Goal: Task Accomplishment & Management: Manage account settings

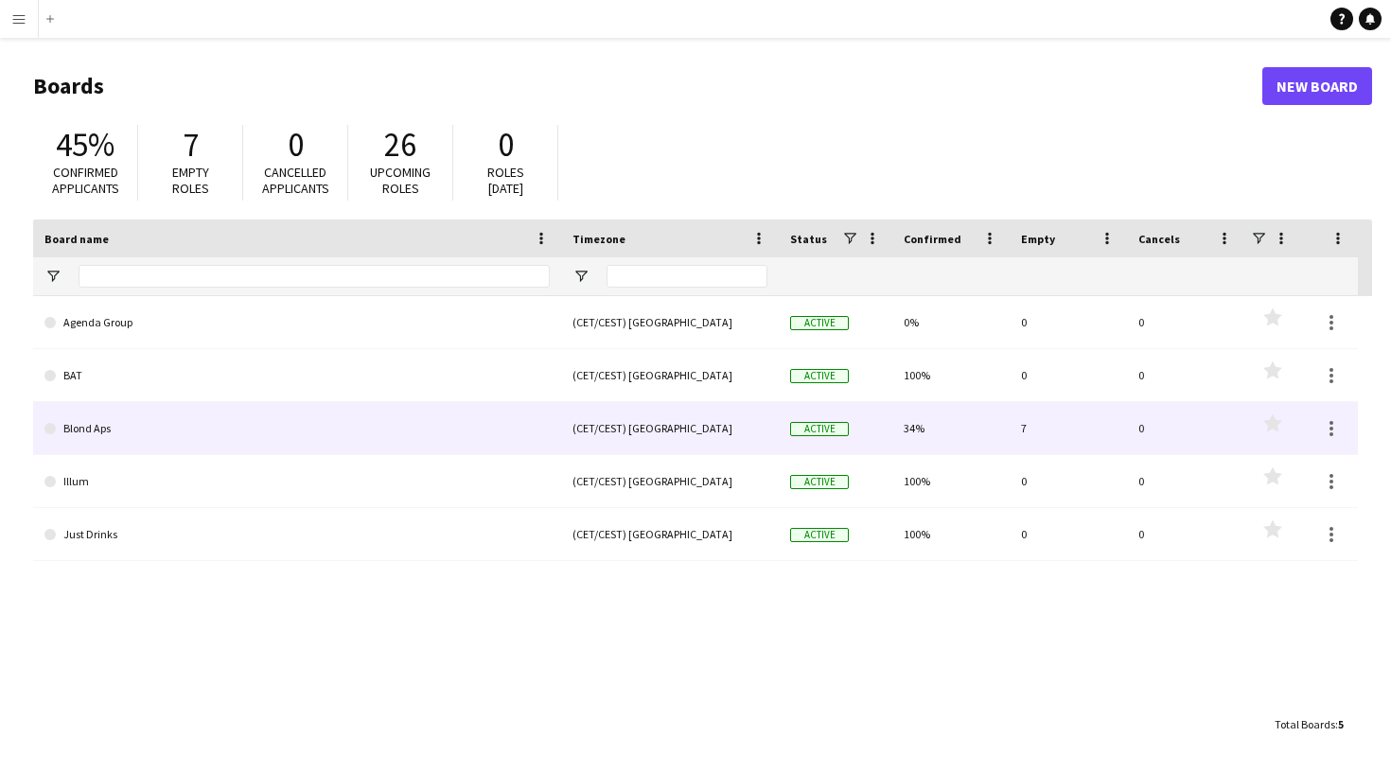
click at [403, 435] on link "Blond Aps" at bounding box center [296, 428] width 505 height 53
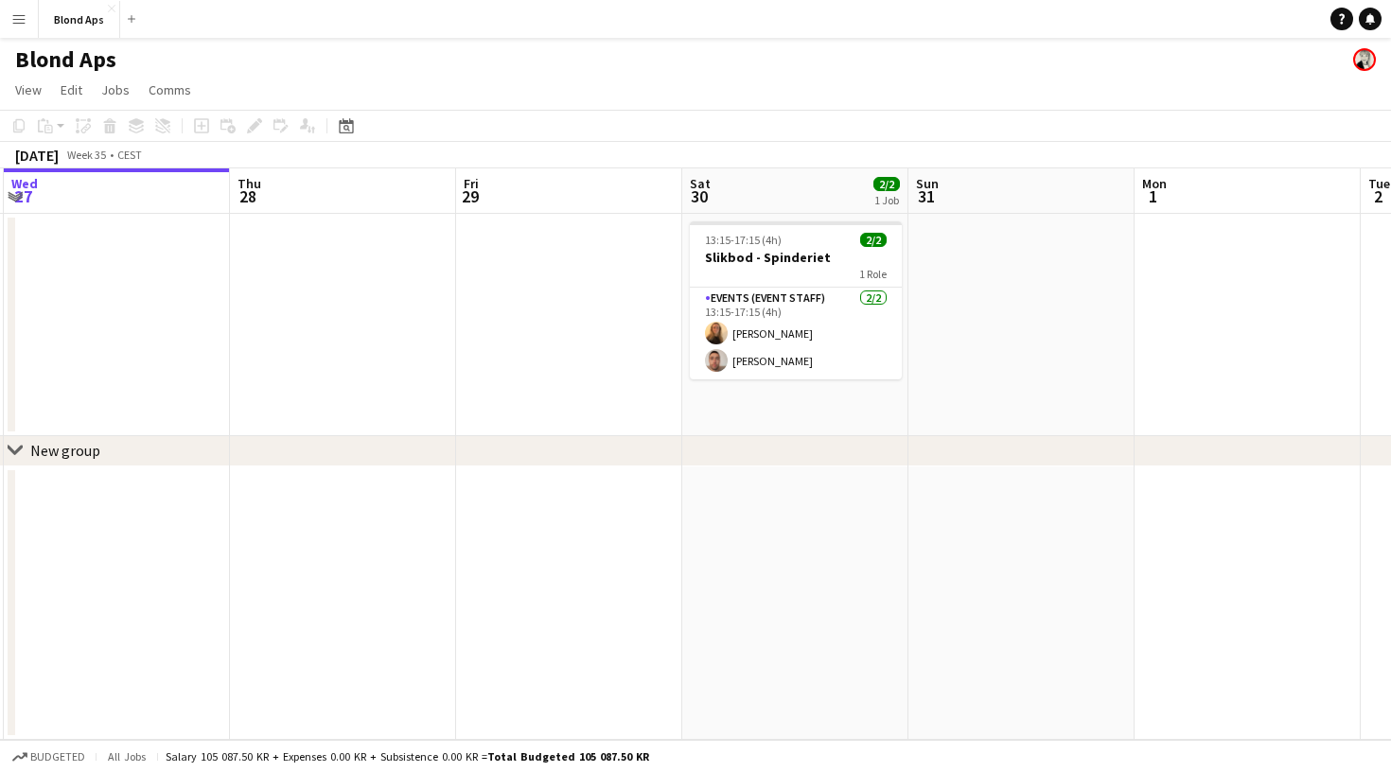
scroll to position [0, 693]
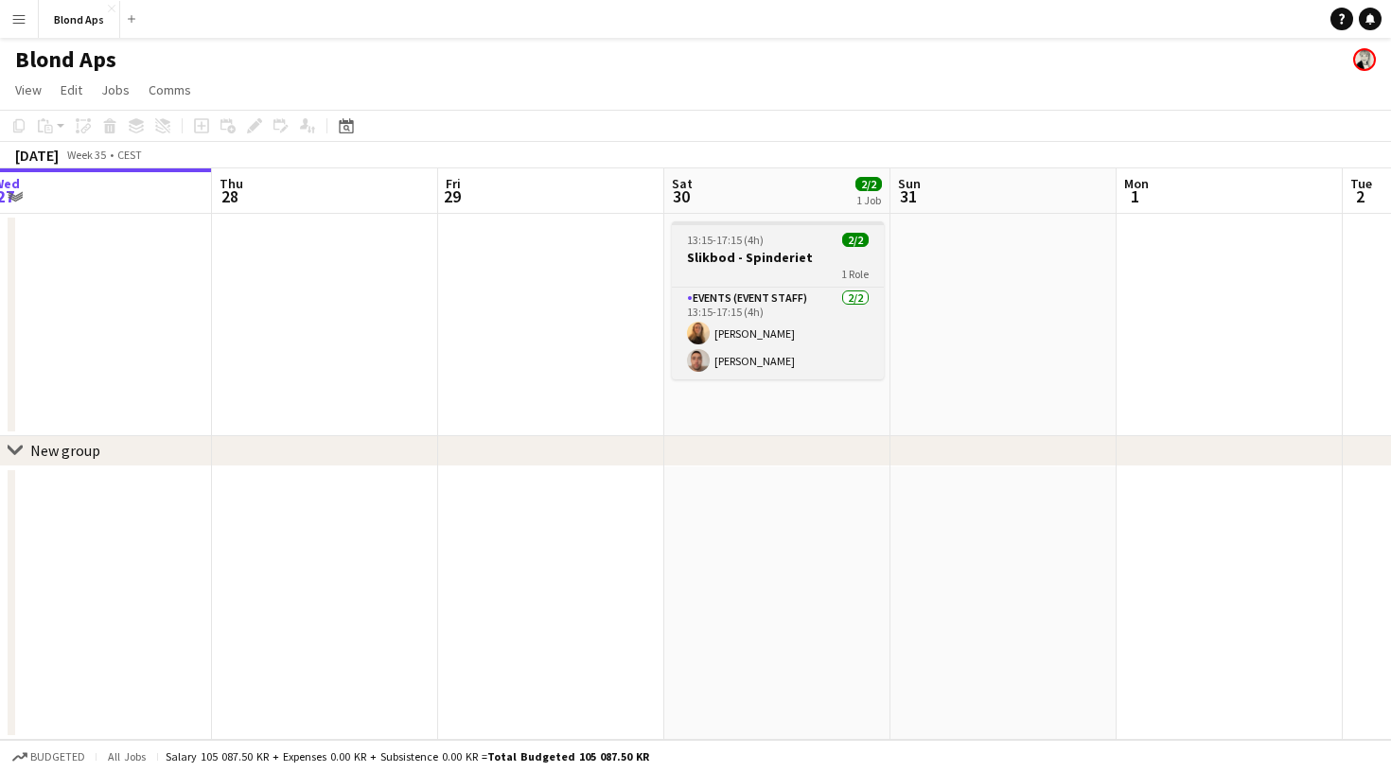
click at [786, 226] on app-job-card "13:15-17:15 (4h) 2/2 Slikbod - Spinderiet 1 Role Events (Event Staff) [DATE] 13…" at bounding box center [778, 300] width 212 height 158
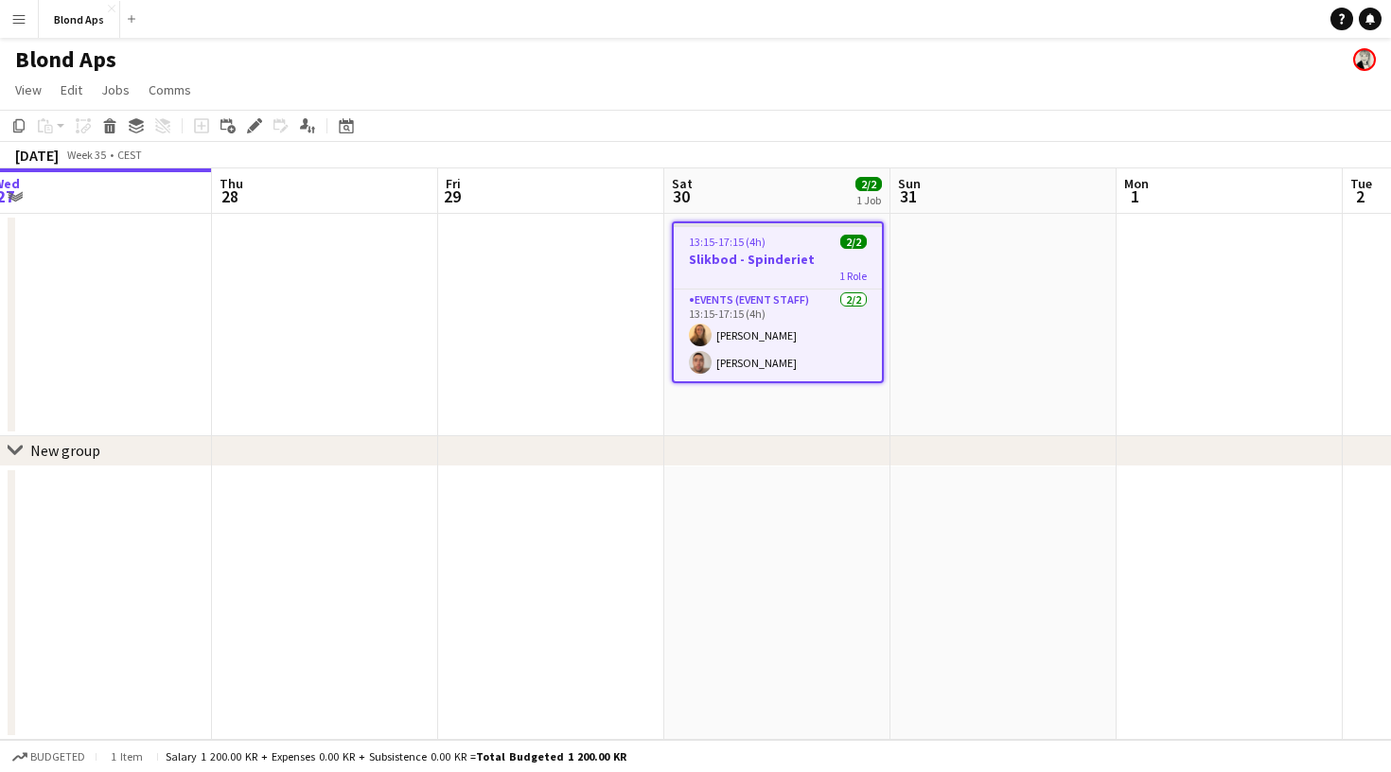
click at [763, 251] on h3 "Slikbod - Spinderiet" at bounding box center [778, 259] width 208 height 17
click at [772, 237] on div "13:15-17:15 (4h) 2/2" at bounding box center [778, 242] width 208 height 14
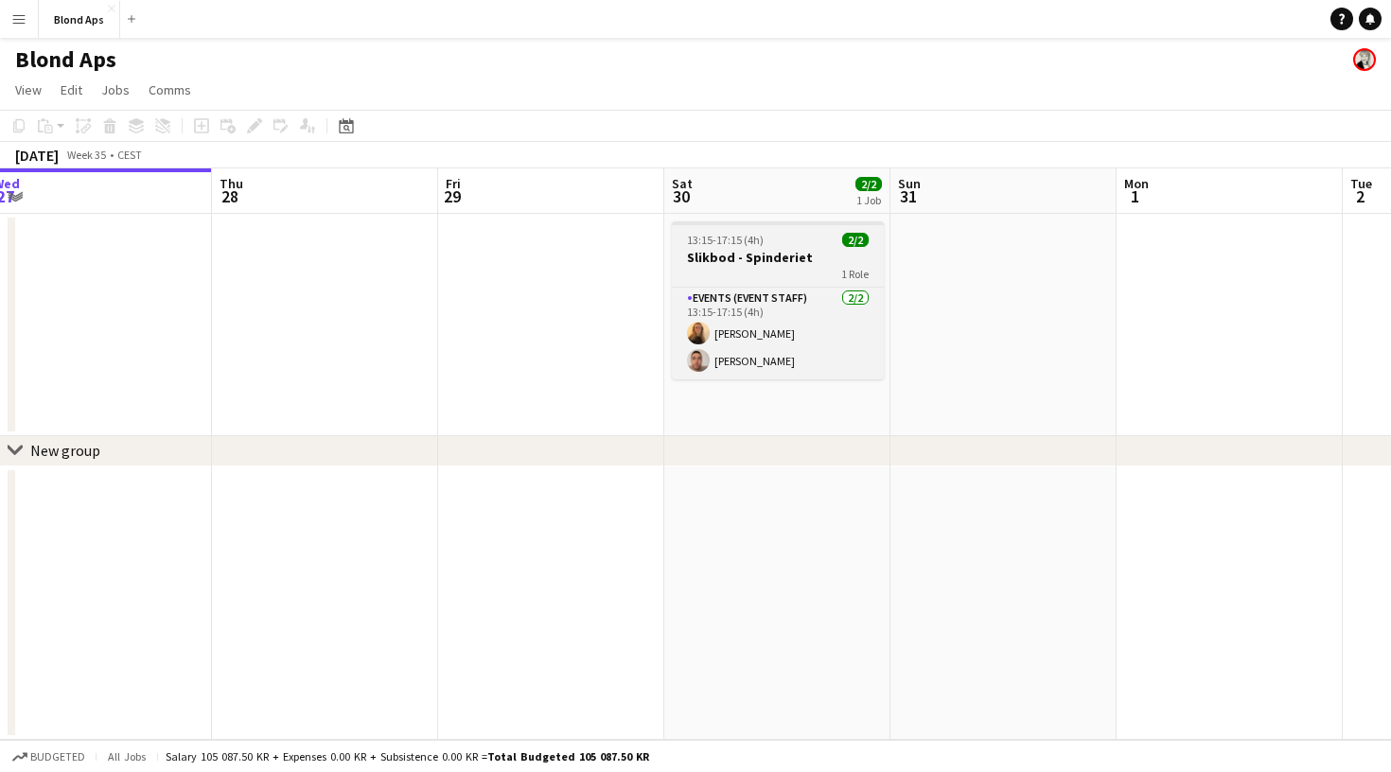
click at [772, 237] on div "13:15-17:15 (4h) 2/2" at bounding box center [778, 240] width 212 height 14
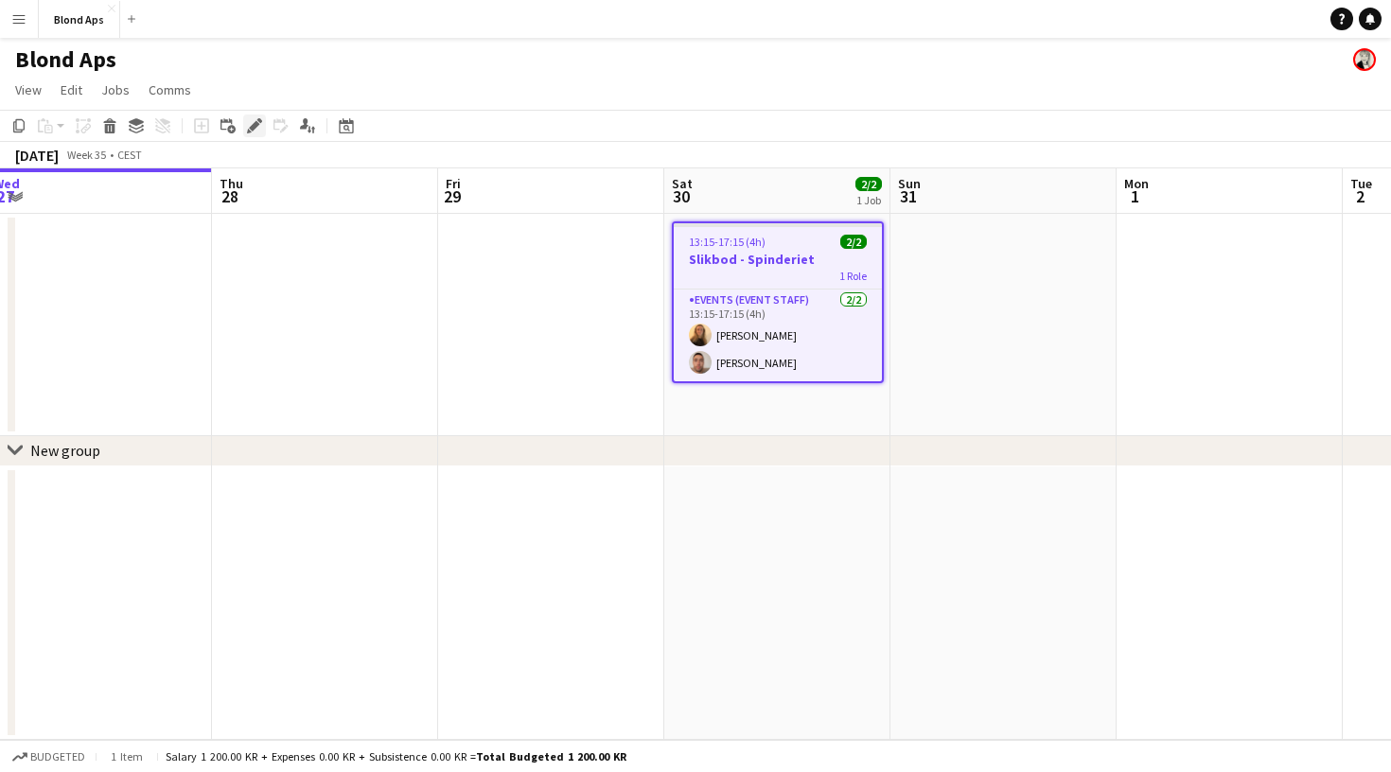
click at [259, 122] on icon at bounding box center [259, 120] width 5 height 5
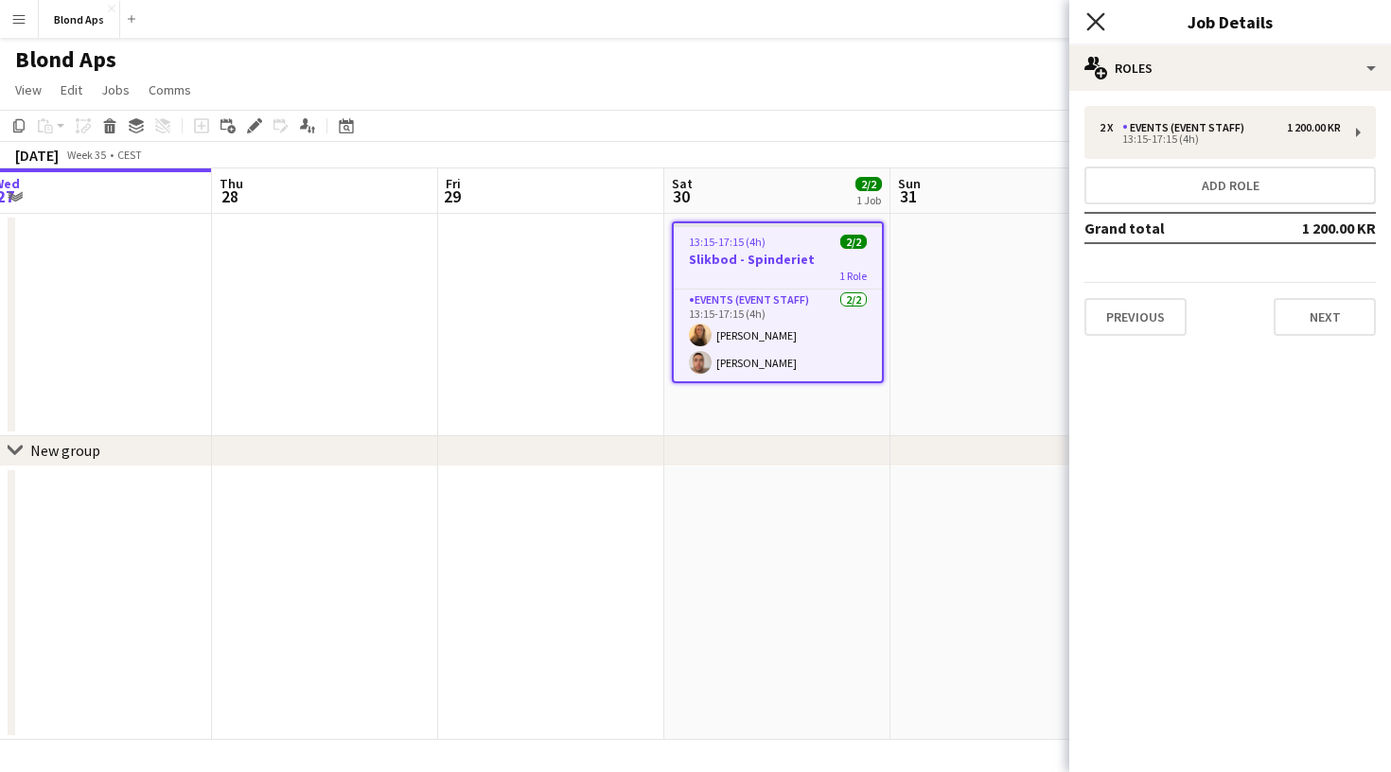
click at [1098, 18] on icon "Close pop-in" at bounding box center [1095, 21] width 18 height 18
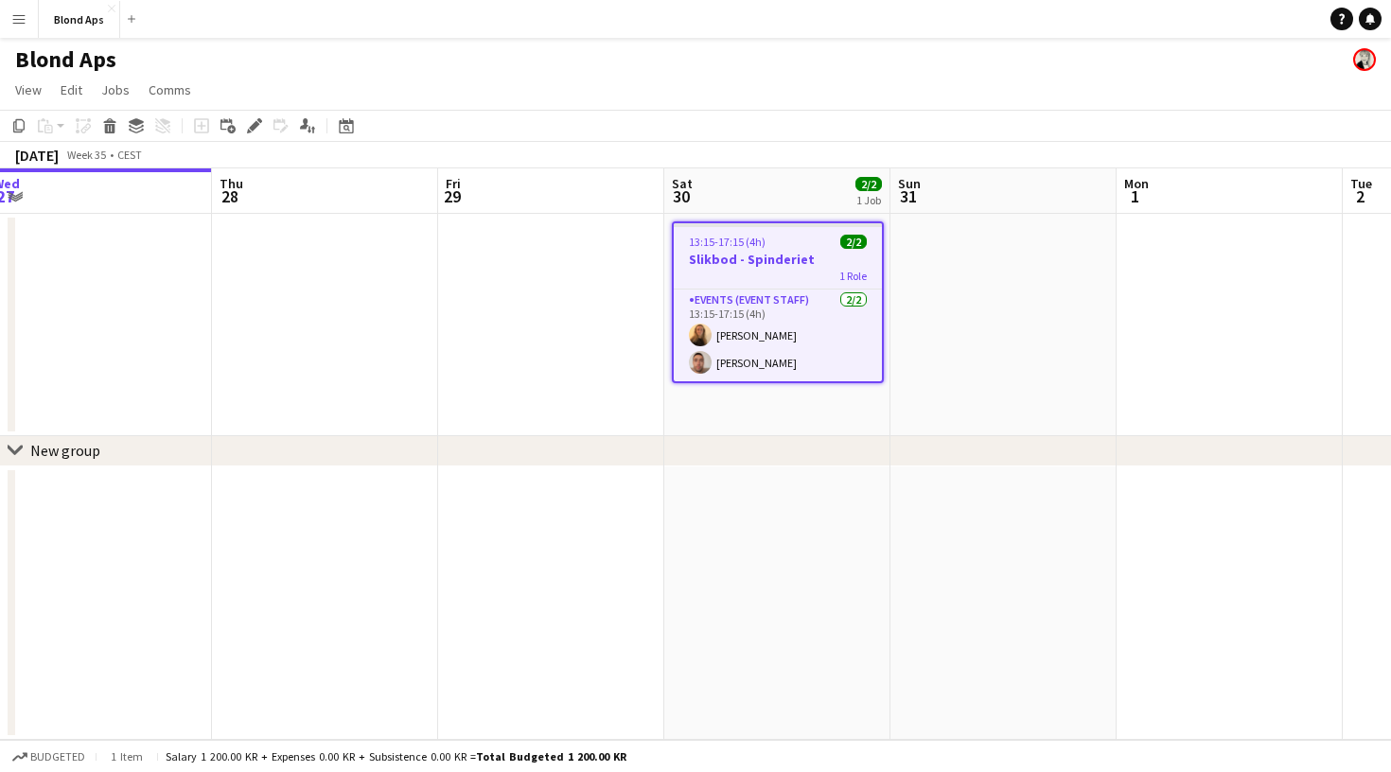
click at [779, 253] on h3 "Slikbod - Spinderiet" at bounding box center [778, 259] width 208 height 17
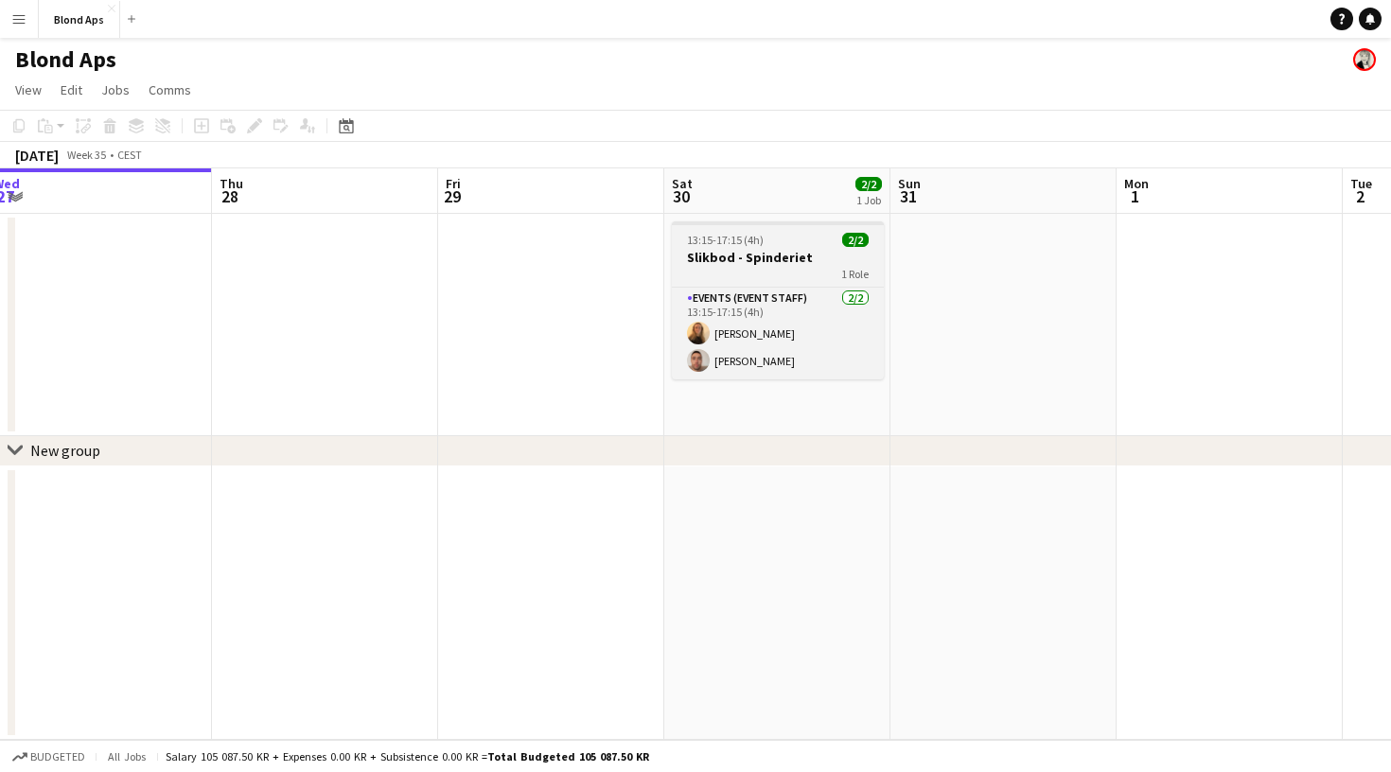
scroll to position [0, 0]
click at [770, 238] on div "13:15-17:15 (4h) 2/2" at bounding box center [778, 240] width 212 height 14
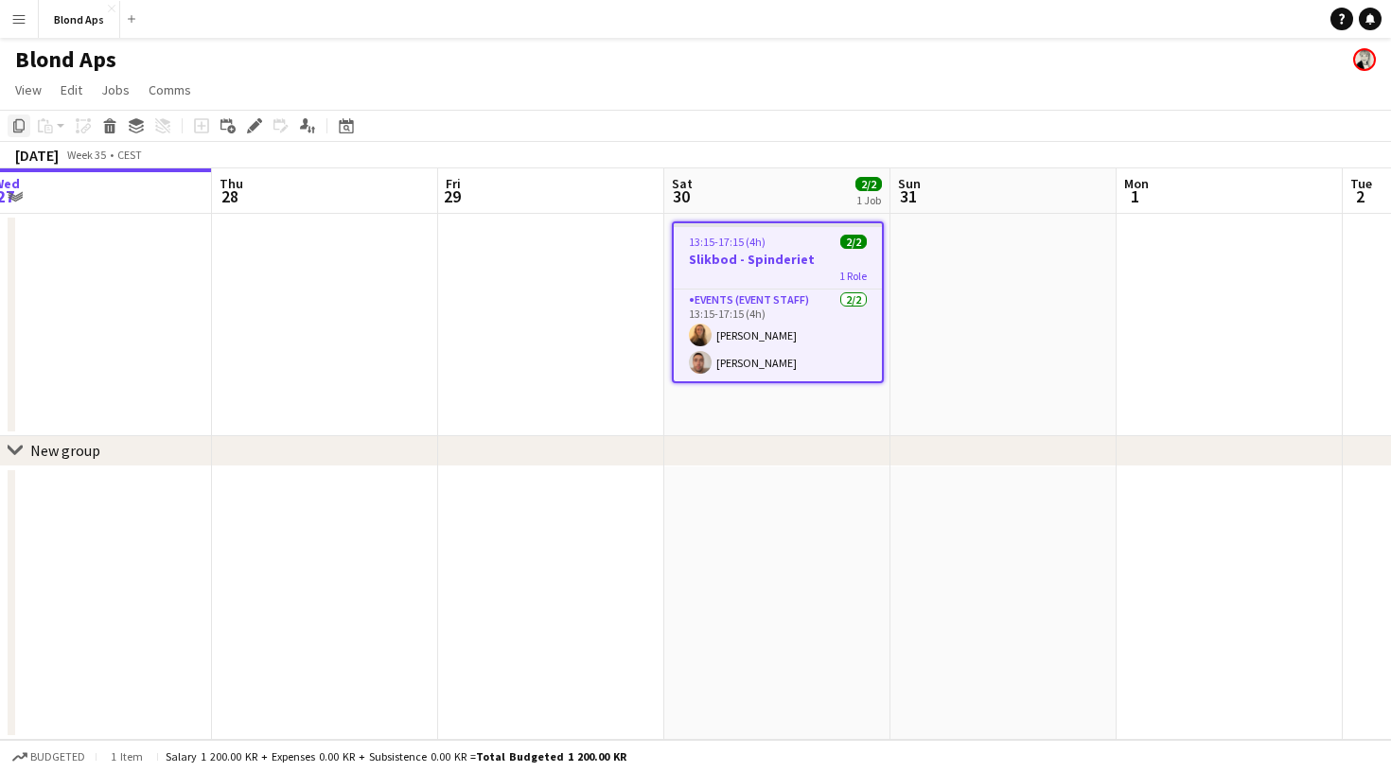
click at [21, 119] on icon at bounding box center [18, 125] width 11 height 13
click at [341, 71] on div "Blond Aps" at bounding box center [695, 56] width 1391 height 36
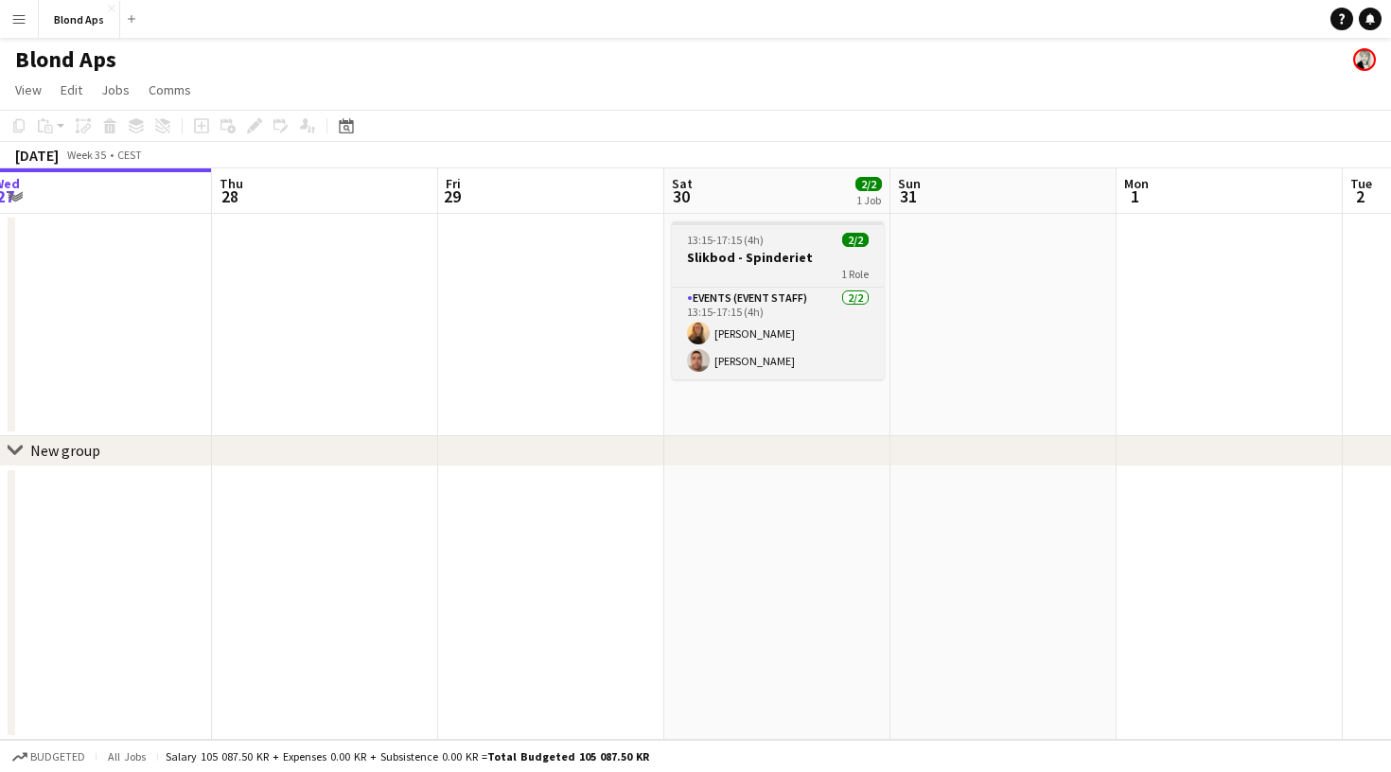
click at [791, 274] on div "1 Role" at bounding box center [778, 273] width 212 height 15
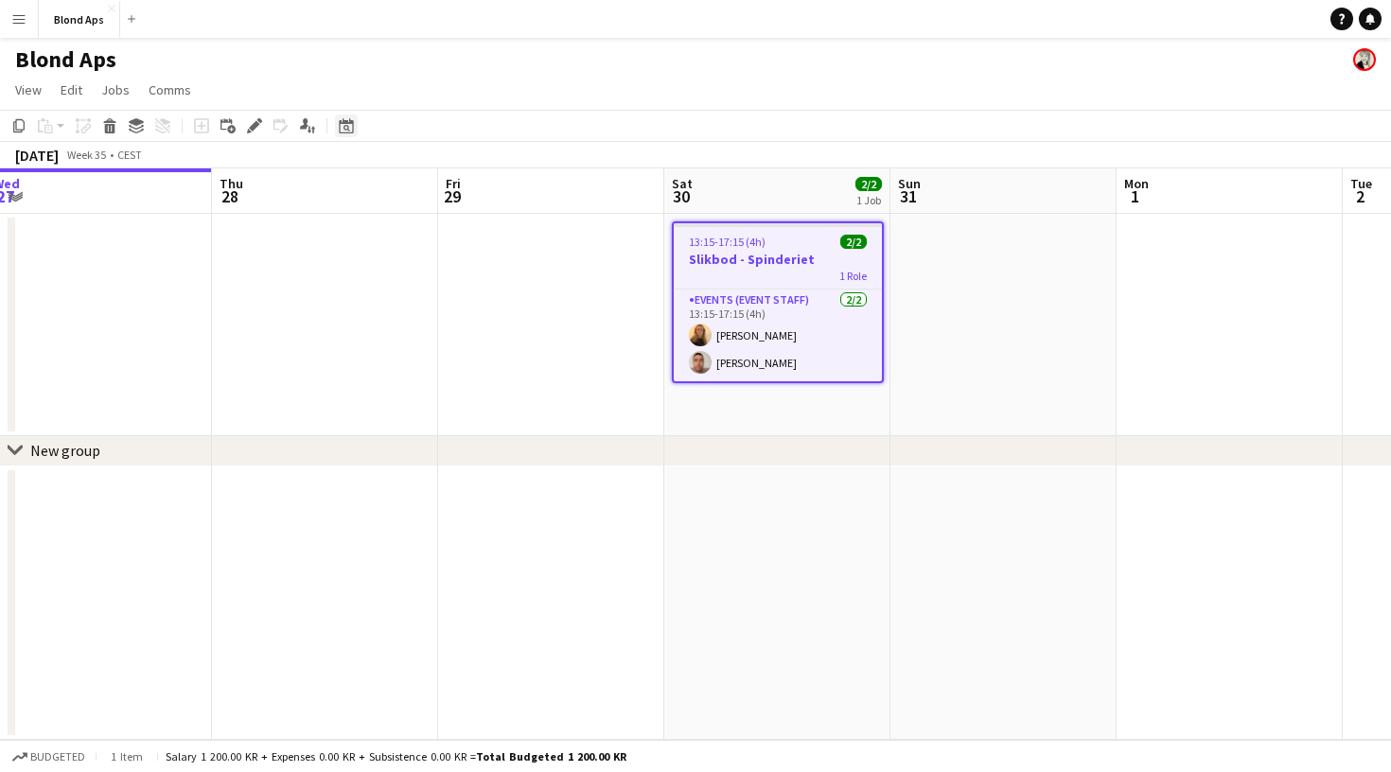
click at [355, 133] on div "Date picker" at bounding box center [346, 126] width 23 height 23
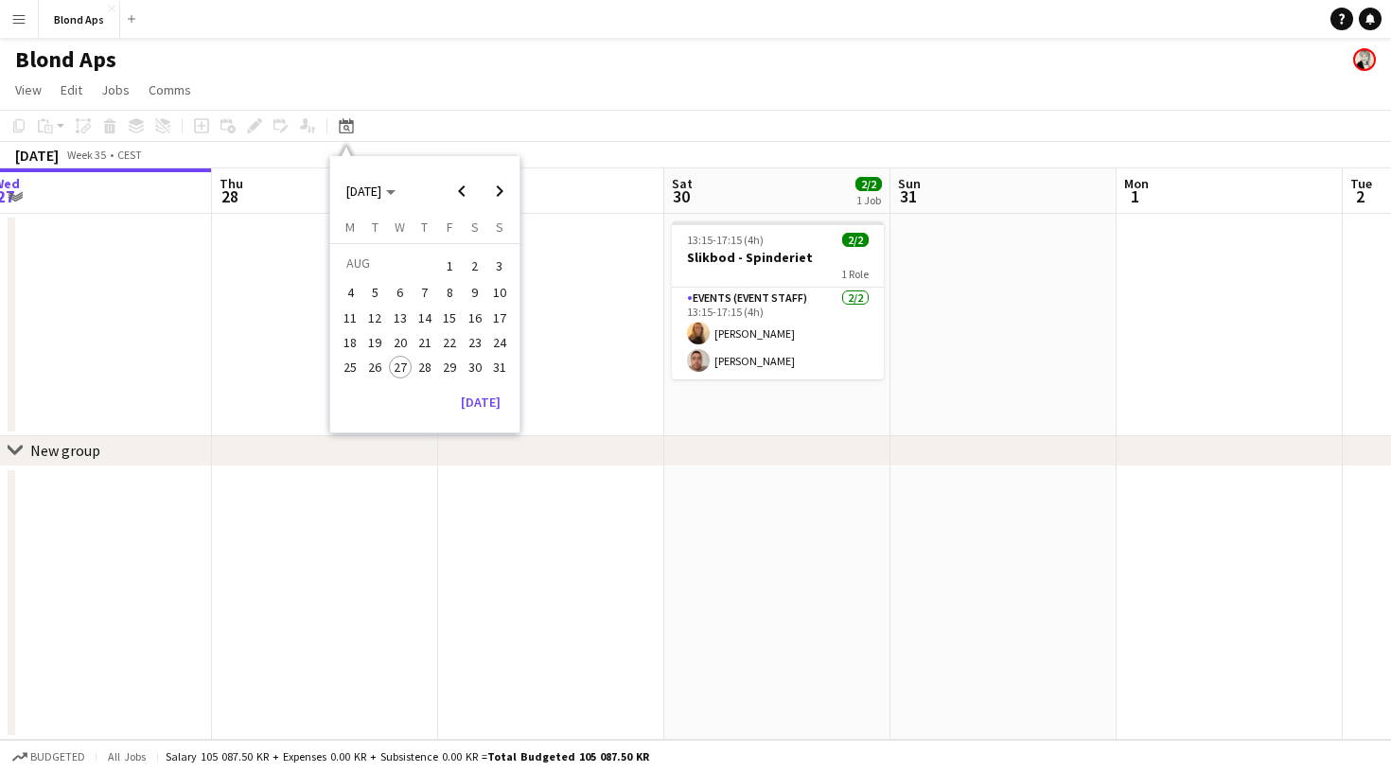
click at [489, 97] on app-page-menu "View Day view expanded Day view collapsed Month view Date picker Jump to [DATE]…" at bounding box center [695, 92] width 1391 height 36
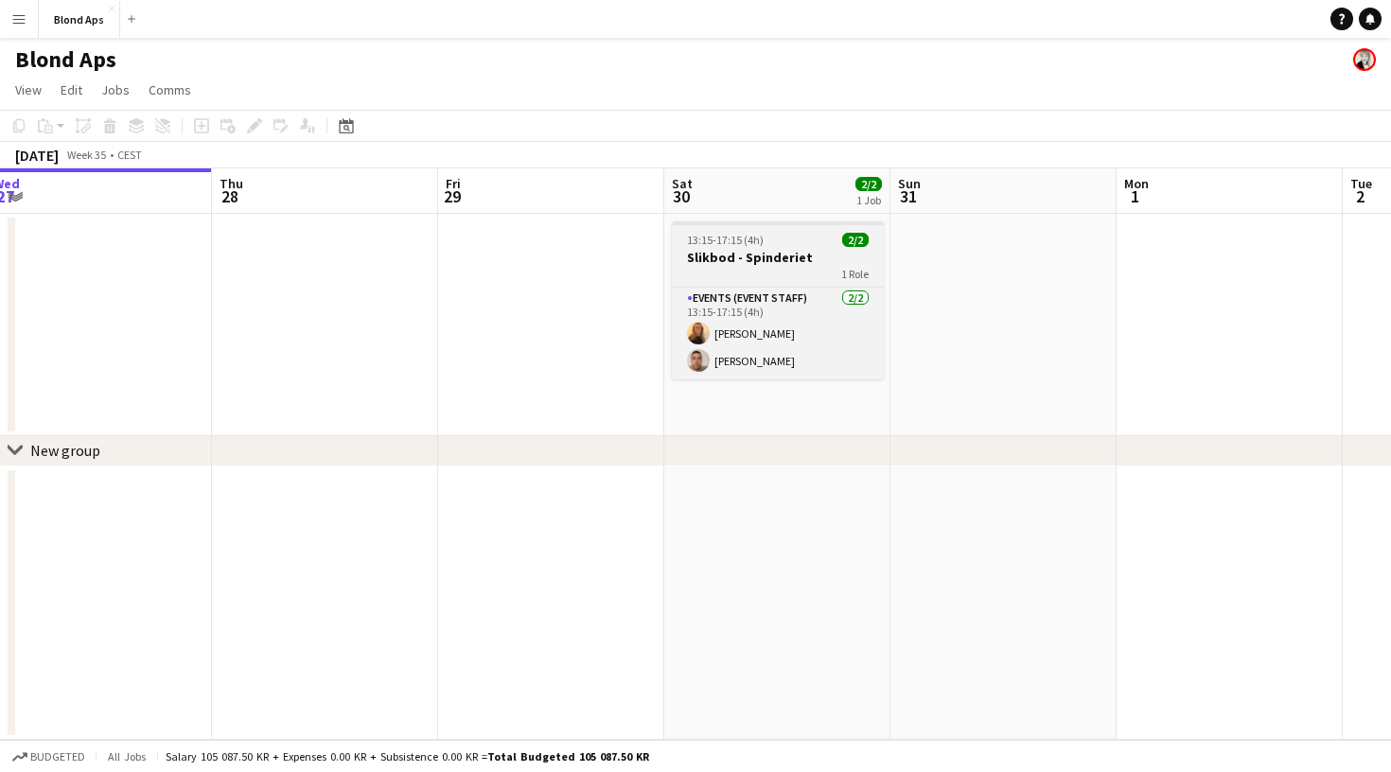
click at [812, 256] on h3 "Slikbod - Spinderiet" at bounding box center [778, 257] width 212 height 17
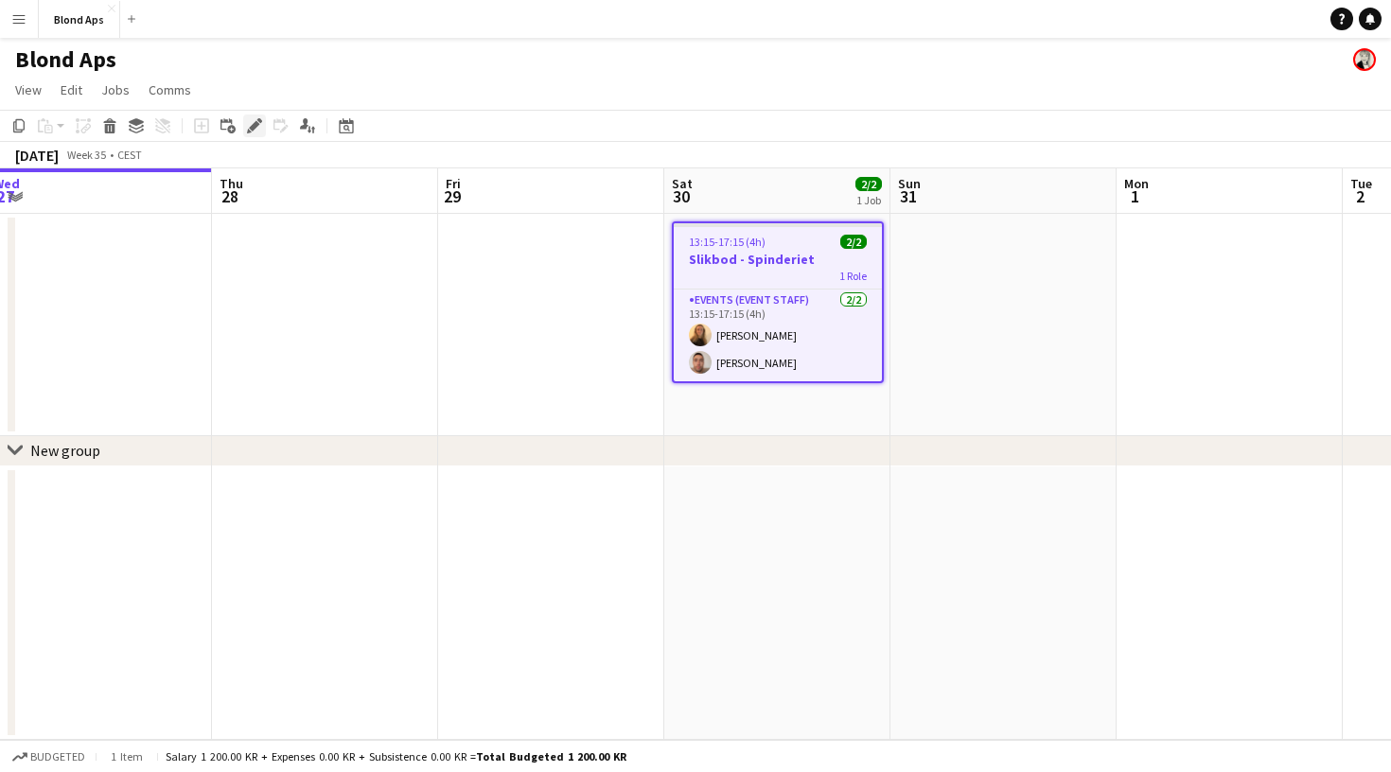
click at [255, 120] on icon "Edit" at bounding box center [254, 125] width 15 height 15
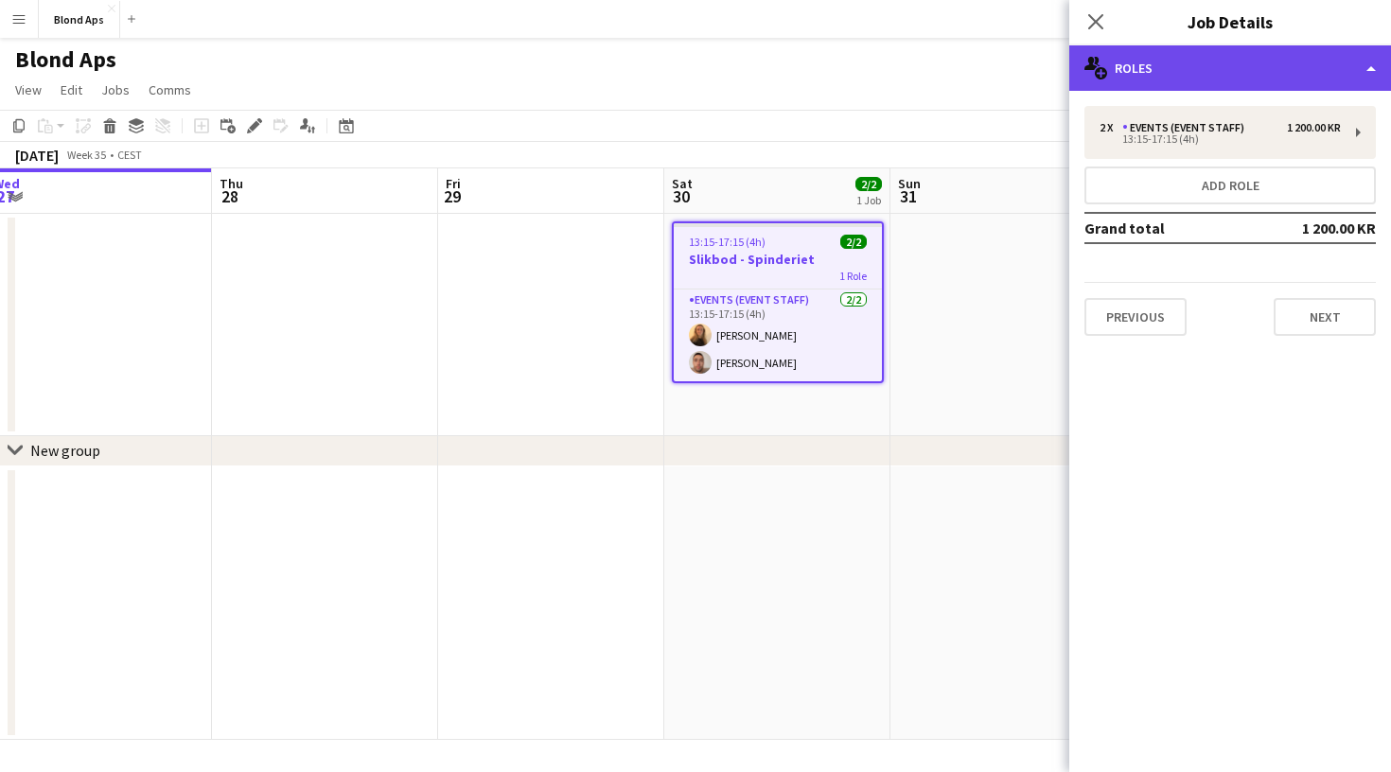
click at [1221, 65] on div "multiple-users-add Roles" at bounding box center [1230, 67] width 322 height 45
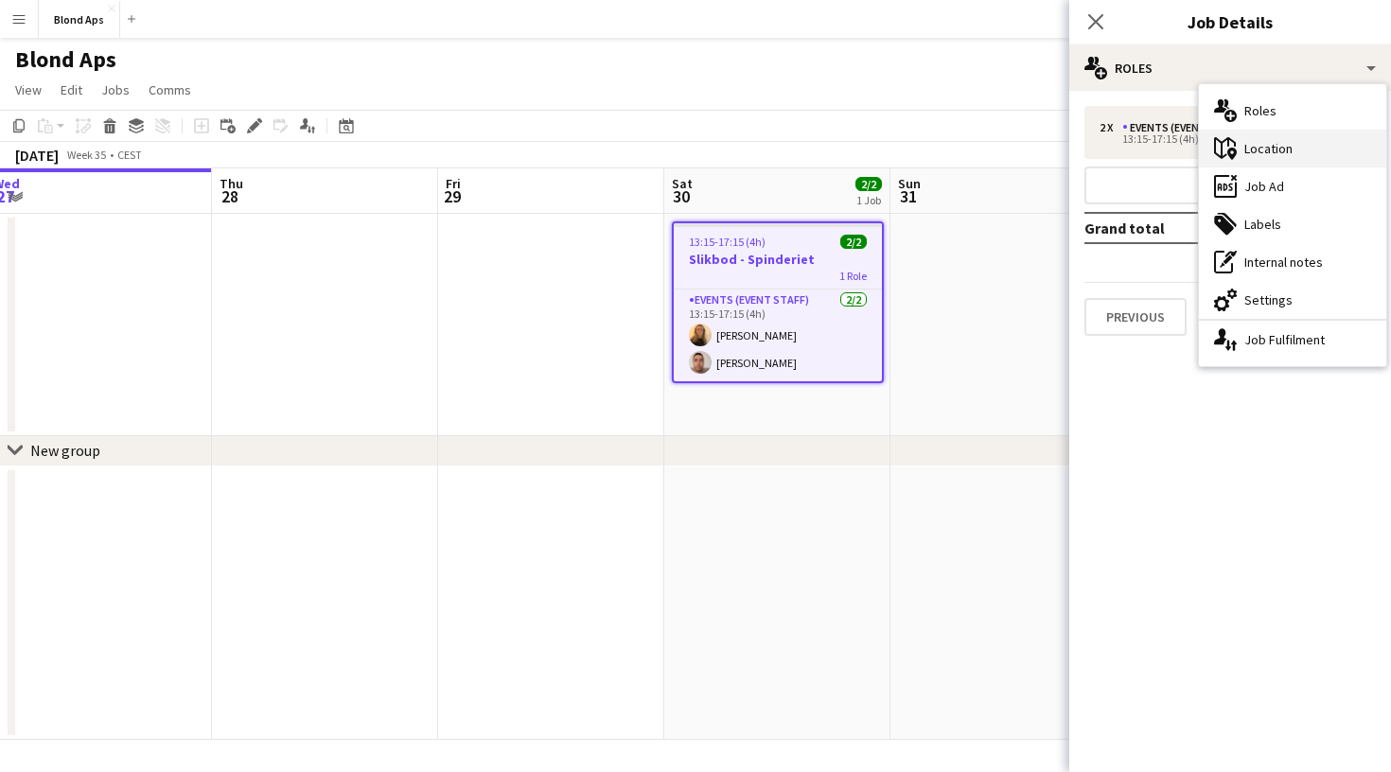
click at [1250, 153] on div "maps-pin-1 Location" at bounding box center [1292, 149] width 187 height 38
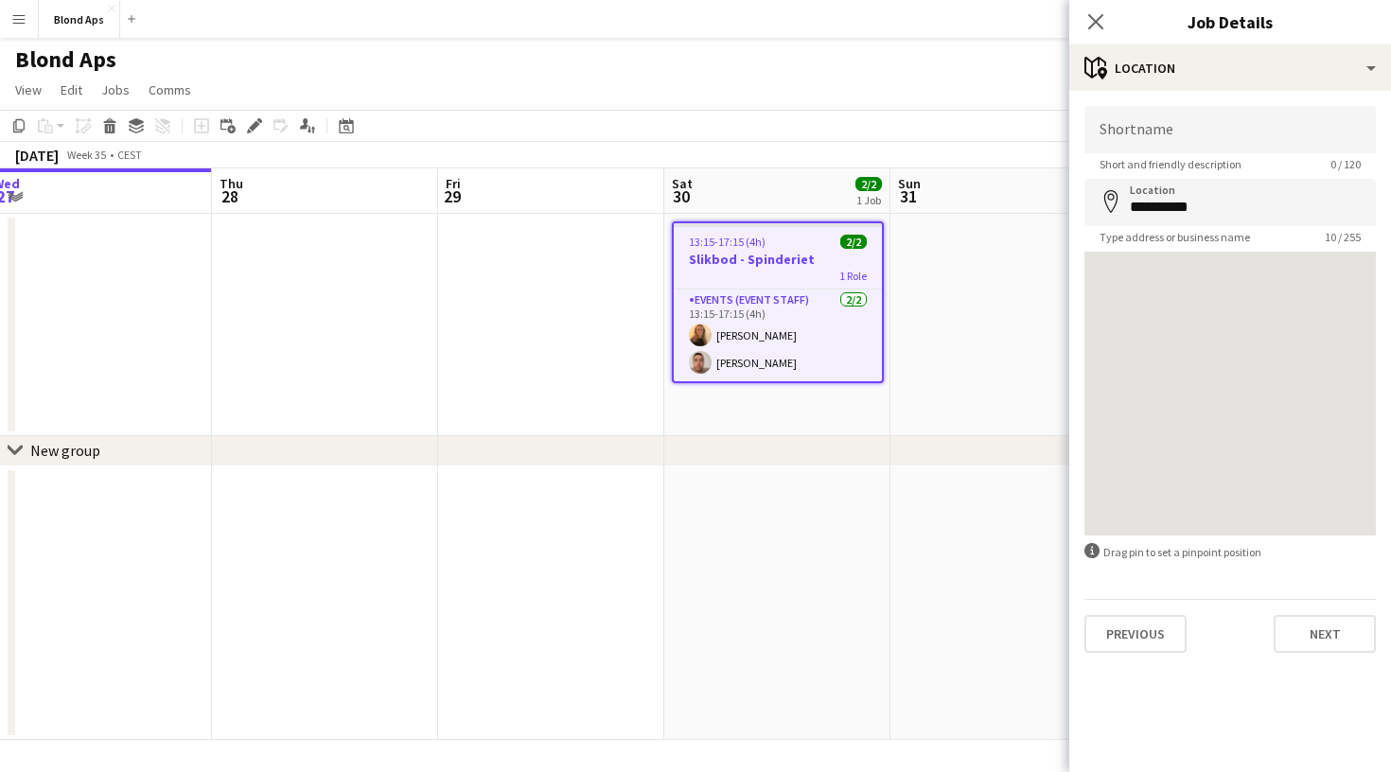
click at [1092, 9] on div "Close pop-in" at bounding box center [1095, 22] width 53 height 44
click at [1092, 23] on icon "Close pop-in" at bounding box center [1095, 21] width 18 height 18
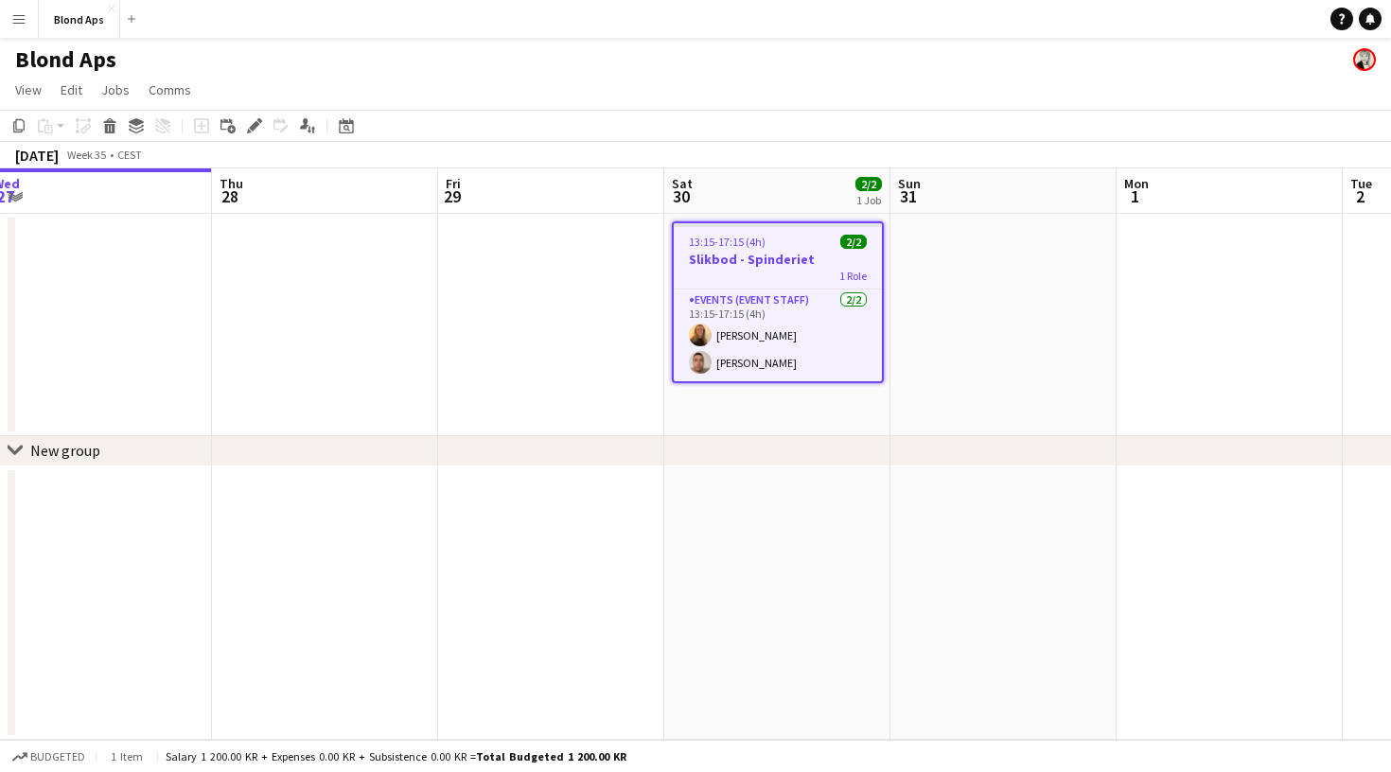
click at [762, 260] on h3 "Slikbod - Spinderiet" at bounding box center [778, 259] width 208 height 17
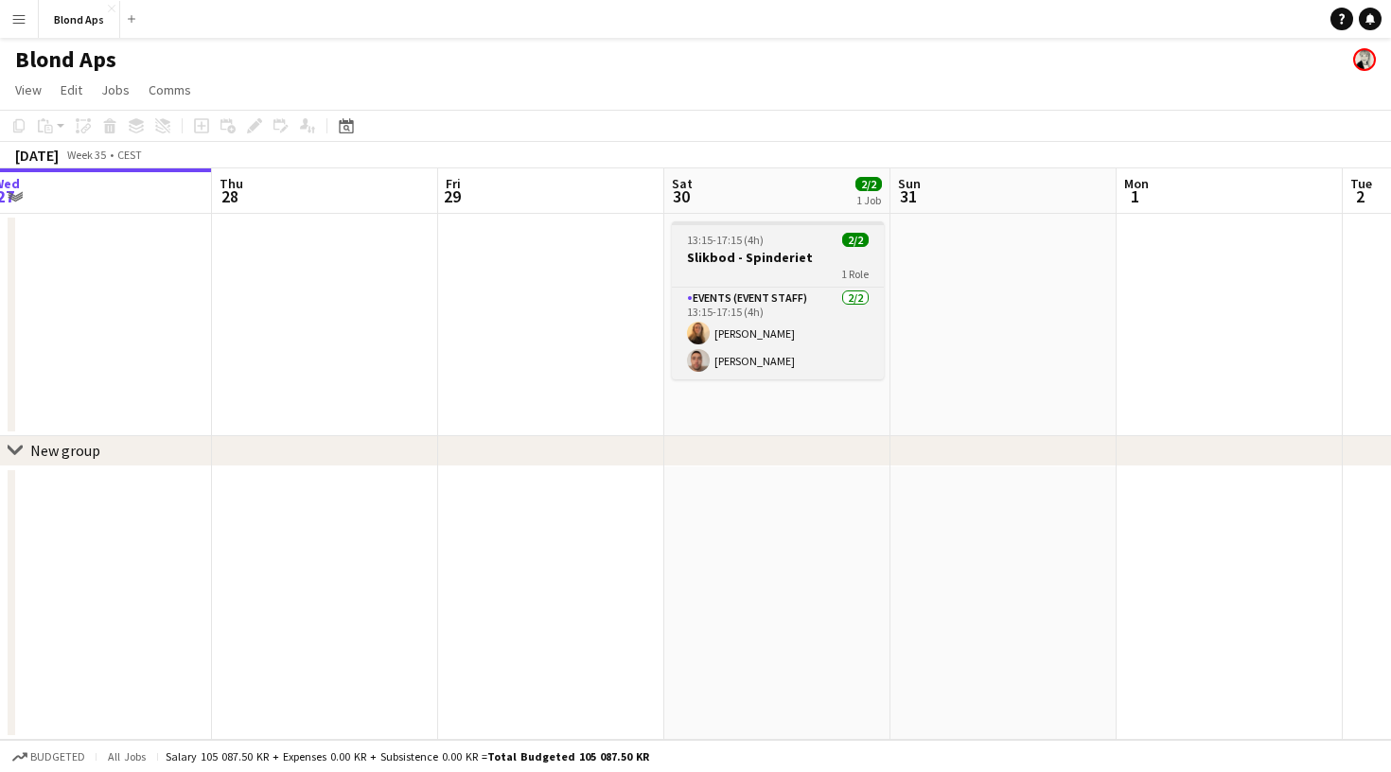
click at [808, 263] on h3 "Slikbod - Spinderiet" at bounding box center [778, 257] width 212 height 17
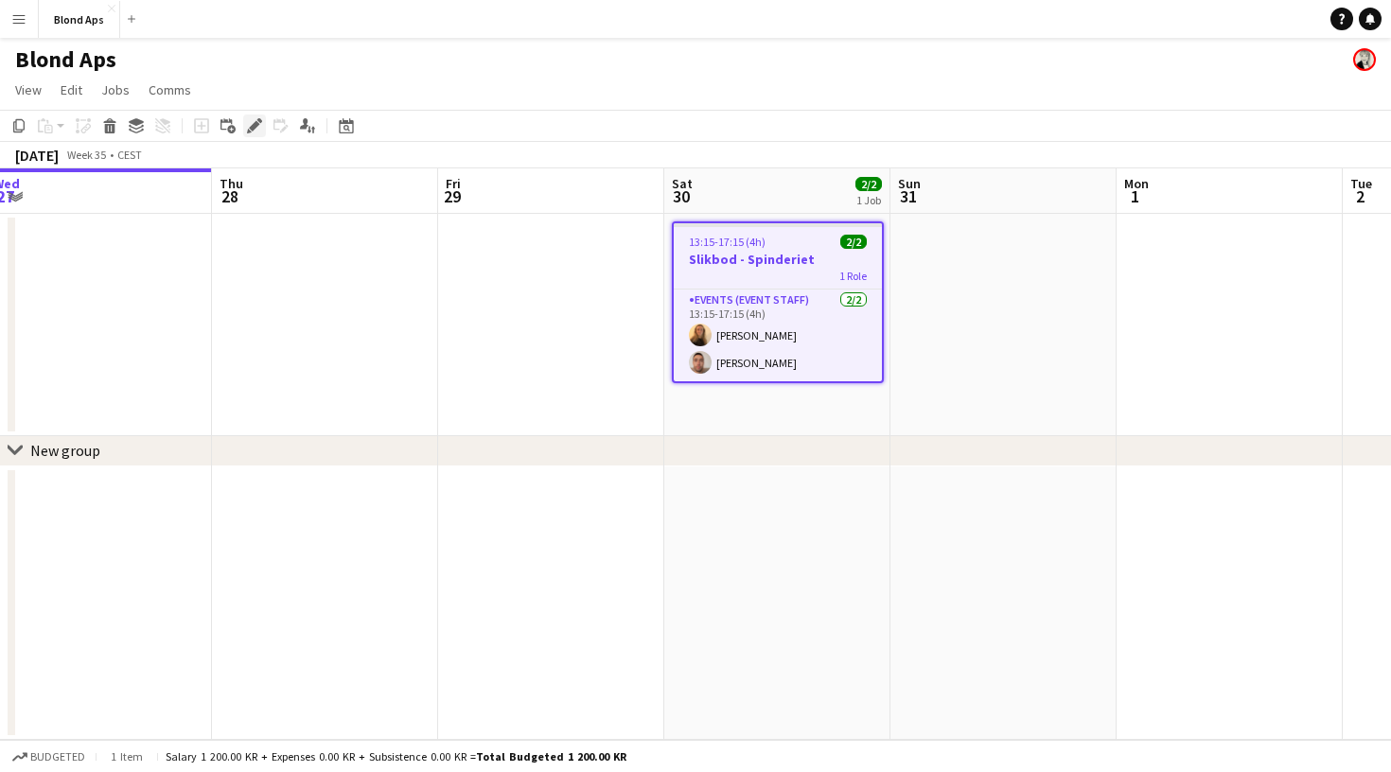
click at [253, 123] on icon "Edit" at bounding box center [254, 125] width 15 height 15
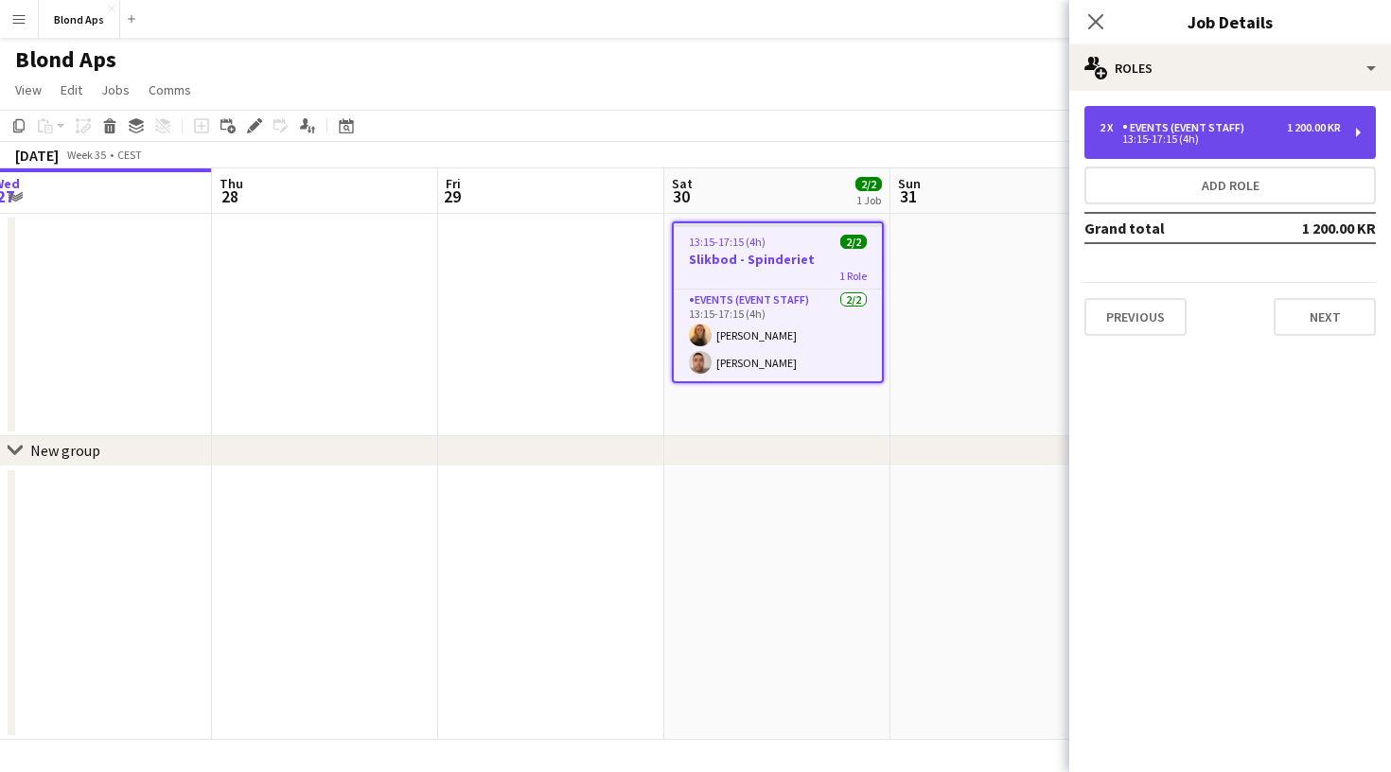
click at [1288, 138] on div "13:15-17:15 (4h)" at bounding box center [1220, 138] width 241 height 9
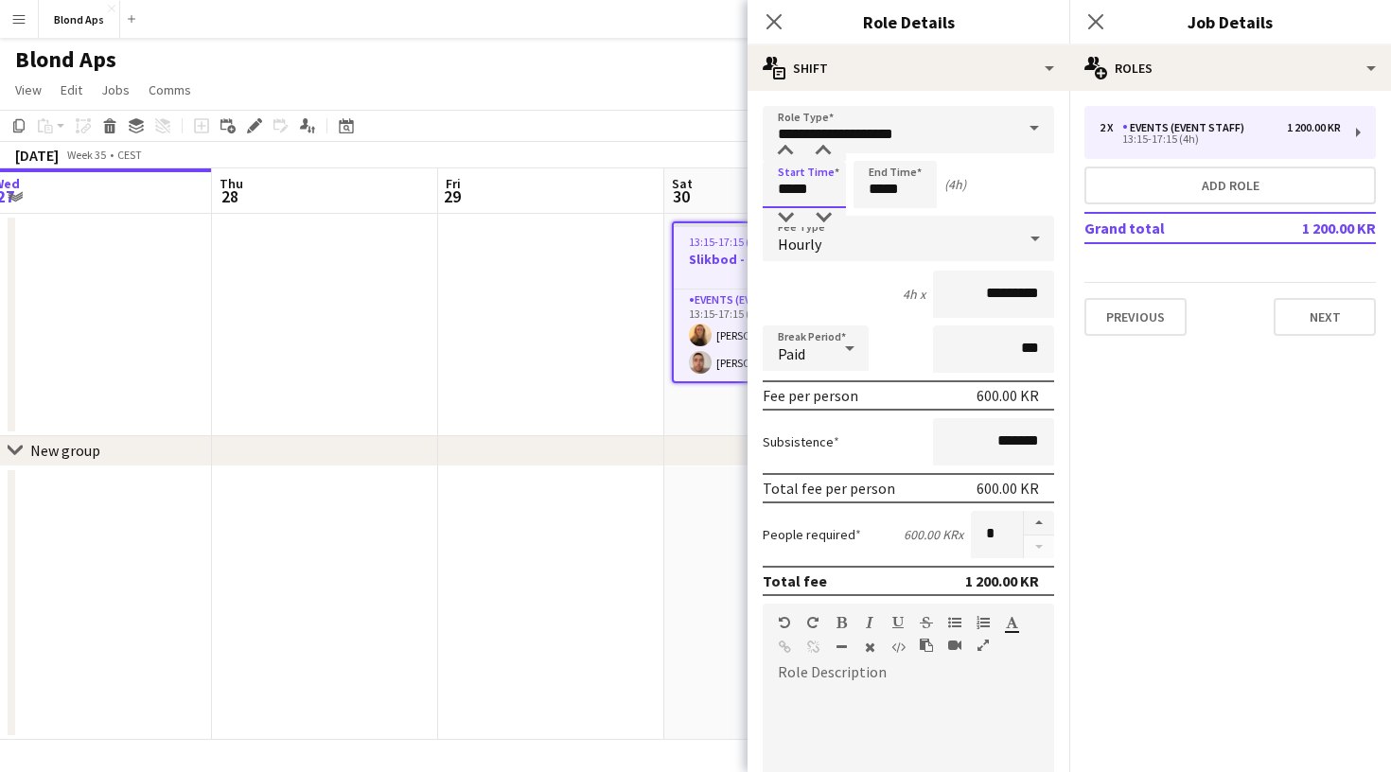
drag, startPoint x: 813, startPoint y: 189, endPoint x: 778, endPoint y: 189, distance: 35.0
click at [778, 189] on input "*****" at bounding box center [804, 184] width 83 height 47
click at [825, 185] on input "*****" at bounding box center [804, 184] width 83 height 47
click at [793, 211] on div at bounding box center [786, 217] width 38 height 19
click at [791, 211] on div at bounding box center [786, 217] width 38 height 19
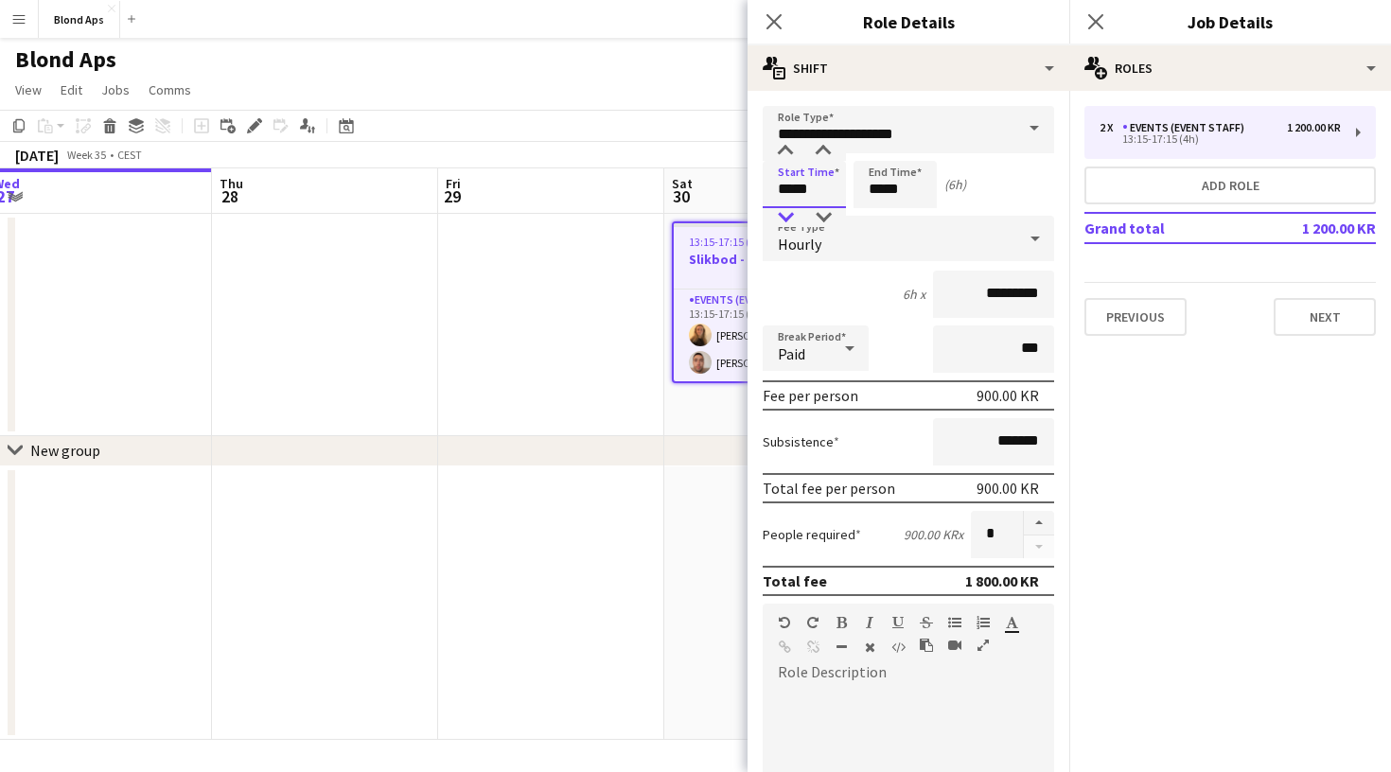
type input "*****"
click at [791, 211] on div at bounding box center [786, 217] width 38 height 19
click at [909, 186] on input "*****" at bounding box center [895, 184] width 83 height 47
click at [880, 220] on div at bounding box center [876, 217] width 38 height 19
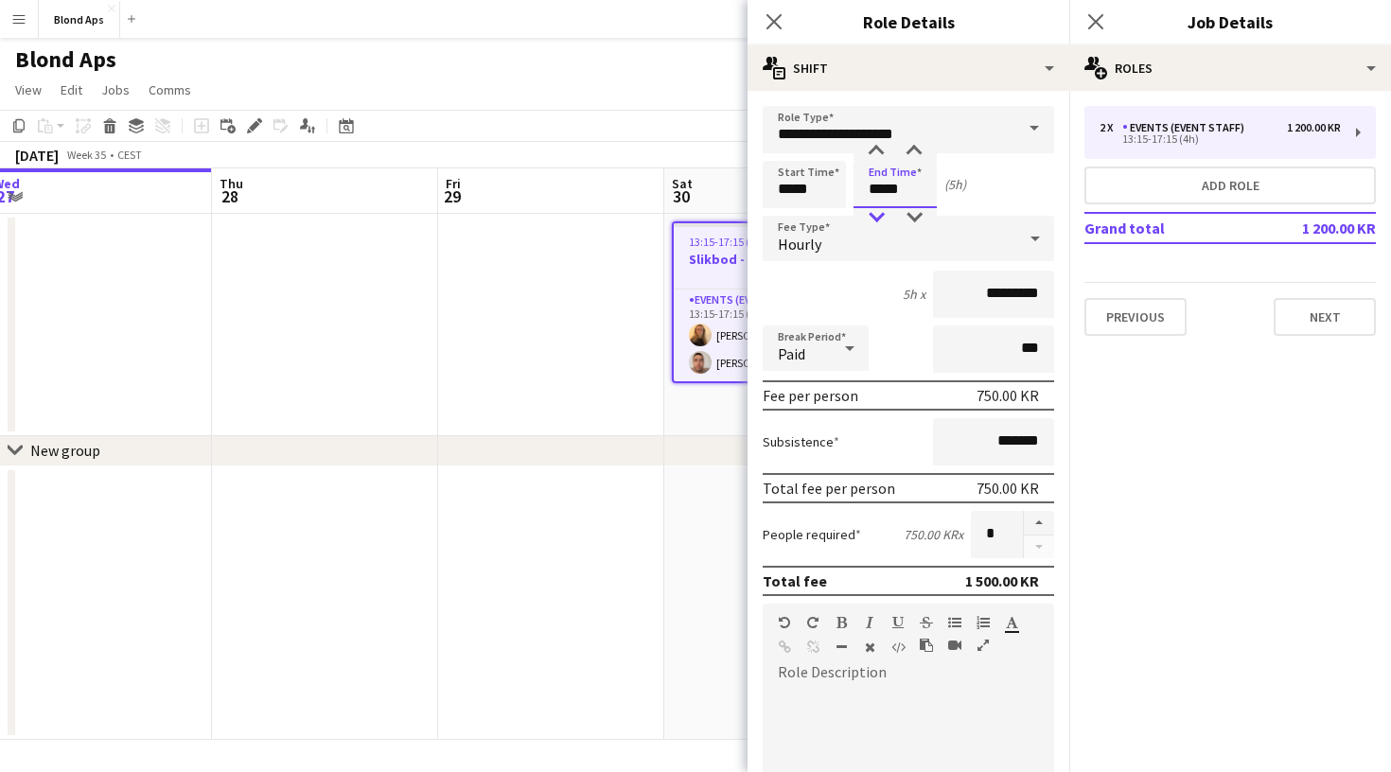
type input "*****"
click at [880, 220] on div at bounding box center [876, 217] width 38 height 19
click at [1121, 473] on mat-expansion-panel "pencil3 General details 2 x Events (Event Staff) 1 200.00 KR 13:15-17:15 (4h) A…" at bounding box center [1230, 431] width 322 height 681
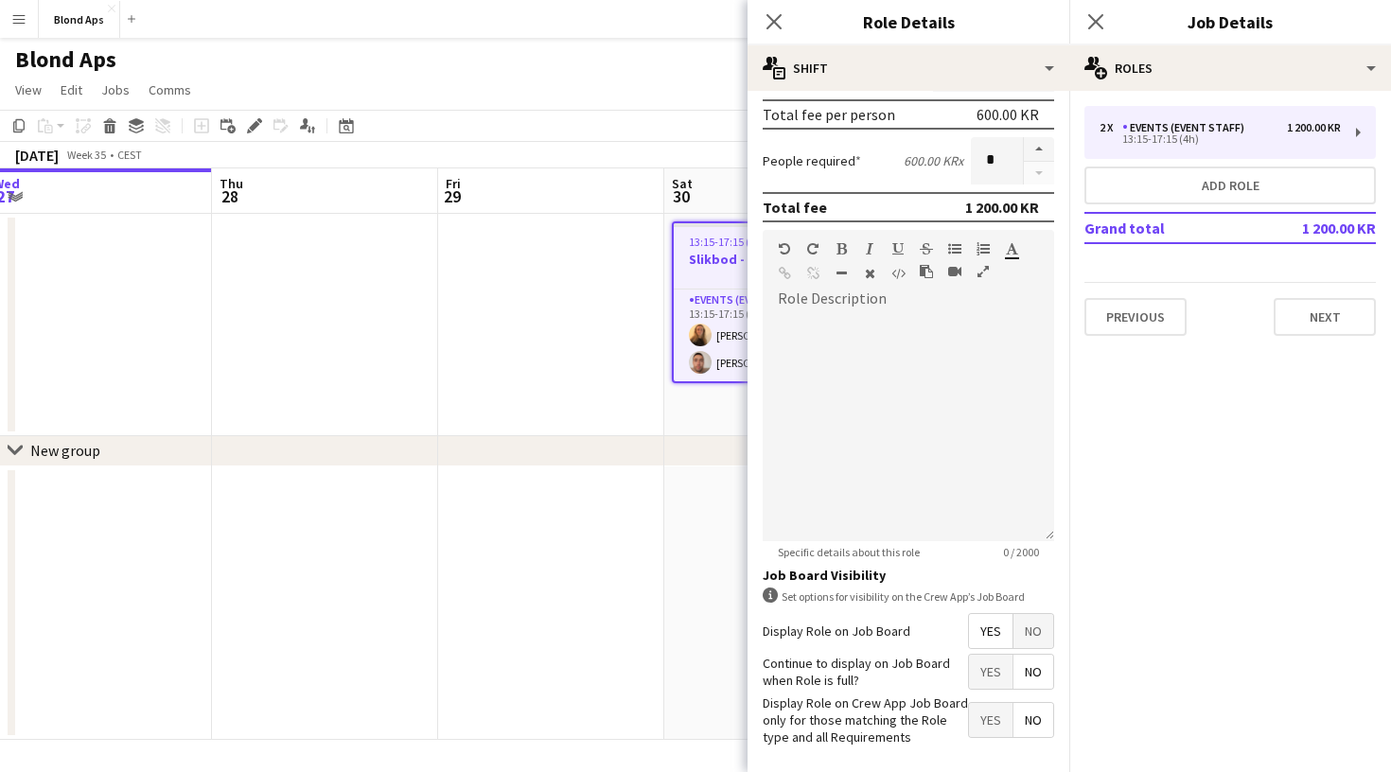
scroll to position [373, 0]
click at [873, 330] on div at bounding box center [908, 428] width 291 height 227
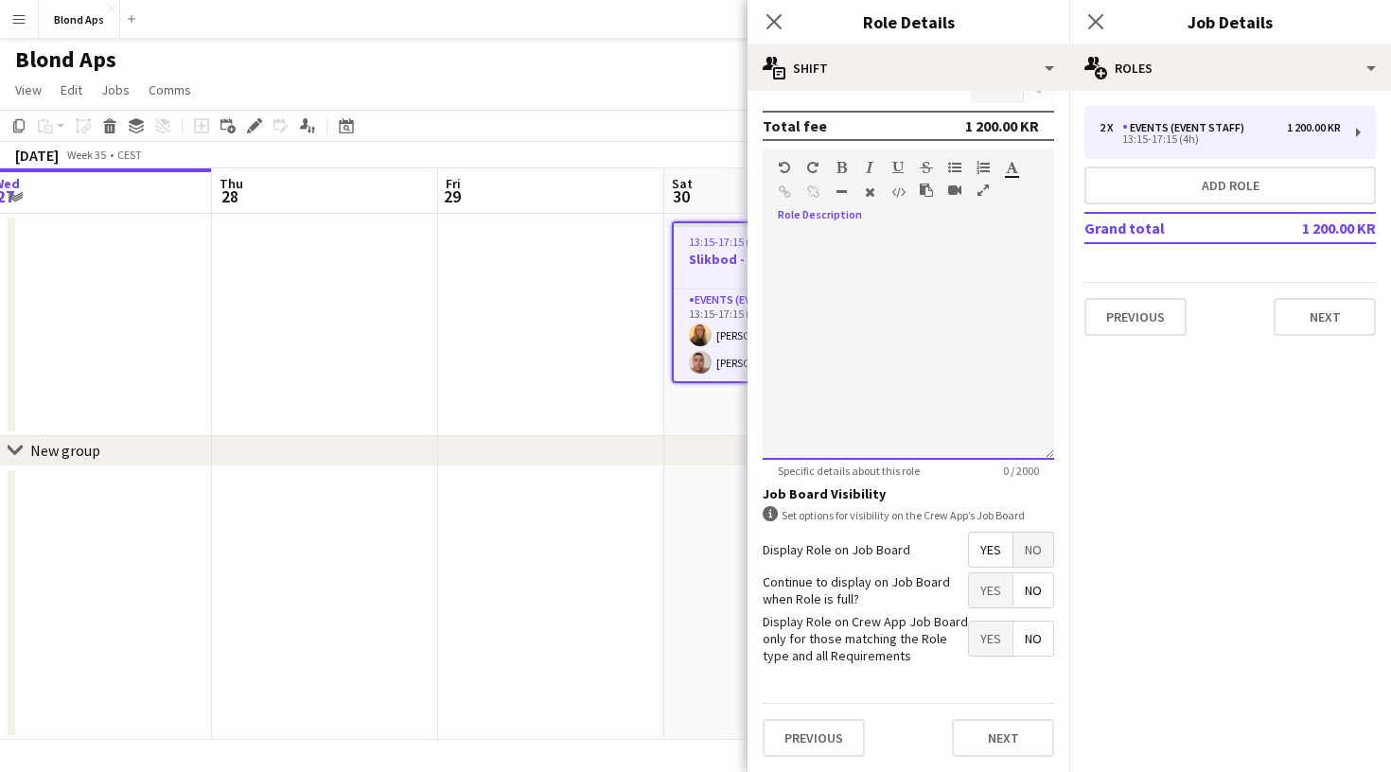
scroll to position [454, 0]
click at [777, 16] on icon "Close pop-in" at bounding box center [774, 21] width 18 height 18
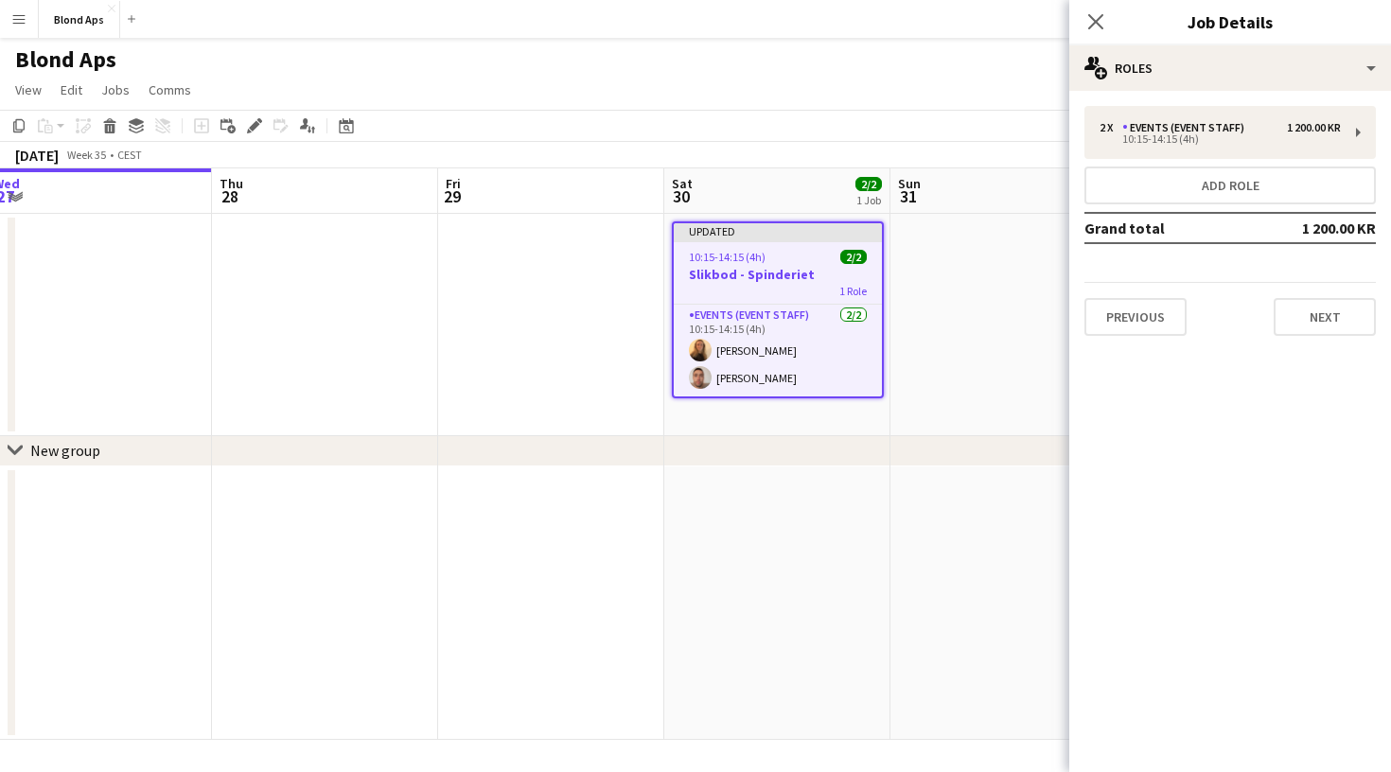
click at [34, 17] on button "Menu" at bounding box center [19, 19] width 38 height 38
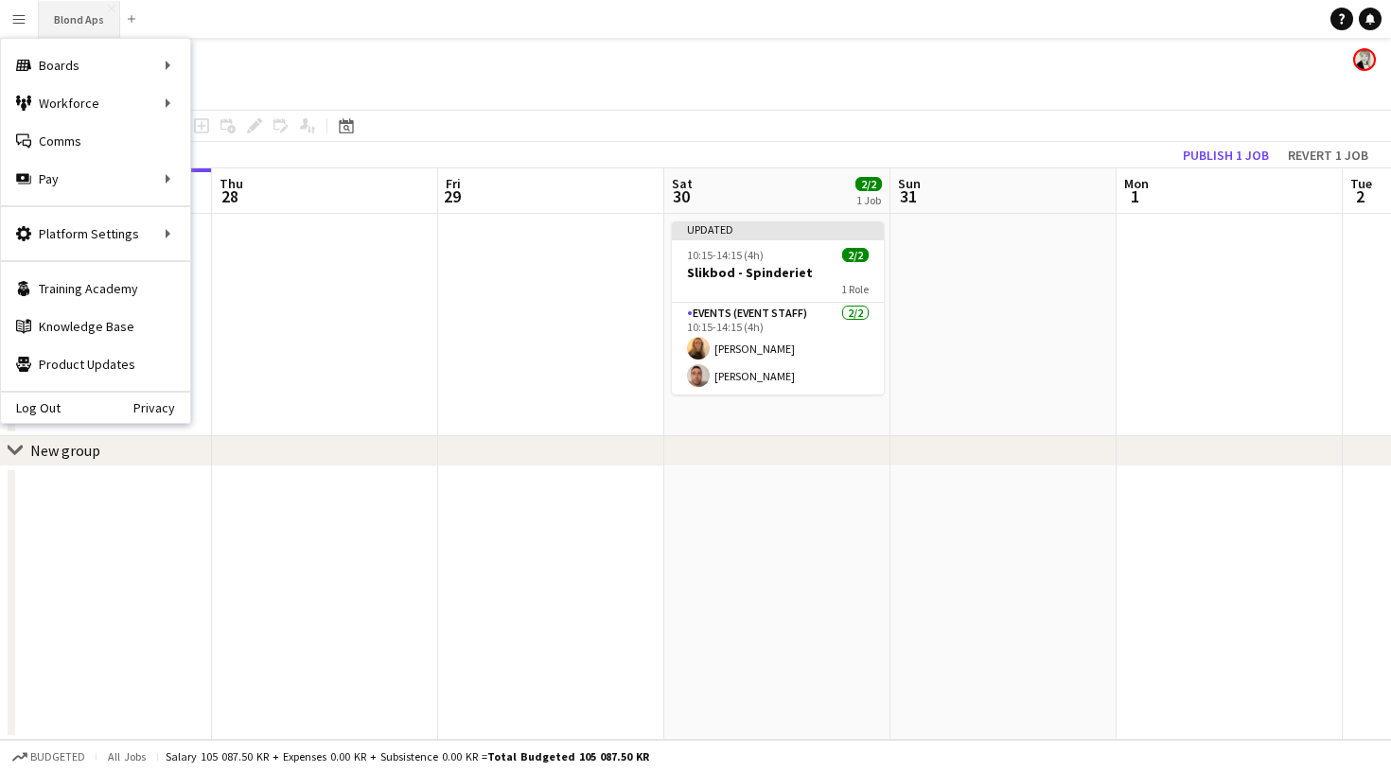
click at [79, 25] on button "Blond Aps Close" at bounding box center [79, 19] width 81 height 37
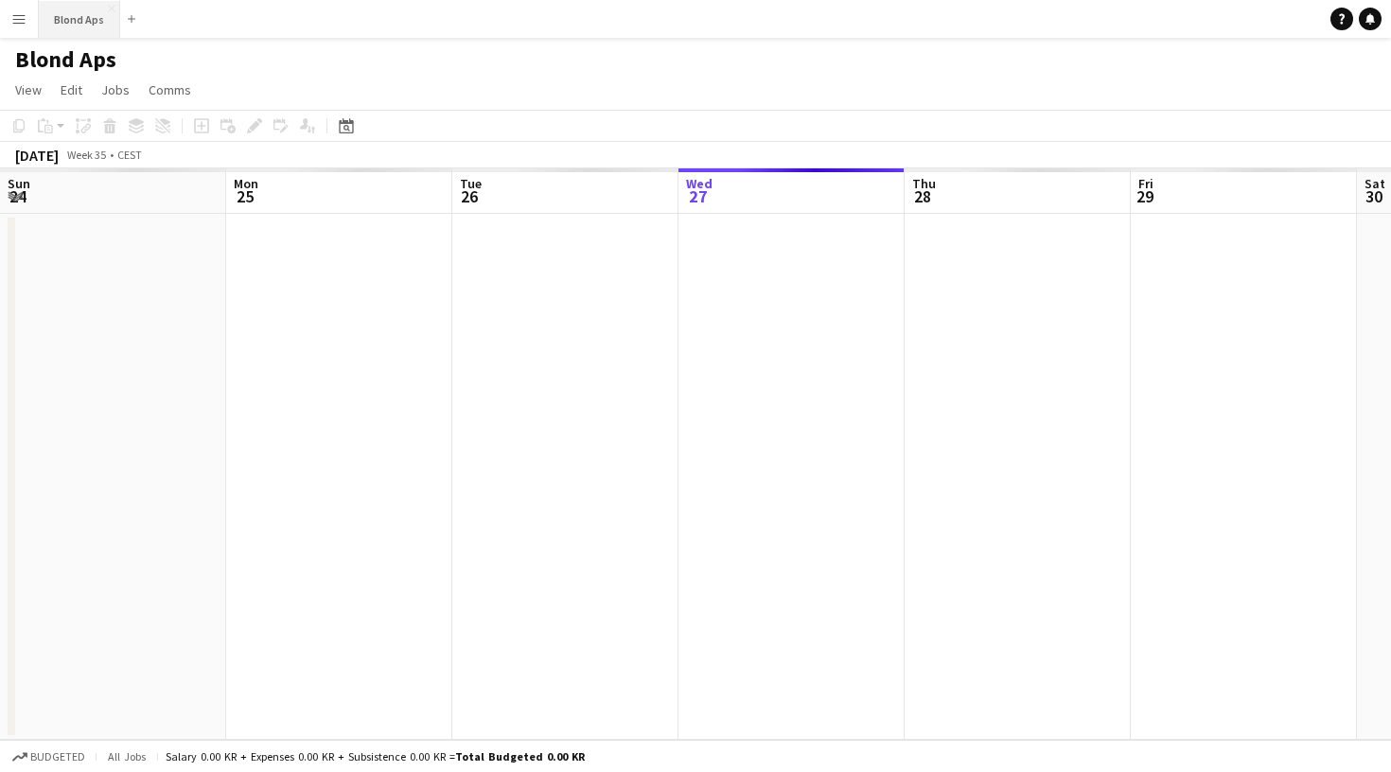
scroll to position [0, 452]
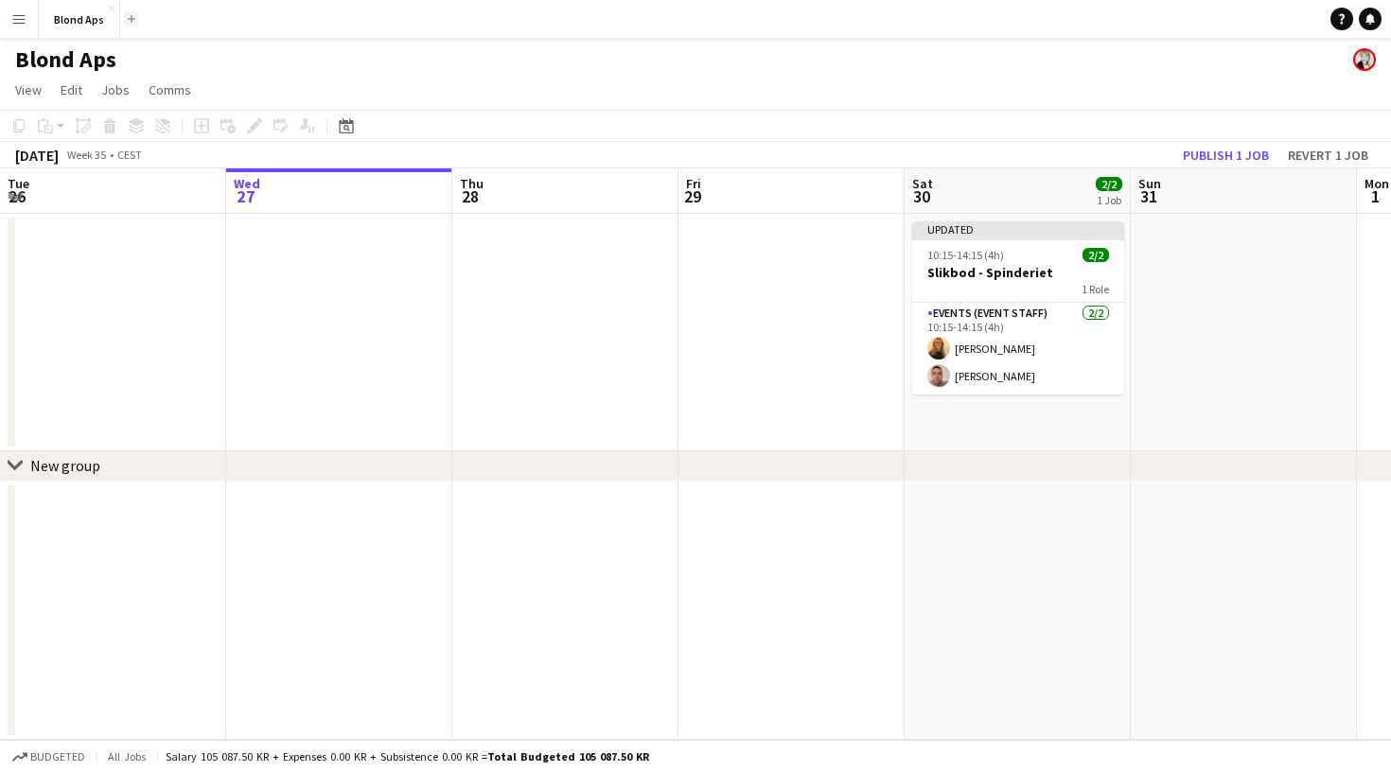
click at [132, 24] on button "Add" at bounding box center [131, 18] width 15 height 15
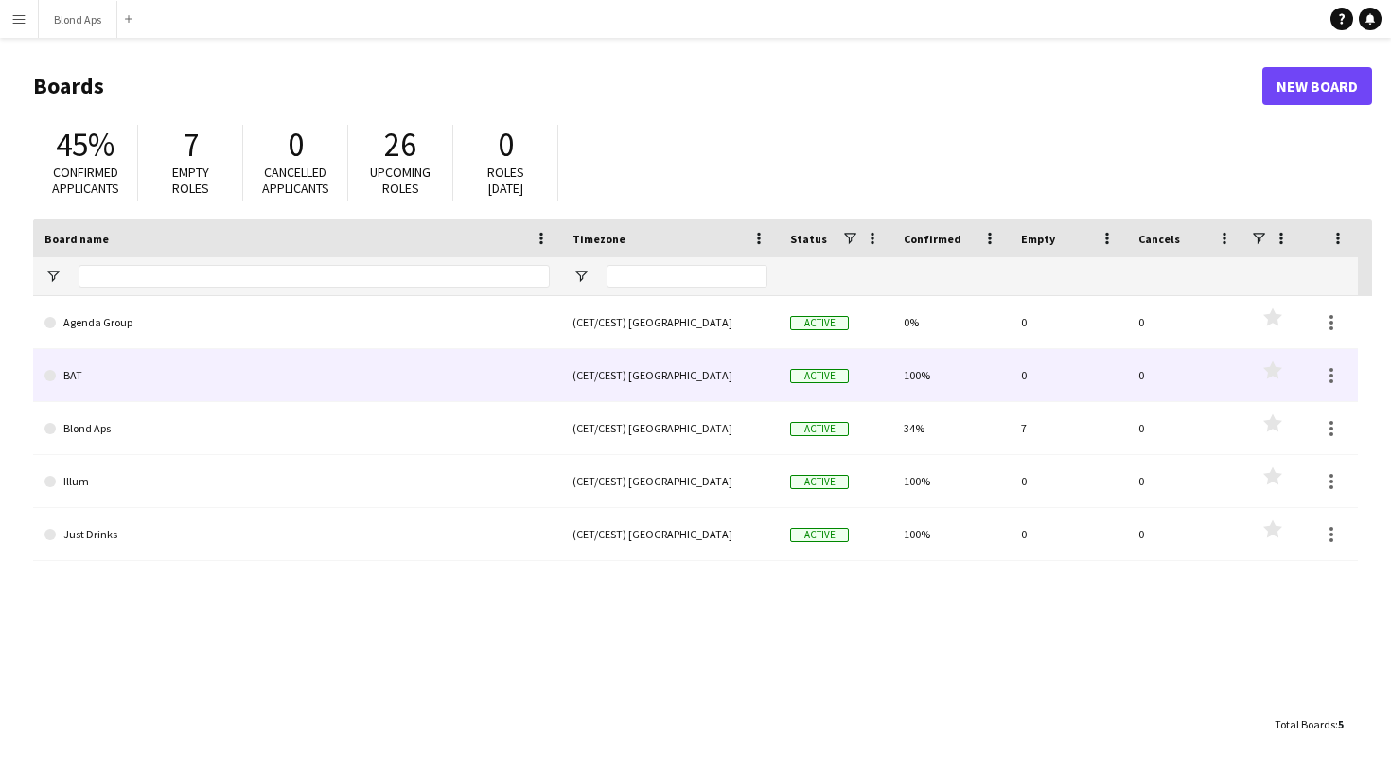
click at [334, 384] on link "BAT" at bounding box center [296, 375] width 505 height 53
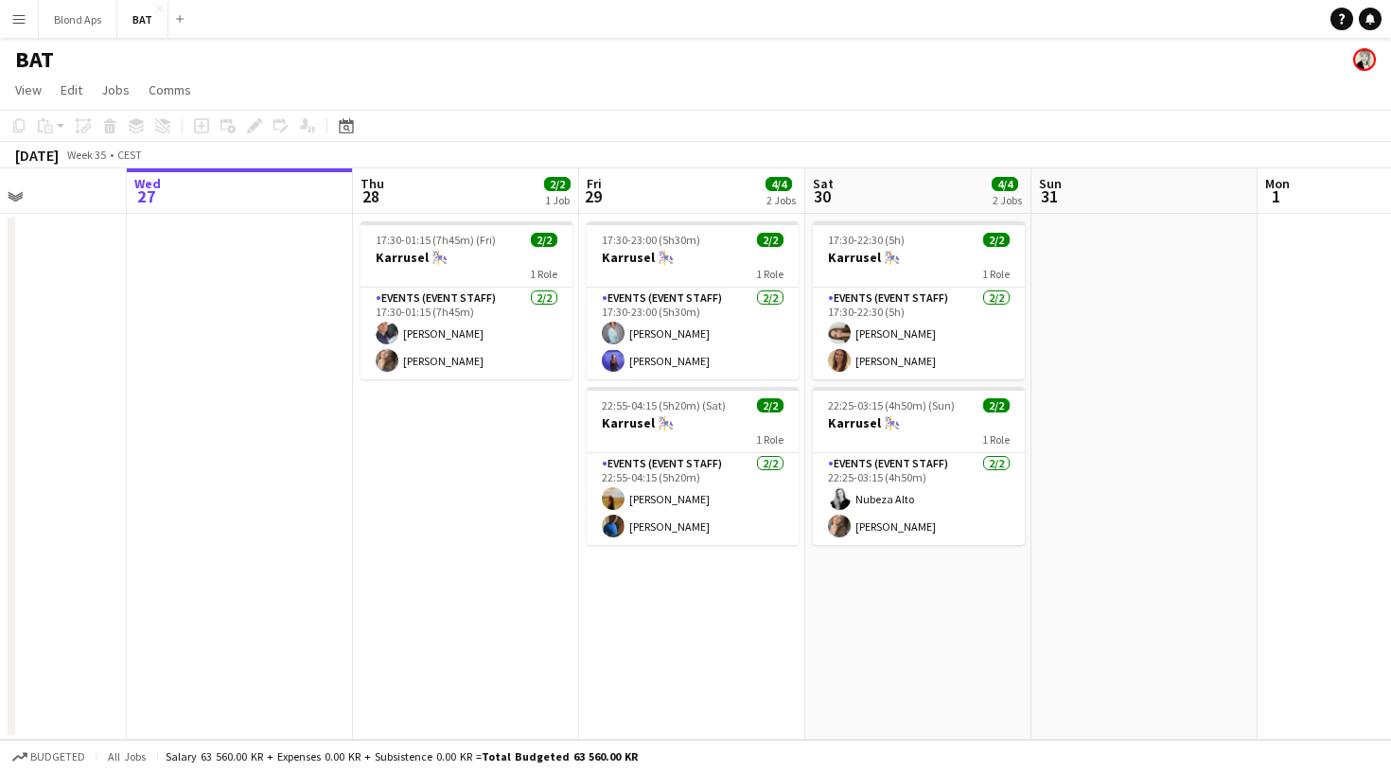
scroll to position [0, 566]
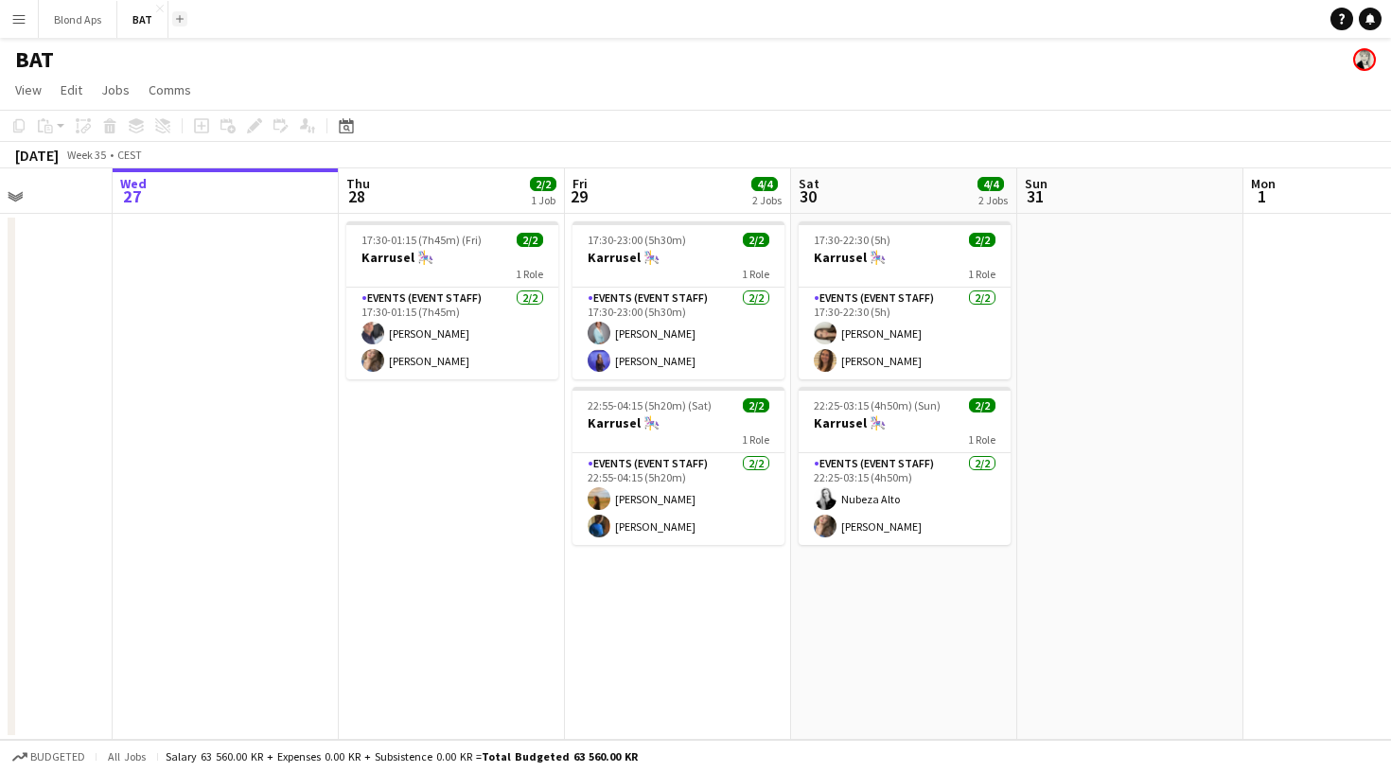
click at [181, 23] on button "Add" at bounding box center [179, 18] width 15 height 15
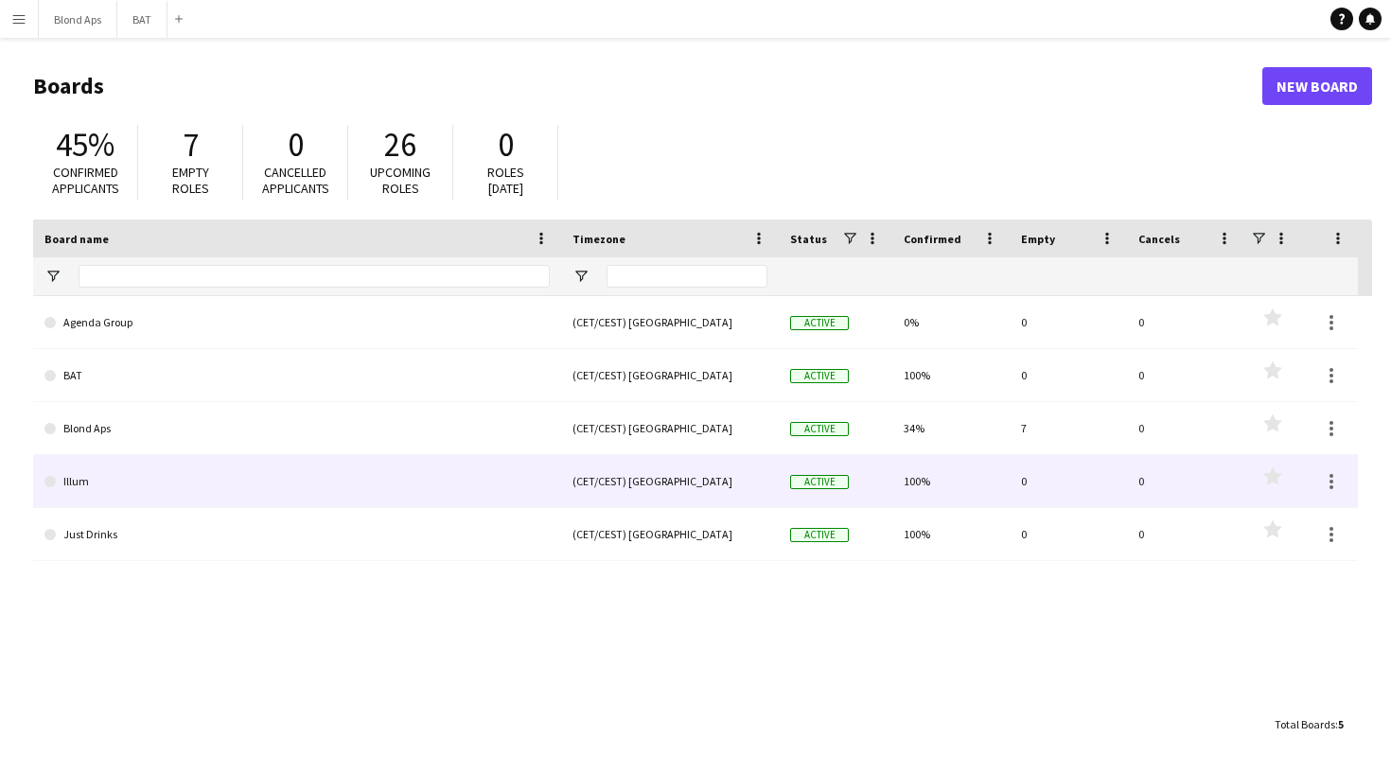
click at [127, 478] on link "Illum" at bounding box center [296, 481] width 505 height 53
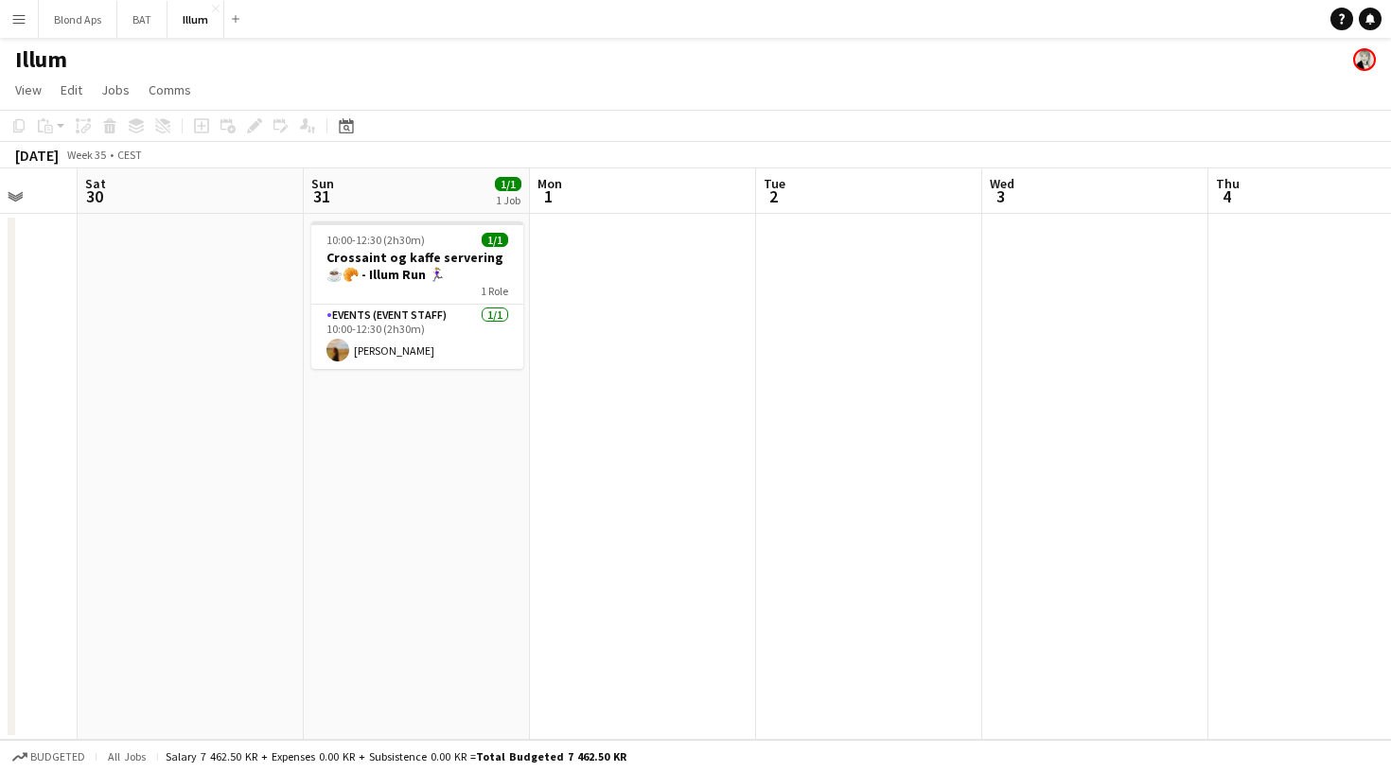
scroll to position [0, 723]
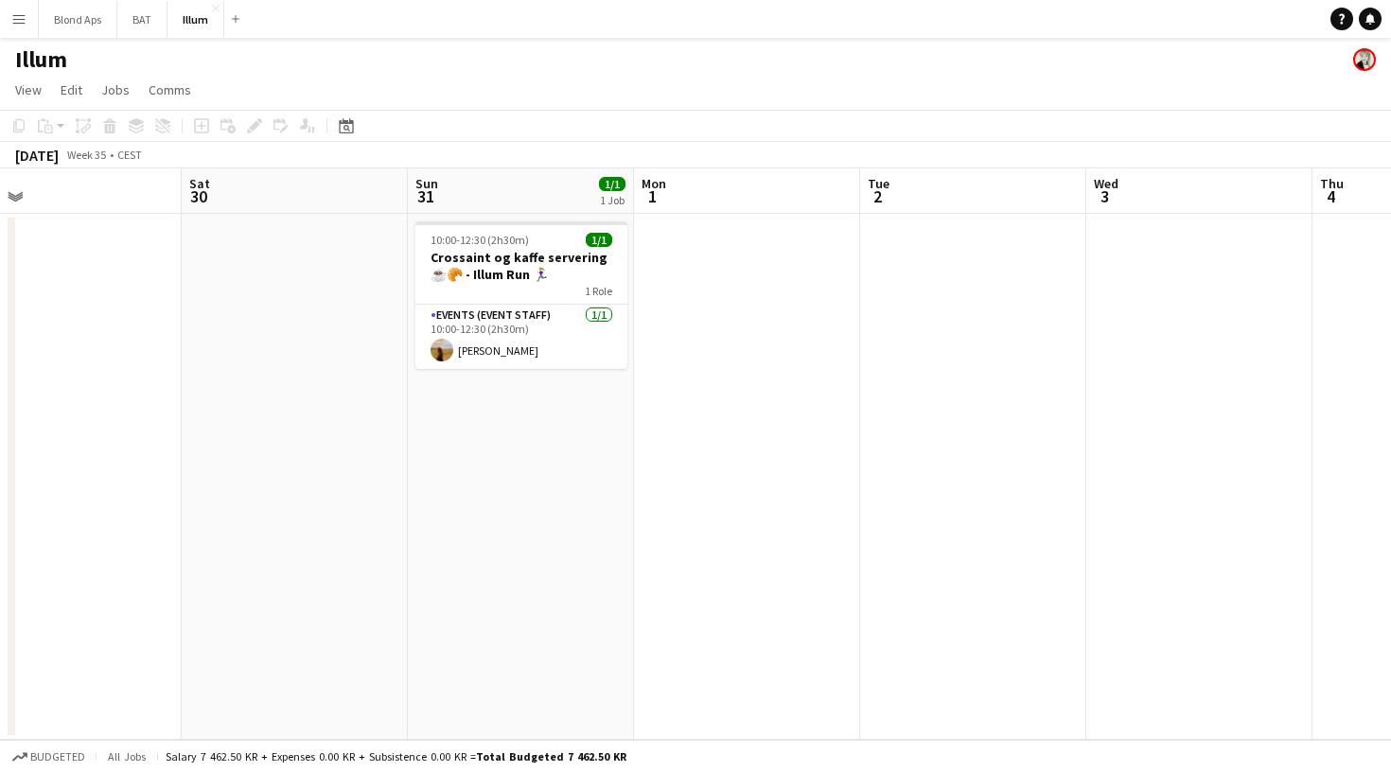
click at [723, 231] on app-date-cell at bounding box center [747, 477] width 226 height 526
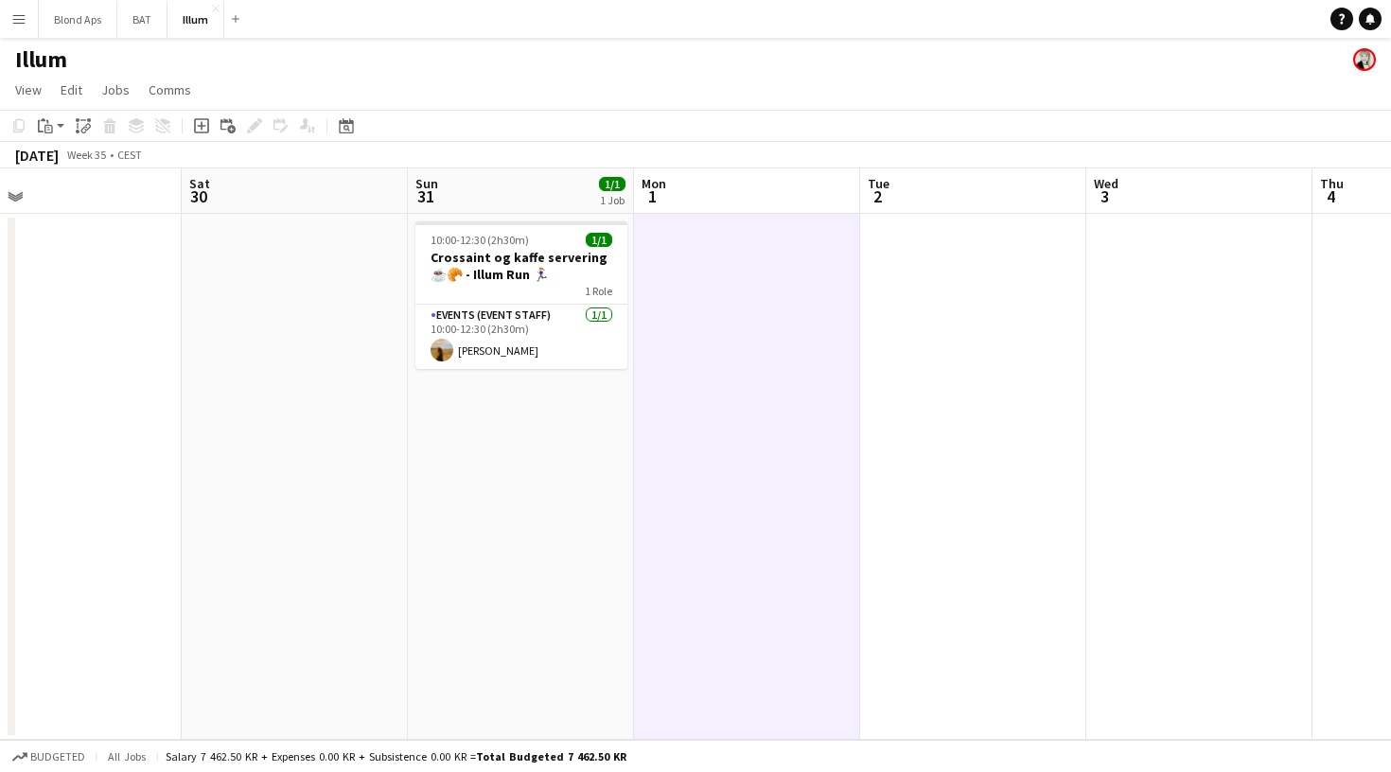
click at [691, 79] on app-page-menu "View Day view expanded Day view collapsed Month view Date picker Jump to [DATE]…" at bounding box center [695, 92] width 1391 height 36
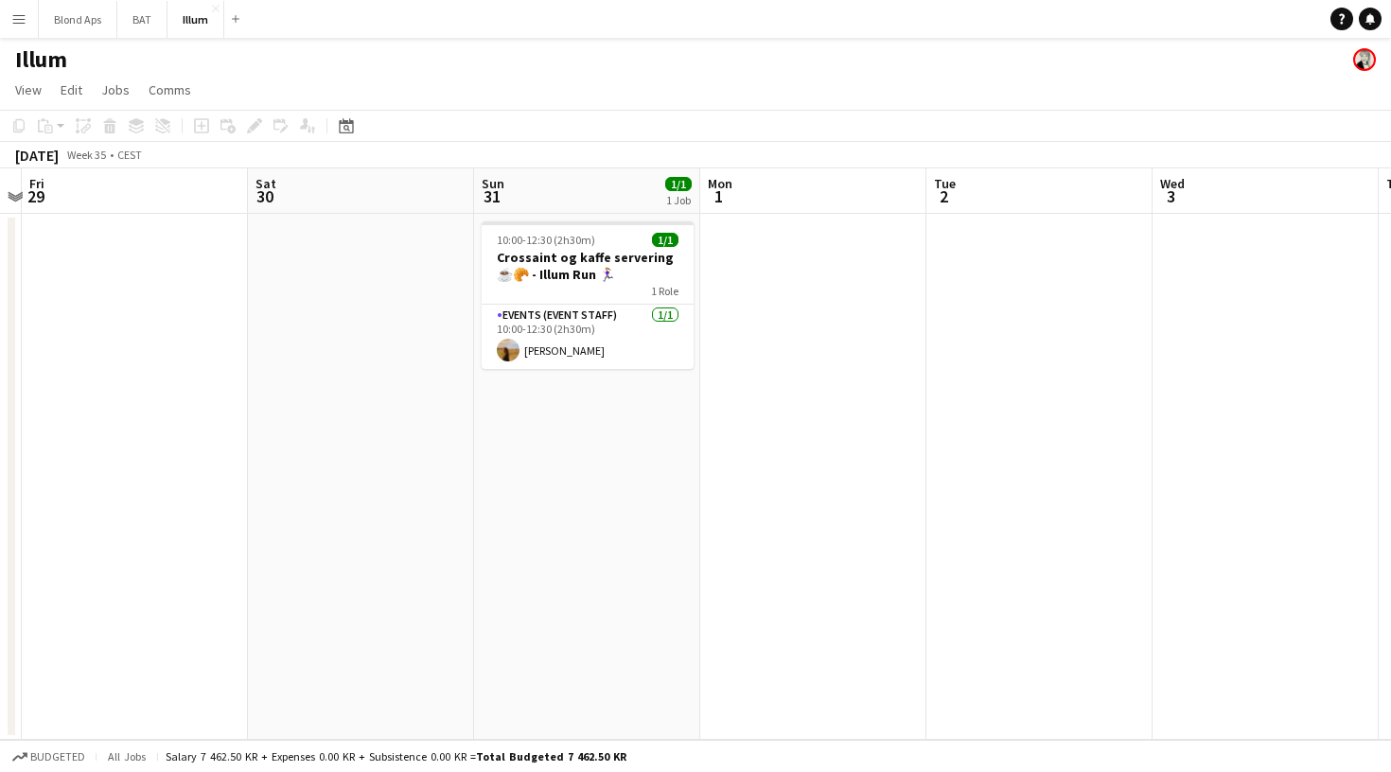
scroll to position [0, 902]
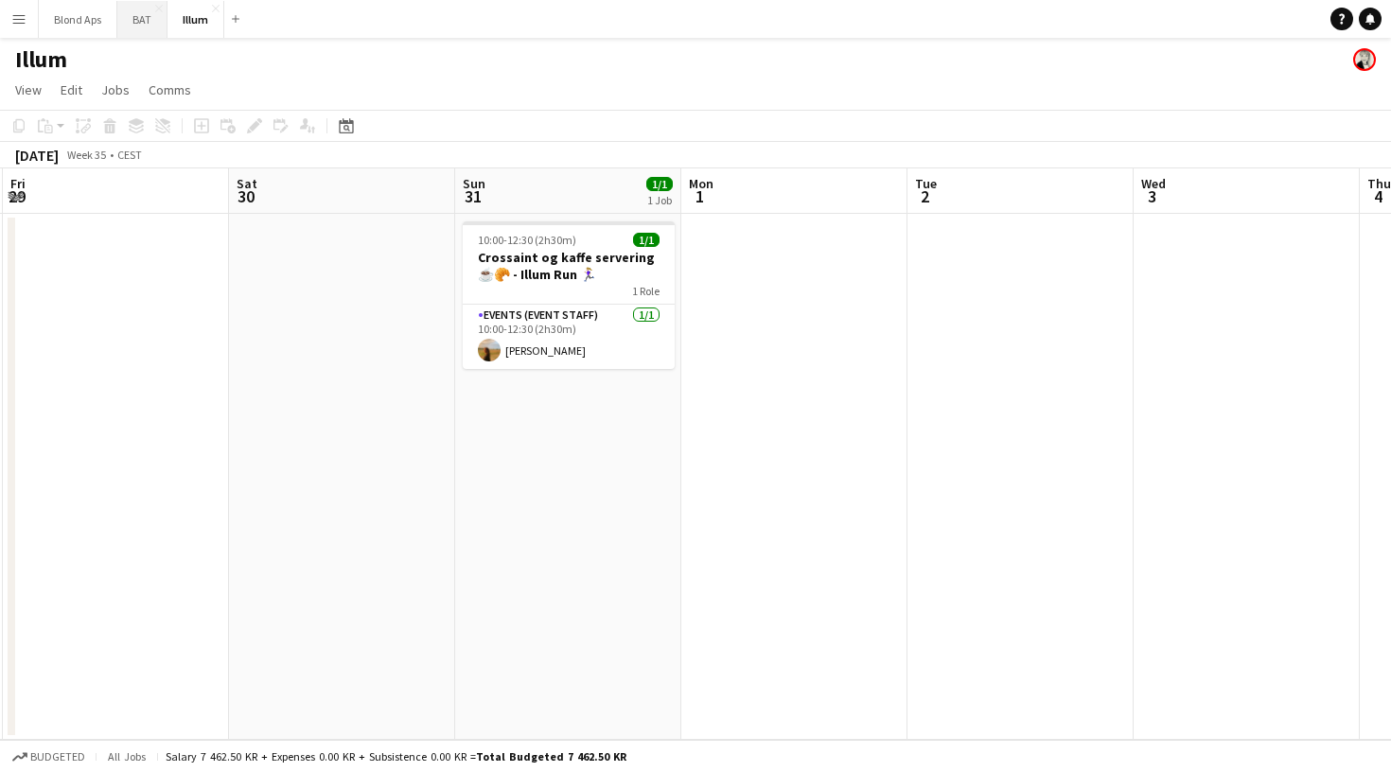
click at [143, 29] on button "BAT Close" at bounding box center [142, 19] width 50 height 37
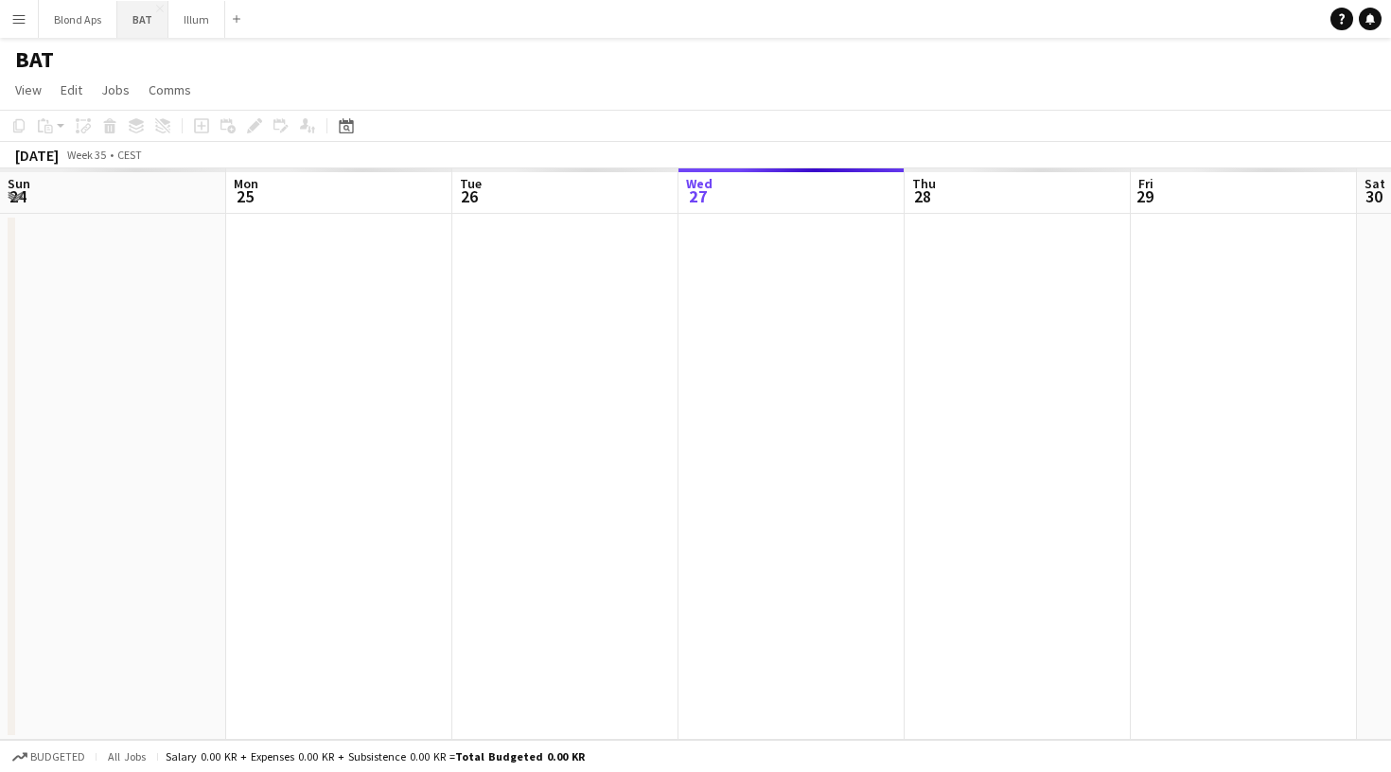
scroll to position [0, 452]
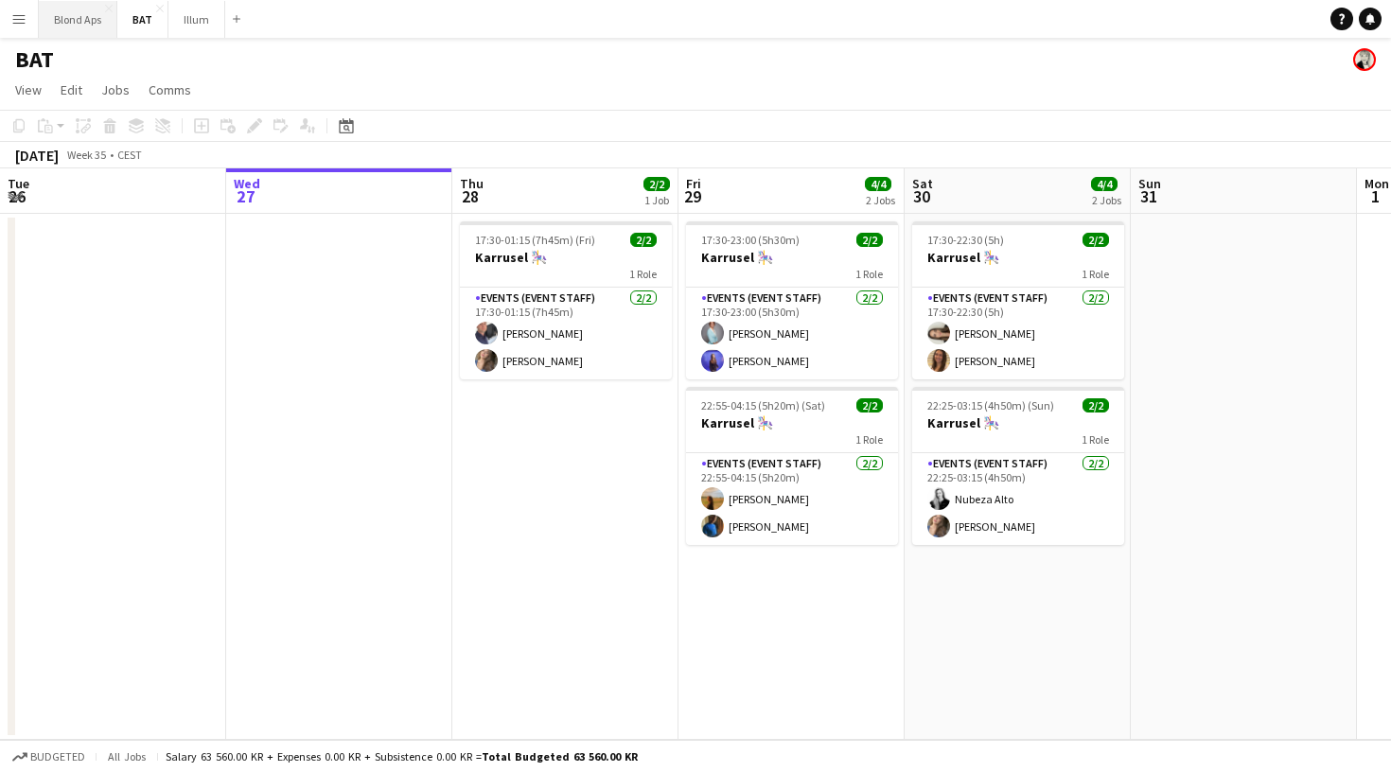
click at [89, 21] on button "Blond Aps Close" at bounding box center [78, 19] width 79 height 37
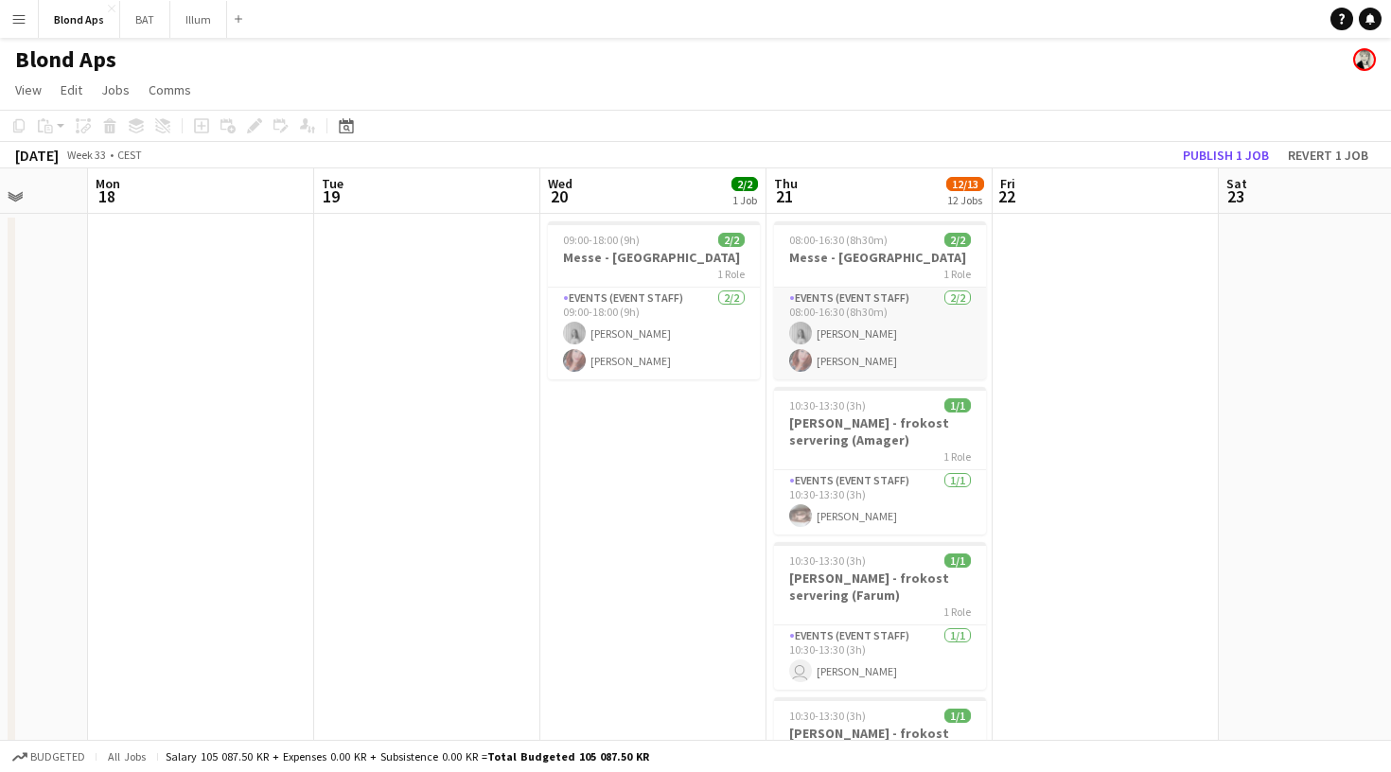
scroll to position [31, 0]
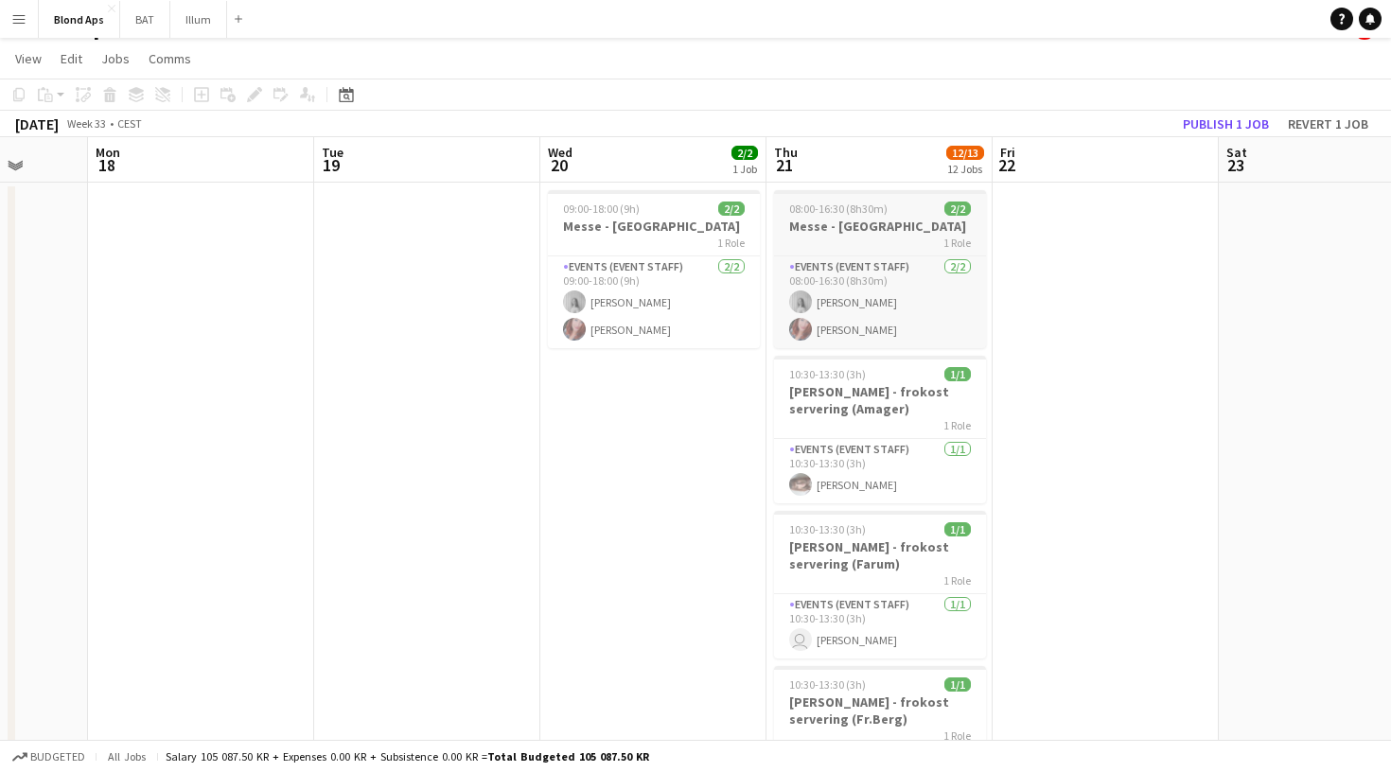
click at [858, 250] on app-job-card "08:00-16:30 (8h30m) 2/2 Messe - Ballerup 1 Role Events (Event Staff) [DATE] 08:…" at bounding box center [880, 269] width 212 height 158
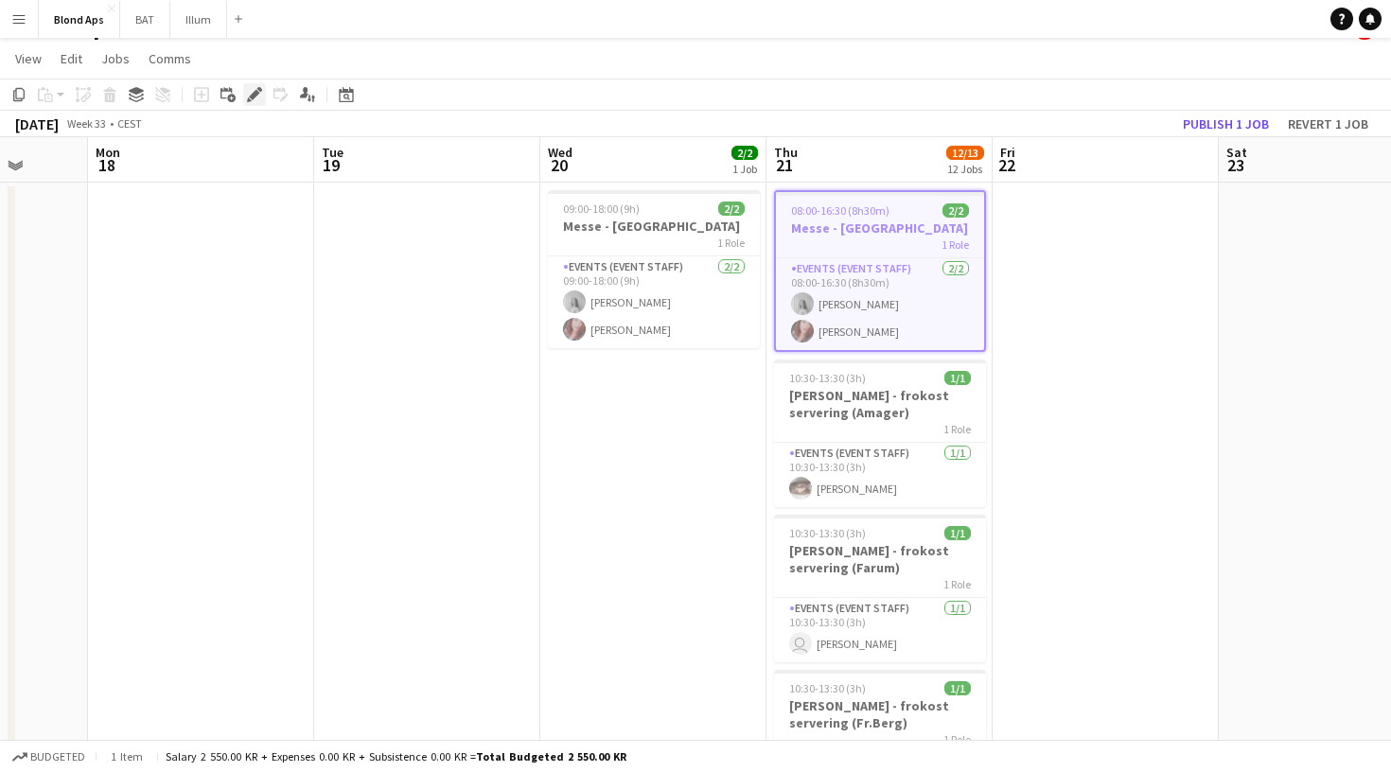
click at [252, 96] on icon at bounding box center [254, 95] width 10 height 10
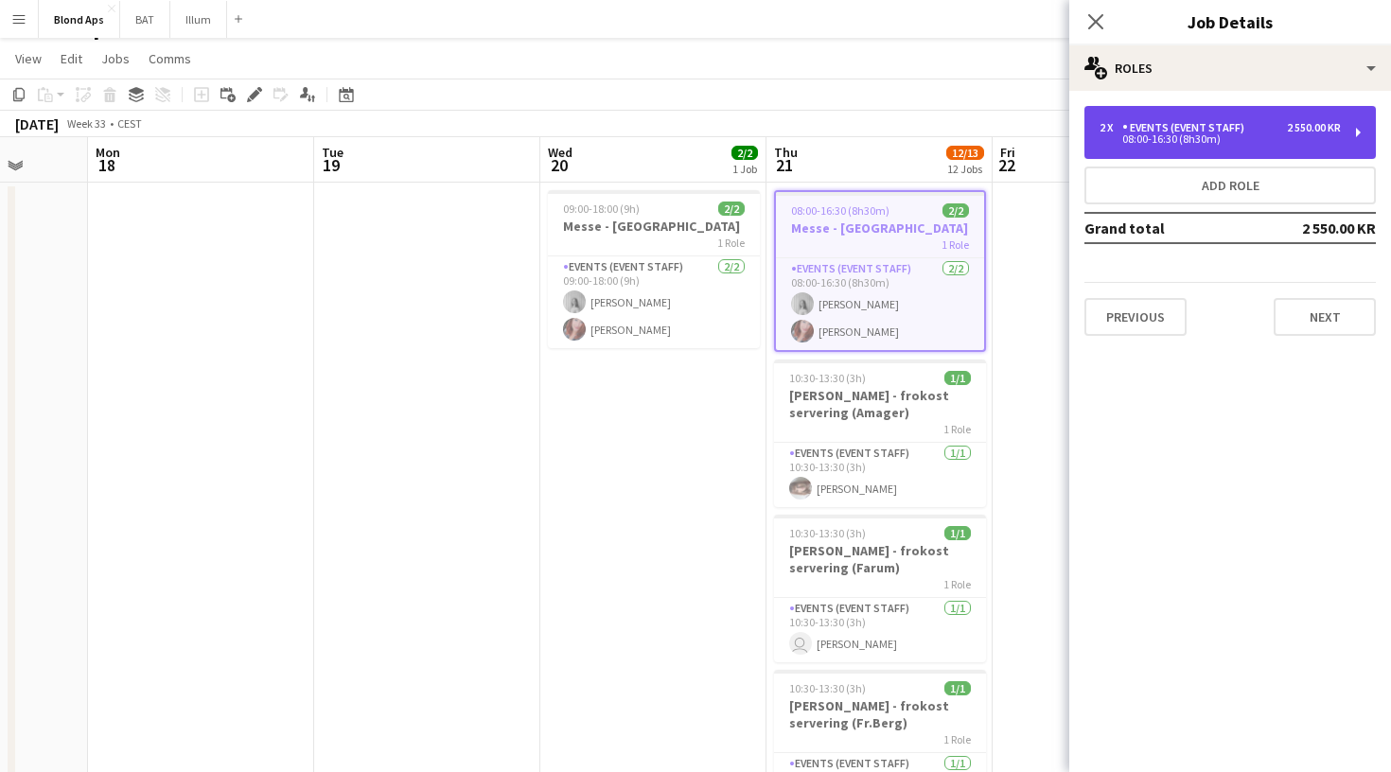
click at [1226, 118] on div "2 x Events (Event Staff) 2 550.00 KR 08:00-16:30 (8h30m)" at bounding box center [1229, 132] width 291 height 53
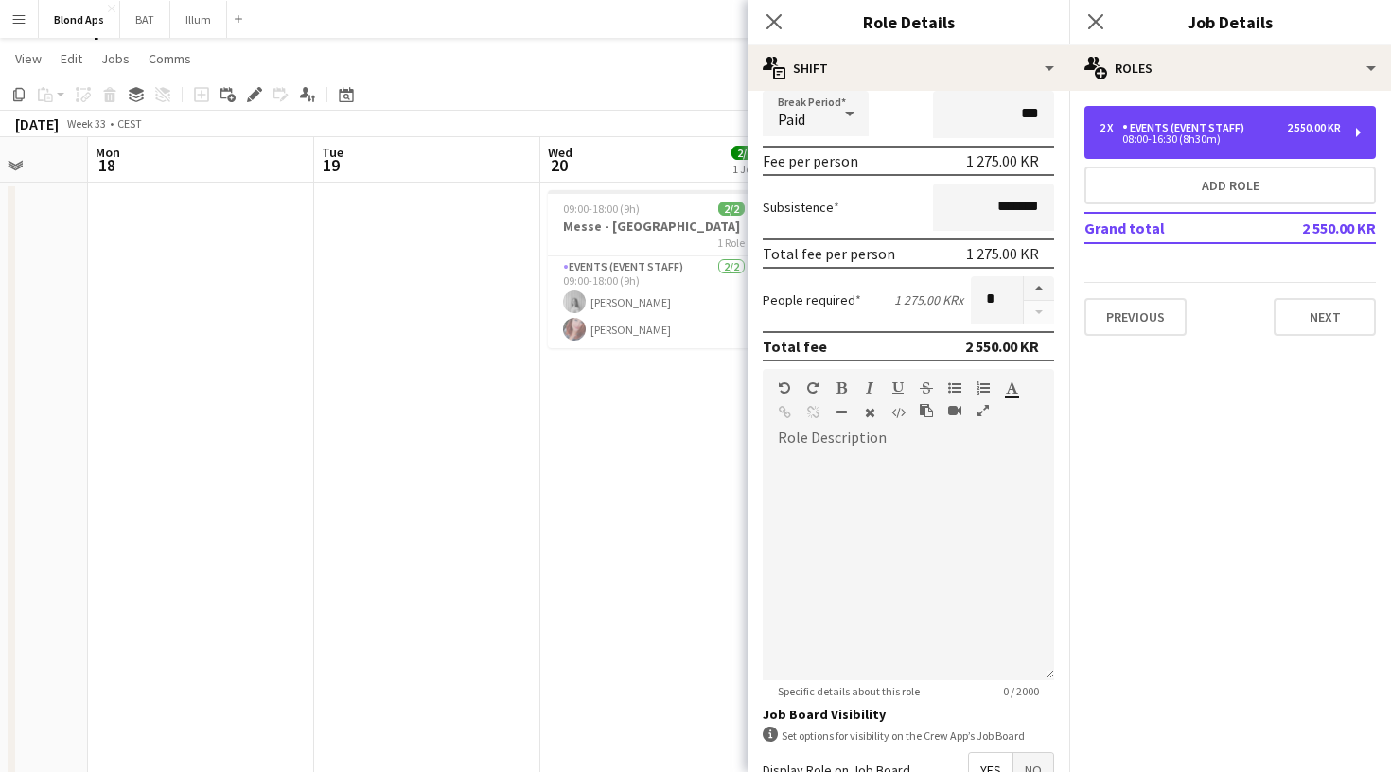
scroll to position [232, 0]
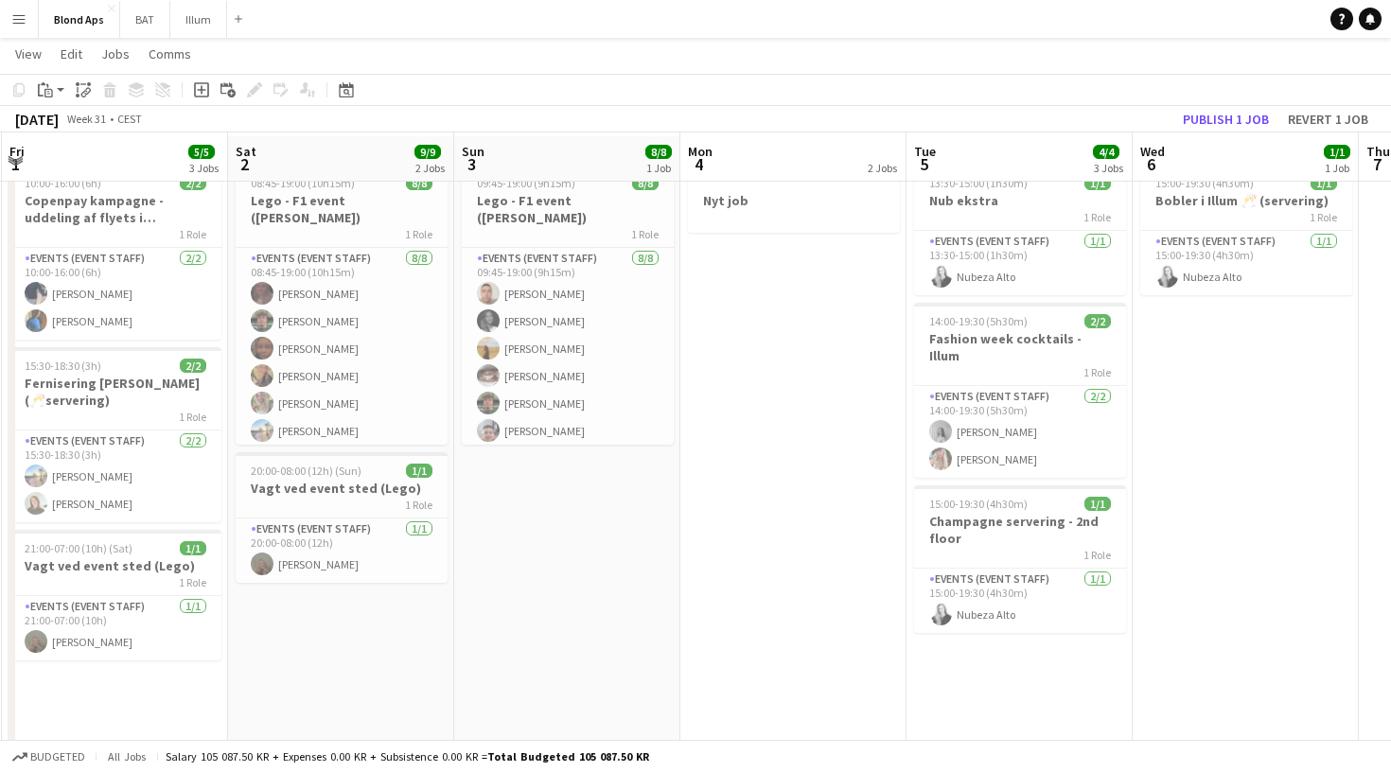
scroll to position [60, 0]
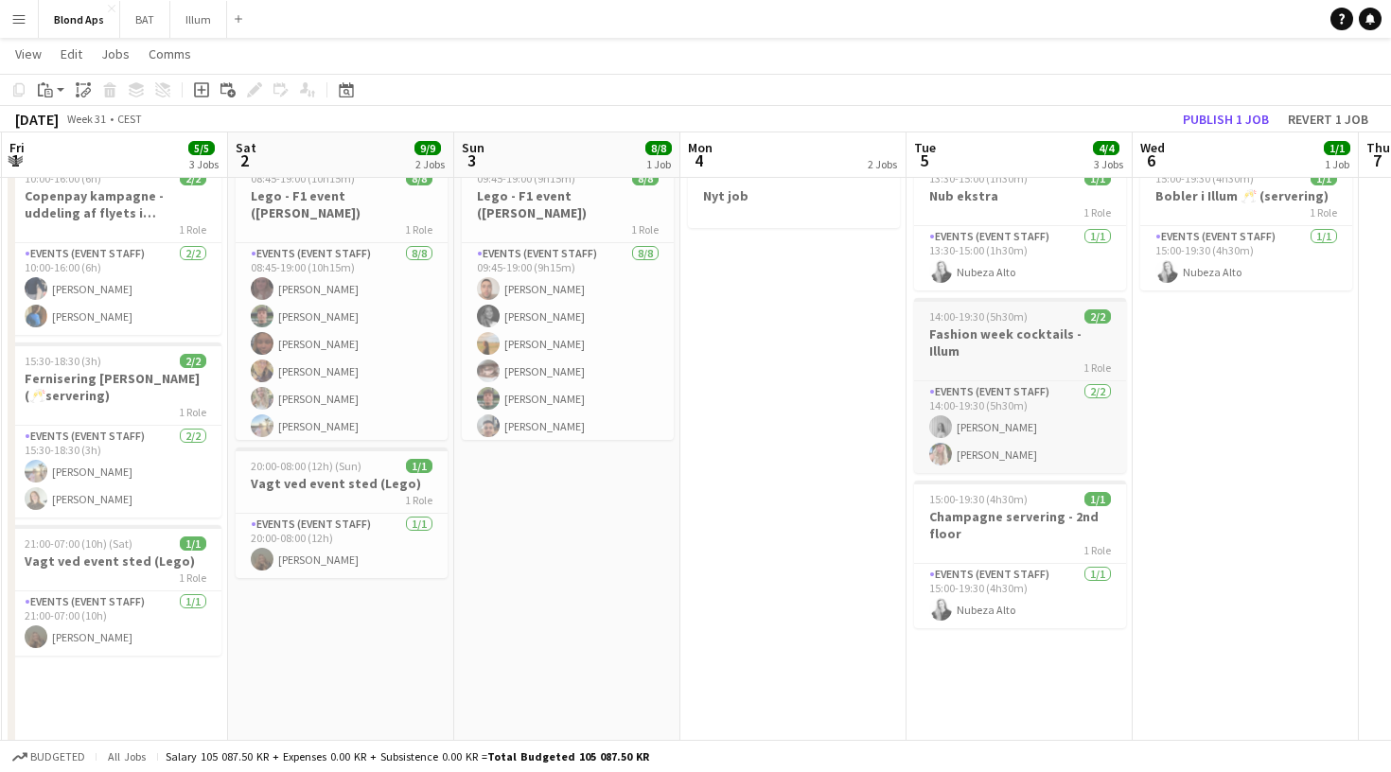
click at [974, 360] on div "1 Role" at bounding box center [1020, 367] width 212 height 15
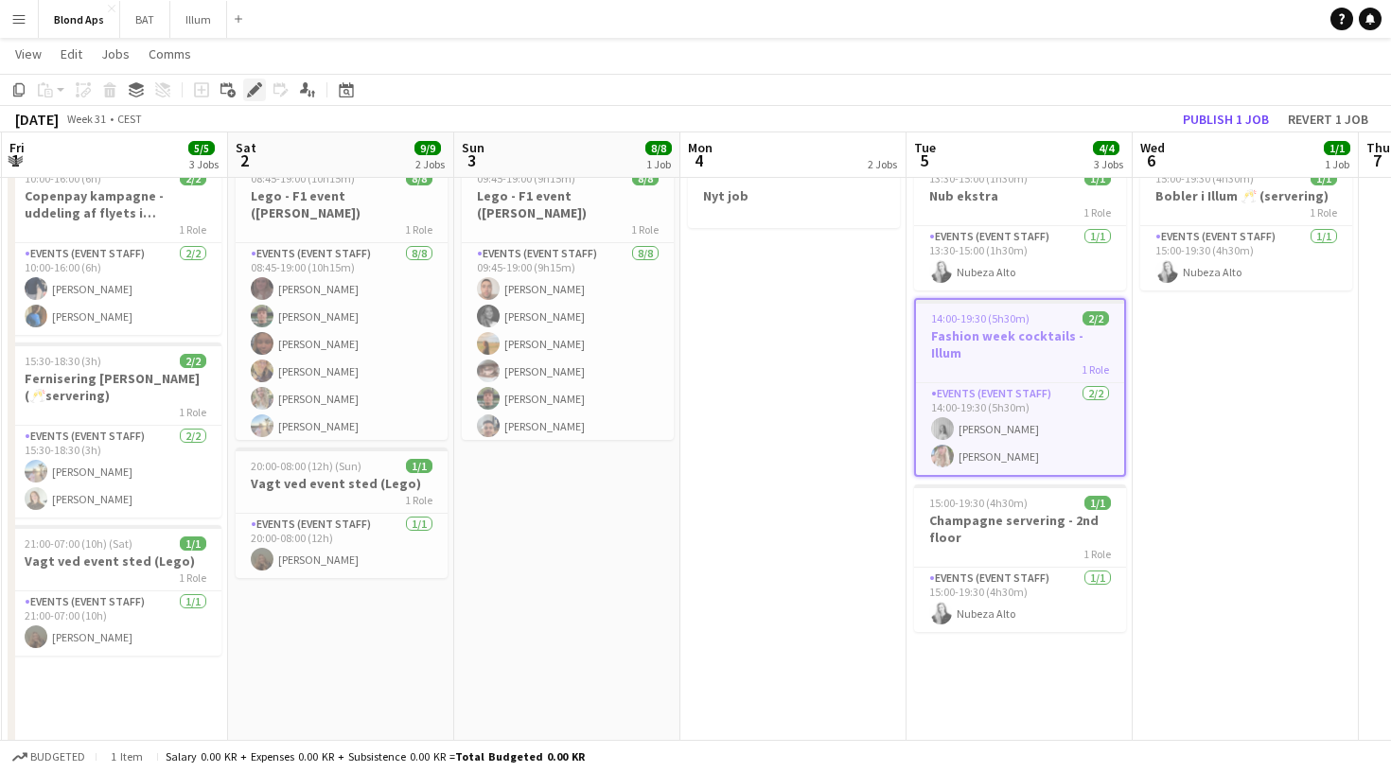
click at [256, 86] on icon at bounding box center [254, 90] width 10 height 10
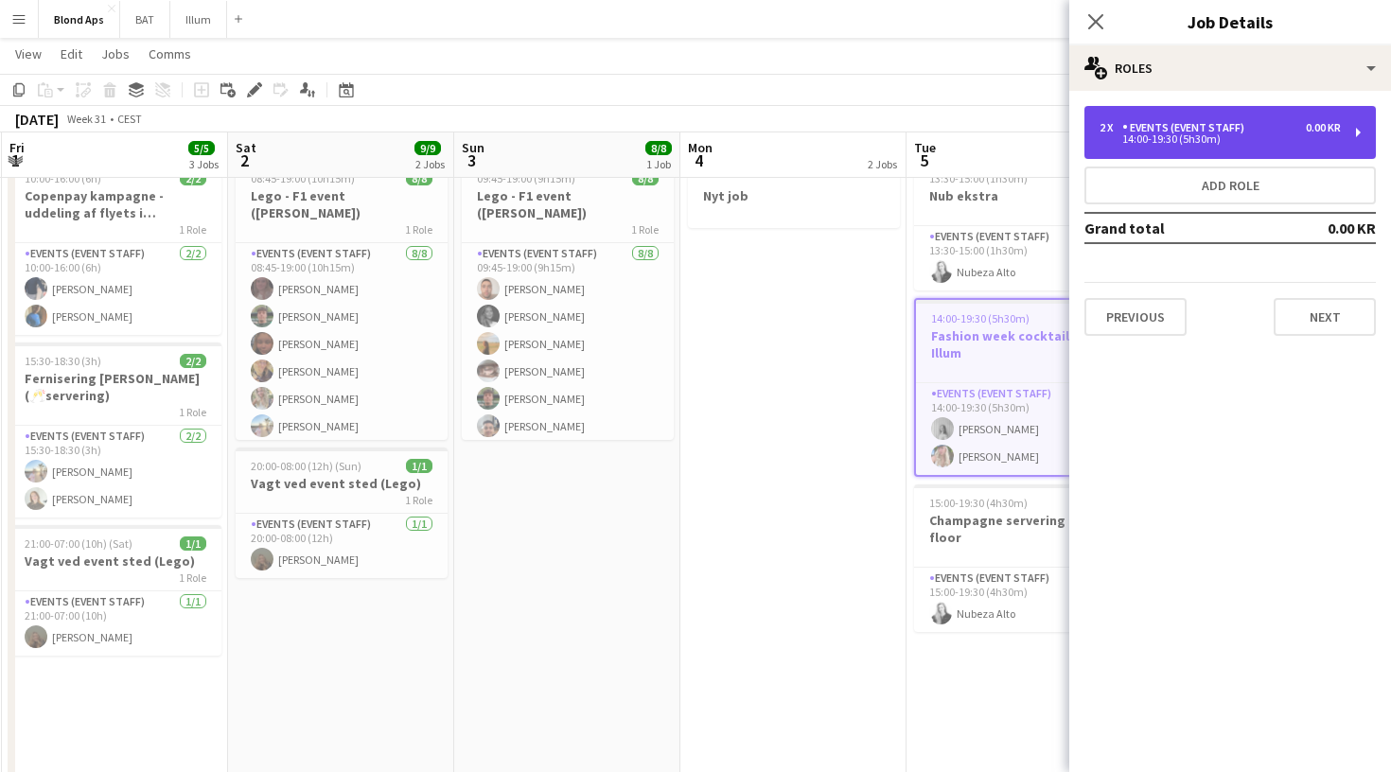
click at [1207, 139] on div "14:00-19:30 (5h30m)" at bounding box center [1220, 138] width 241 height 9
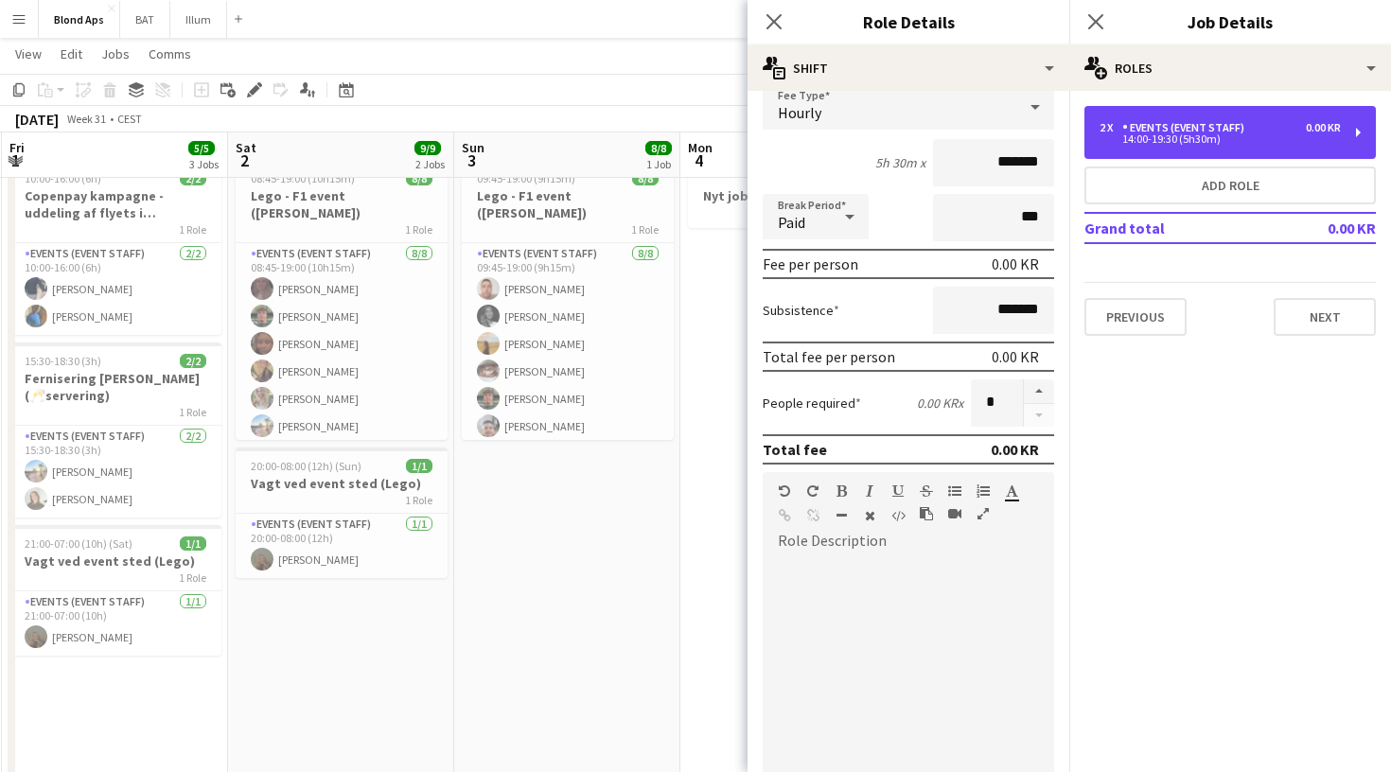
scroll to position [172, 0]
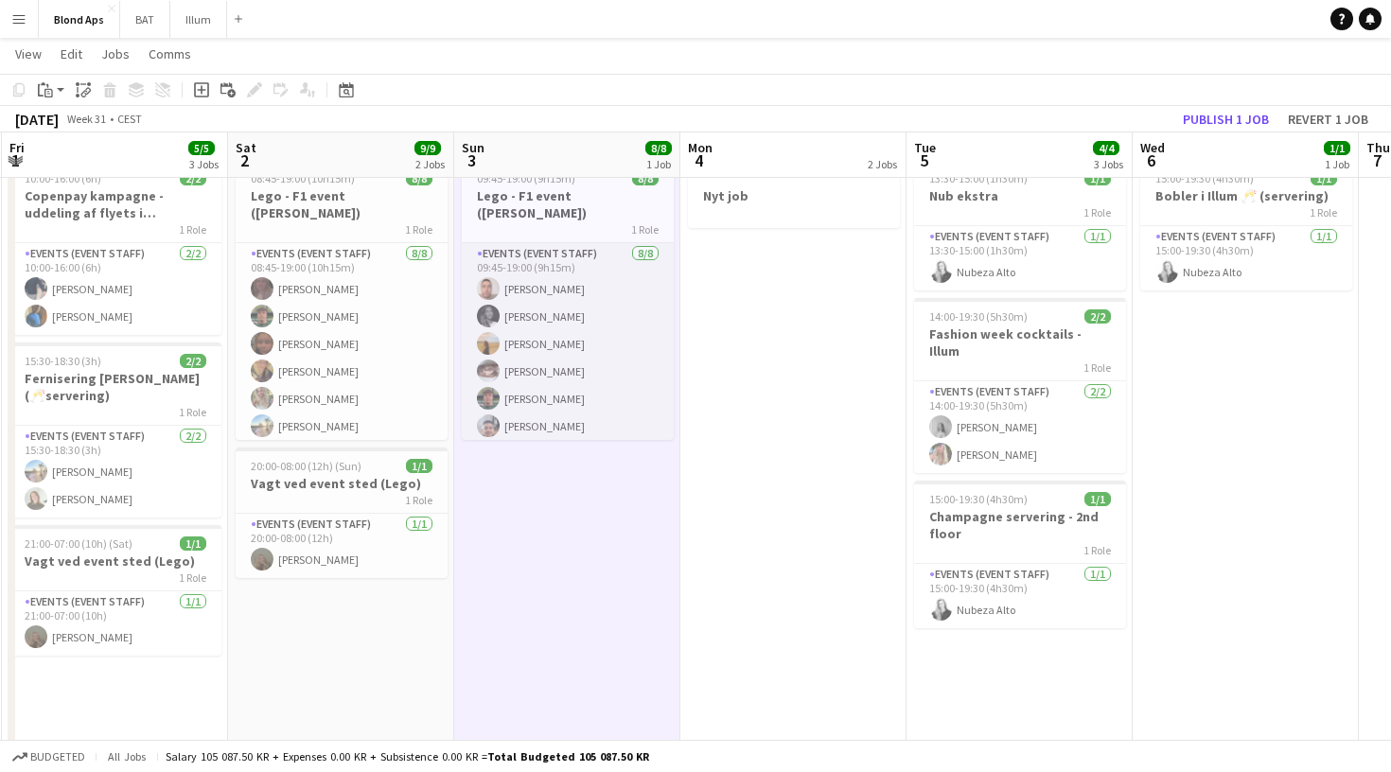
click at [596, 320] on app-card-role "Events (Event Staff) [DATE] 09:45-19:00 (9h15m) [PERSON_NAME] [PERSON_NAME] [PE…" at bounding box center [568, 371] width 212 height 256
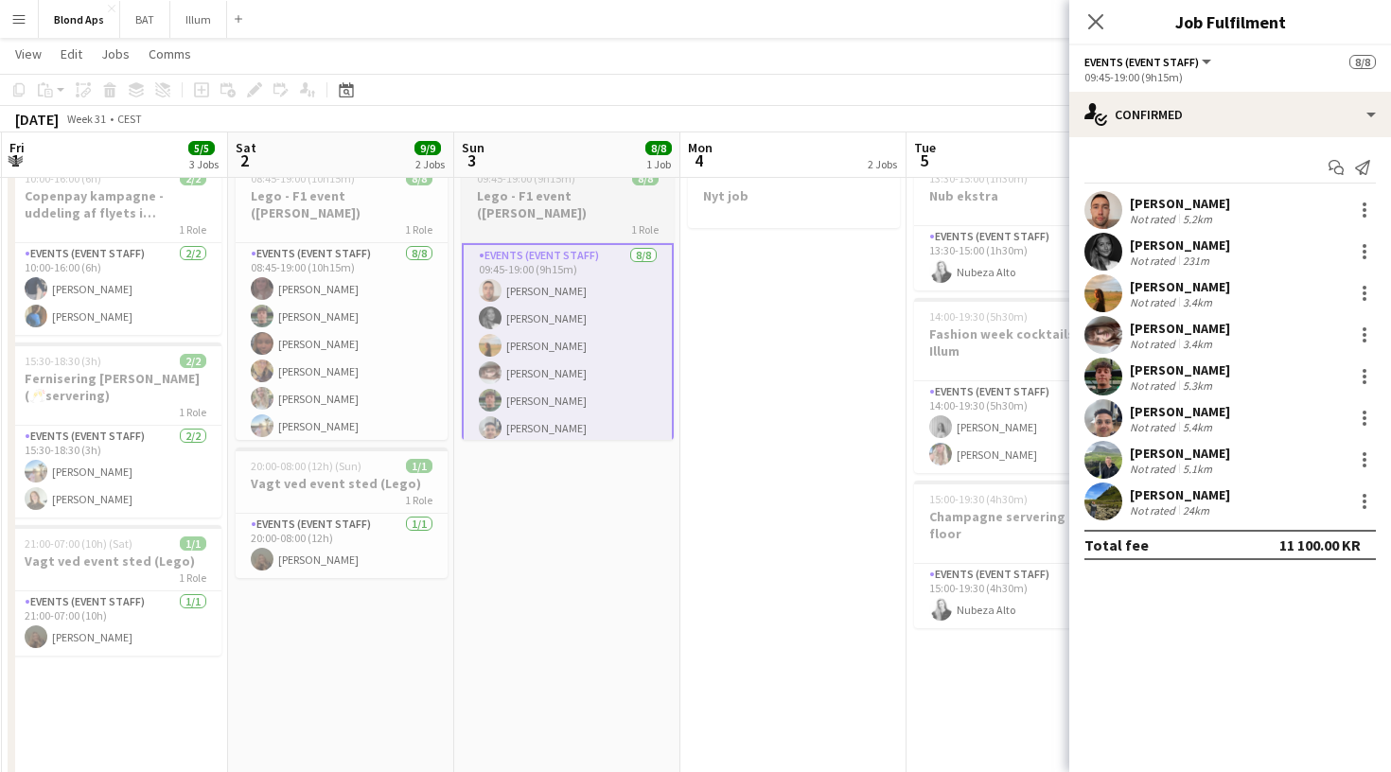
click at [592, 191] on h3 "Lego - F1 event ([PERSON_NAME])" at bounding box center [568, 204] width 212 height 34
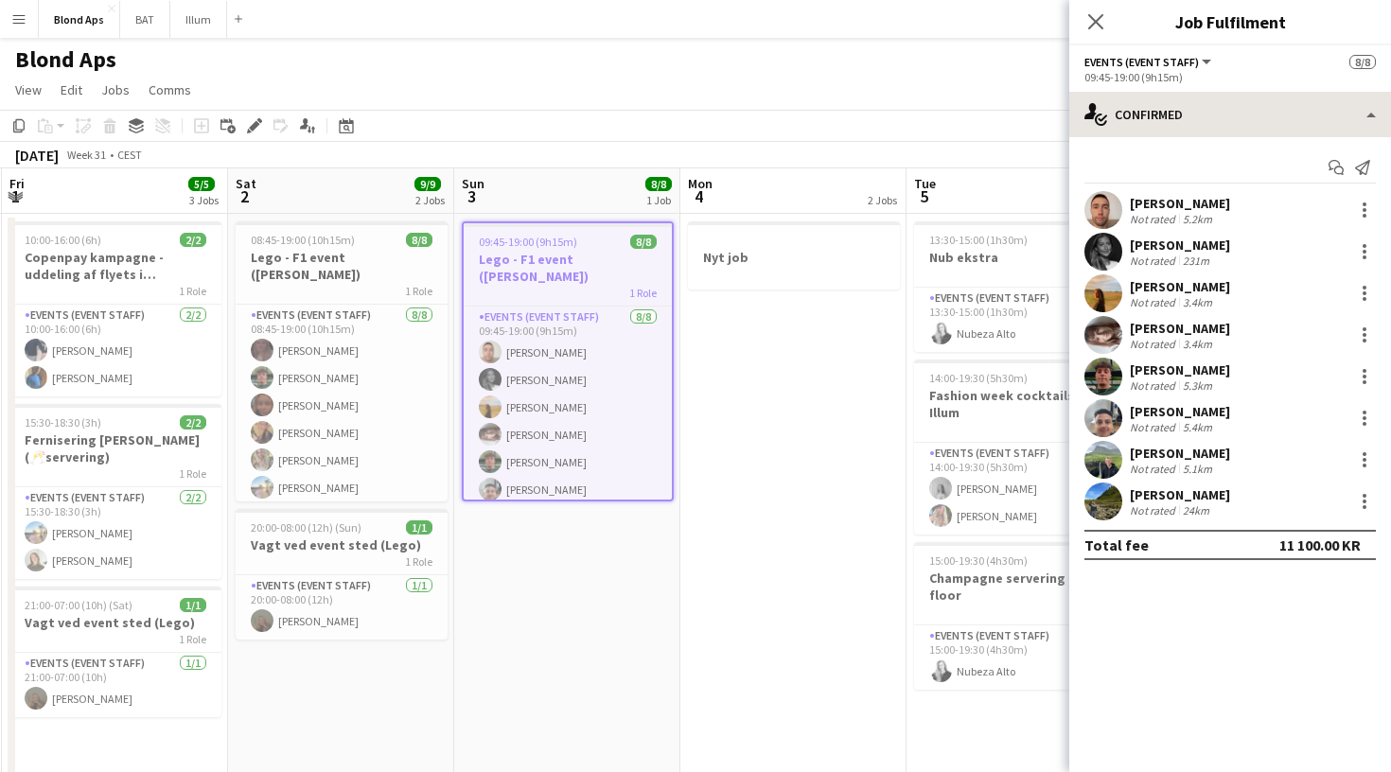
scroll to position [0, 0]
click at [256, 132] on icon "Edit" at bounding box center [254, 125] width 15 height 15
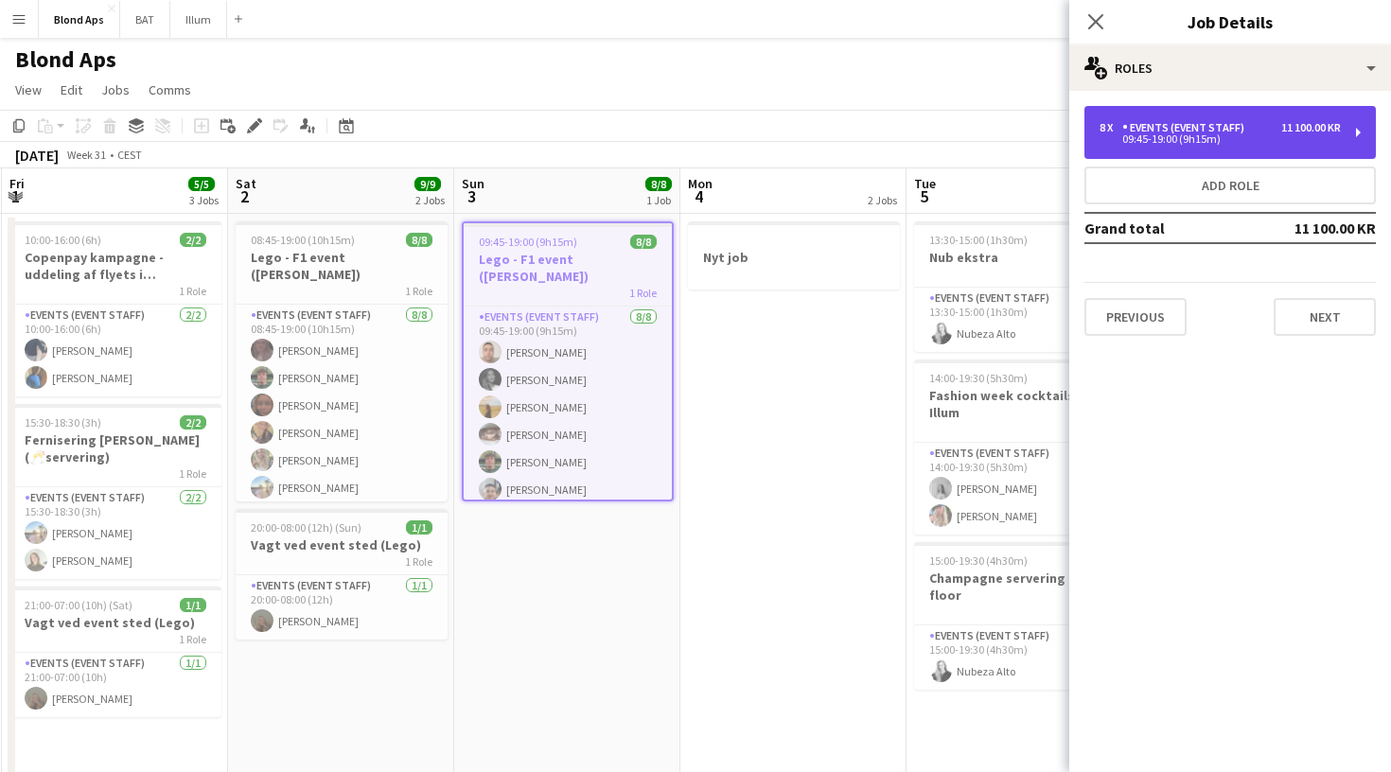
click at [1270, 140] on div "09:45-19:00 (9h15m)" at bounding box center [1220, 138] width 241 height 9
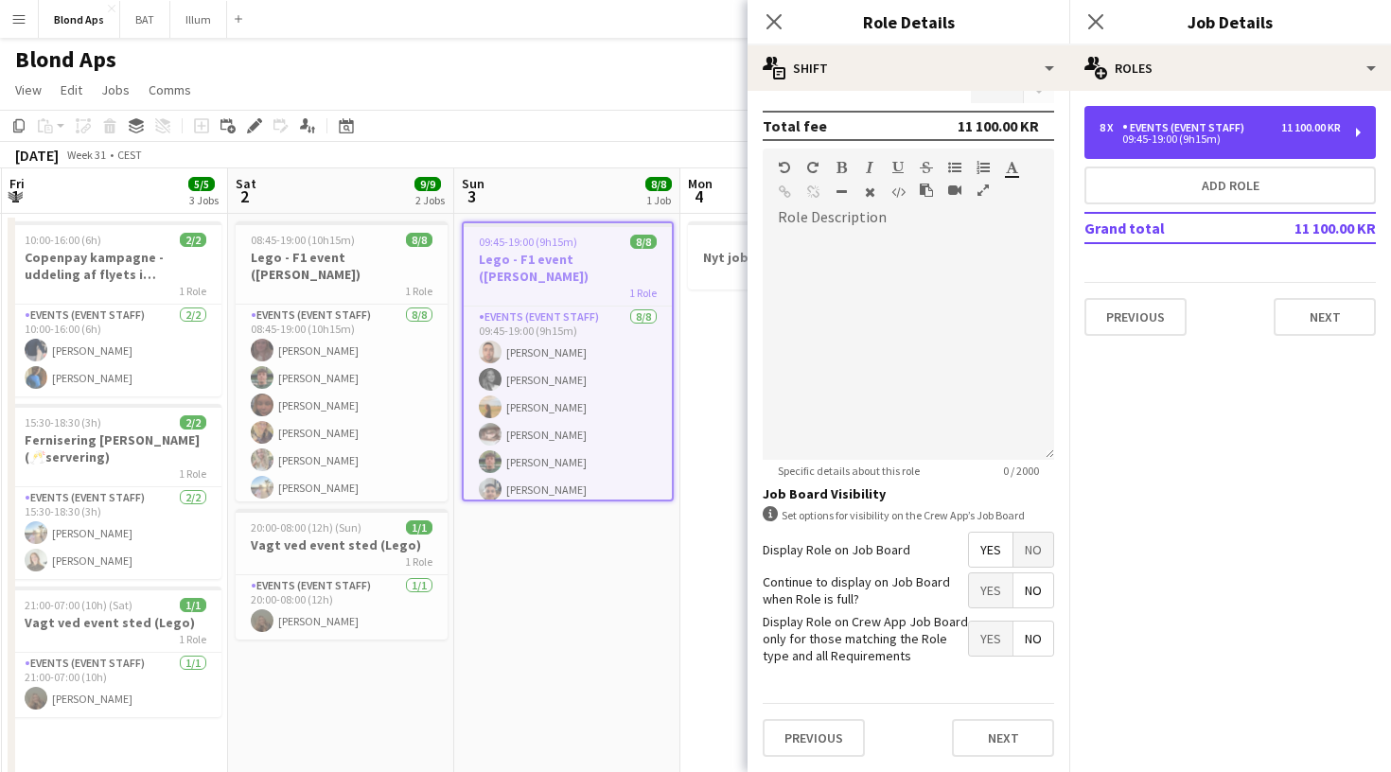
scroll to position [454, 0]
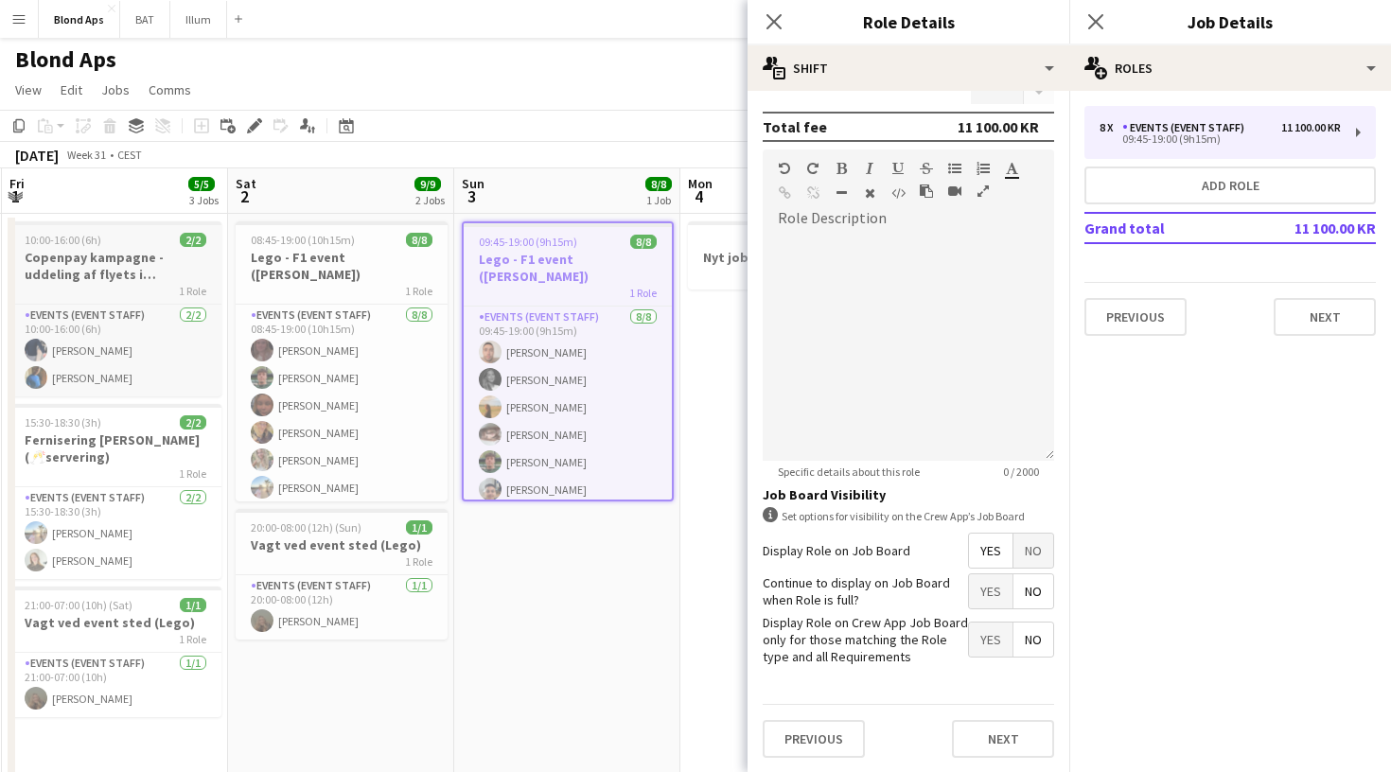
click at [134, 271] on h3 "Copenpay kampagne - uddeling af flyets i [GEOGRAPHIC_DATA]" at bounding box center [115, 266] width 212 height 34
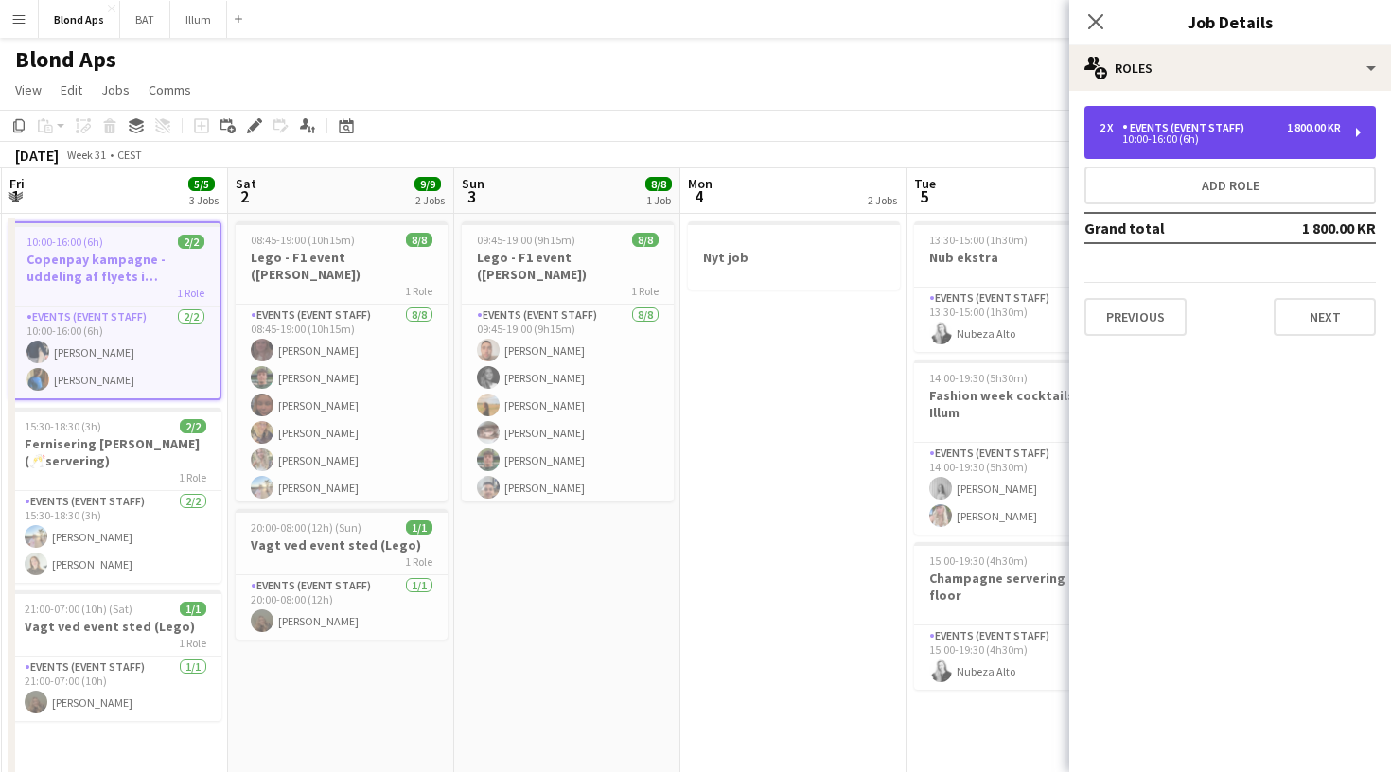
click at [1286, 137] on div "10:00-16:00 (6h)" at bounding box center [1220, 138] width 241 height 9
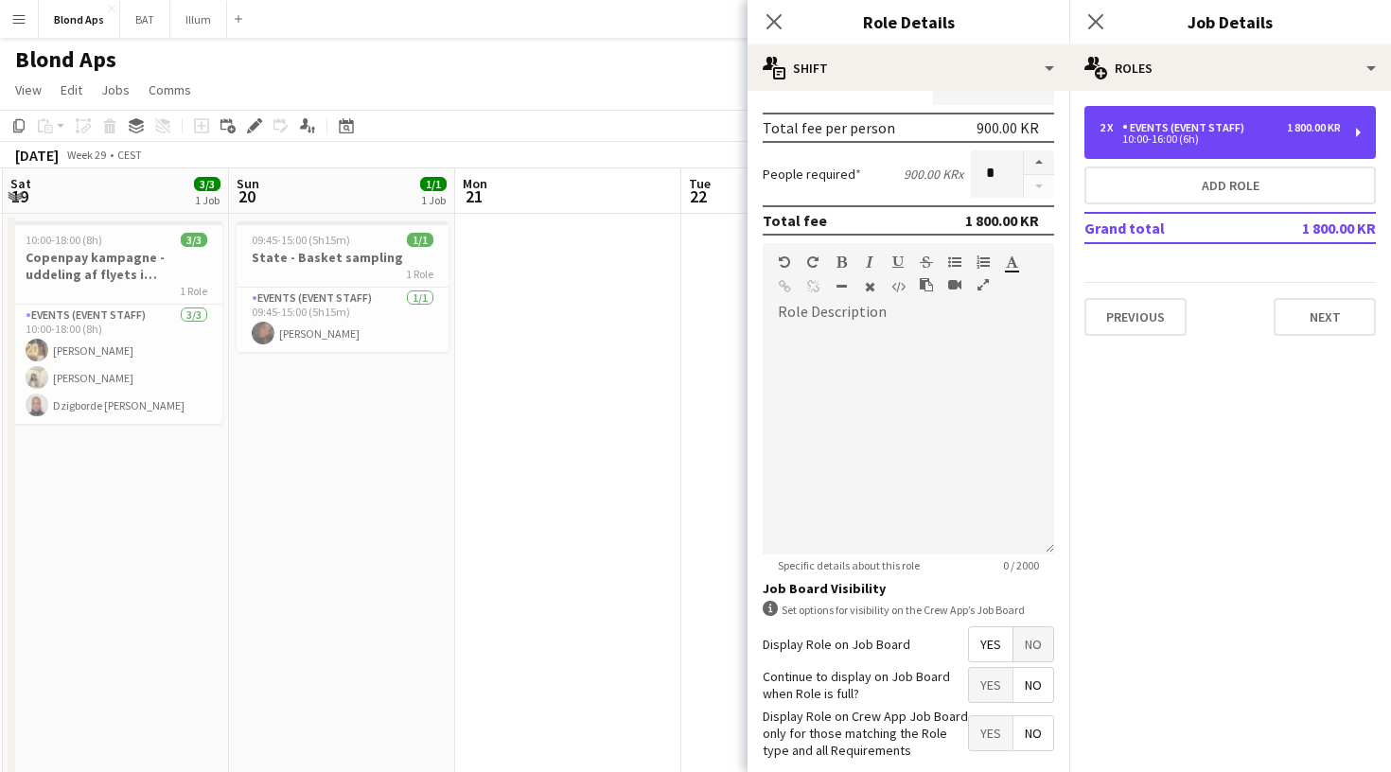
scroll to position [0, 400]
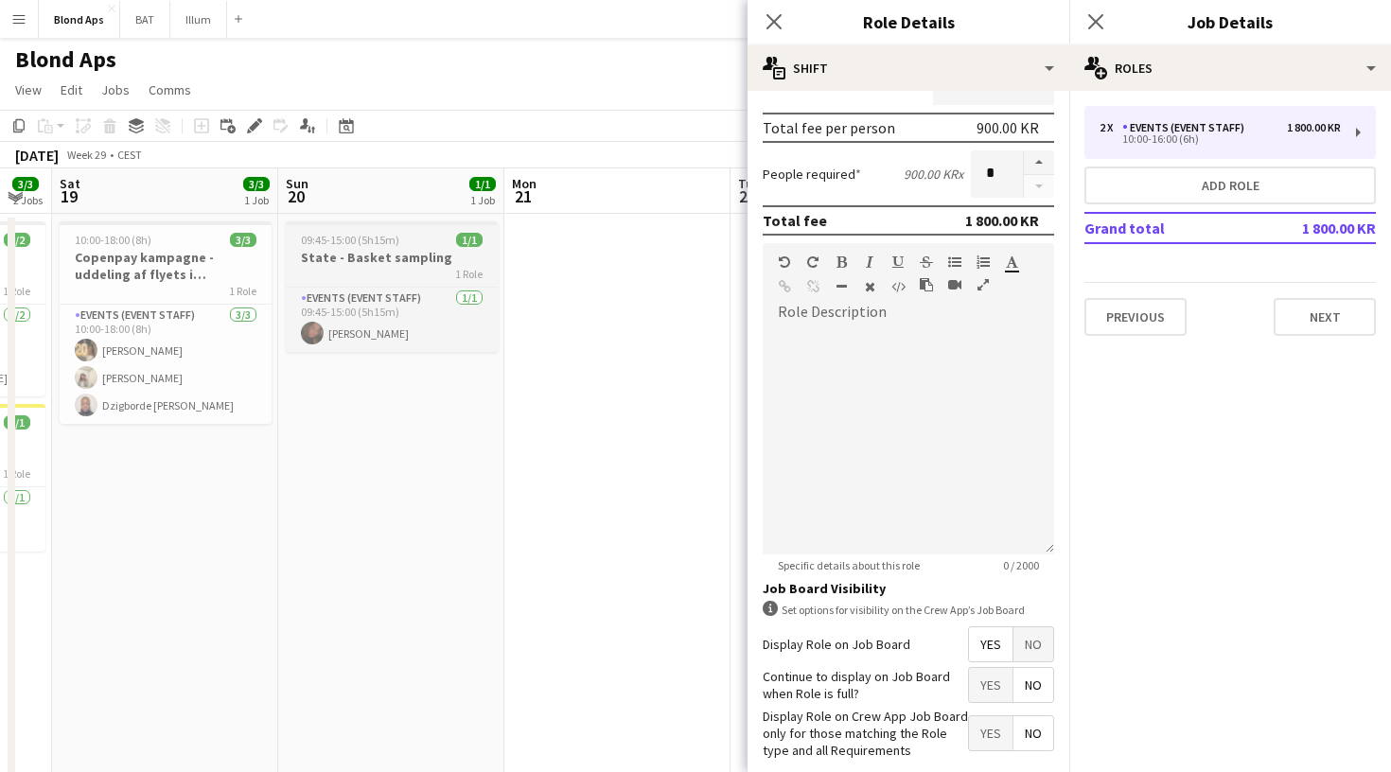
click at [410, 267] on div "1 Role" at bounding box center [392, 273] width 212 height 15
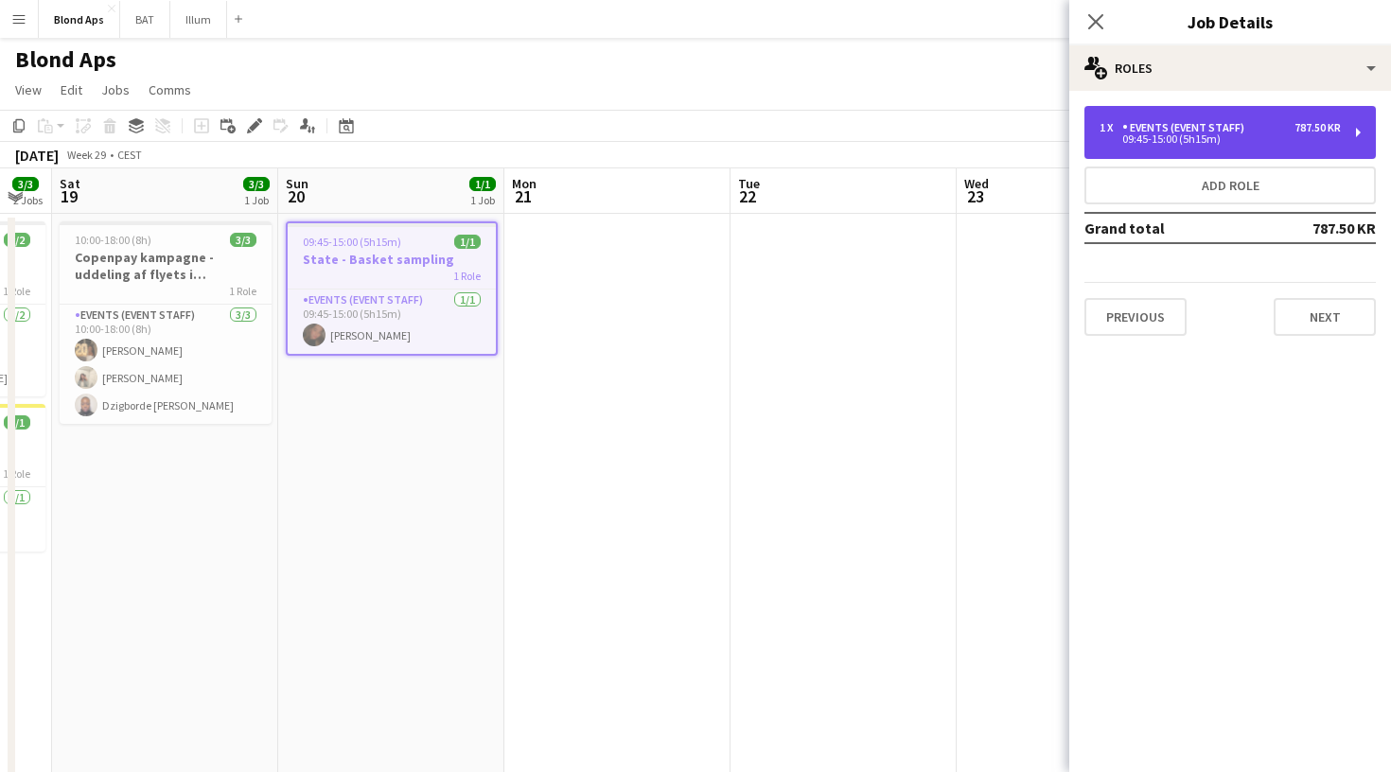
click at [1205, 126] on div "Events (Event Staff)" at bounding box center [1187, 127] width 130 height 13
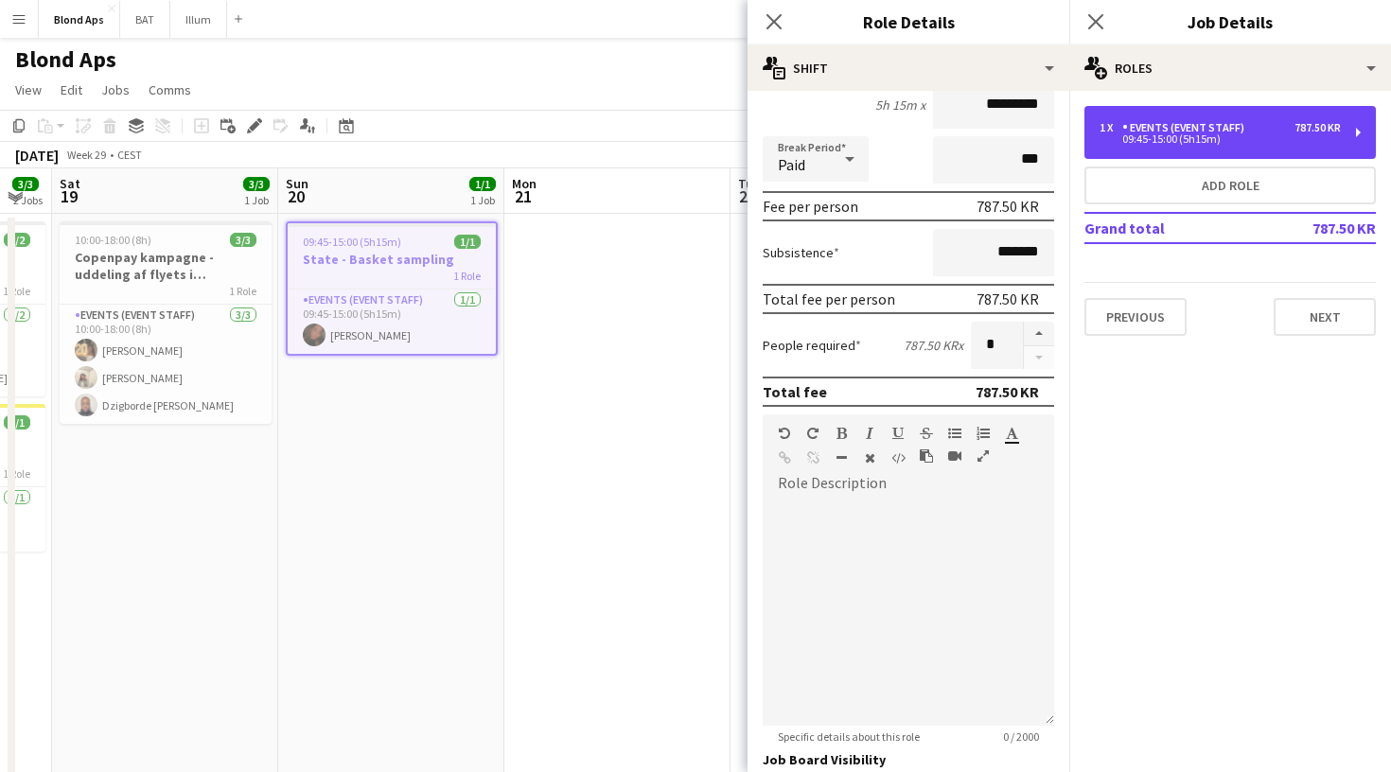
scroll to position [267, 0]
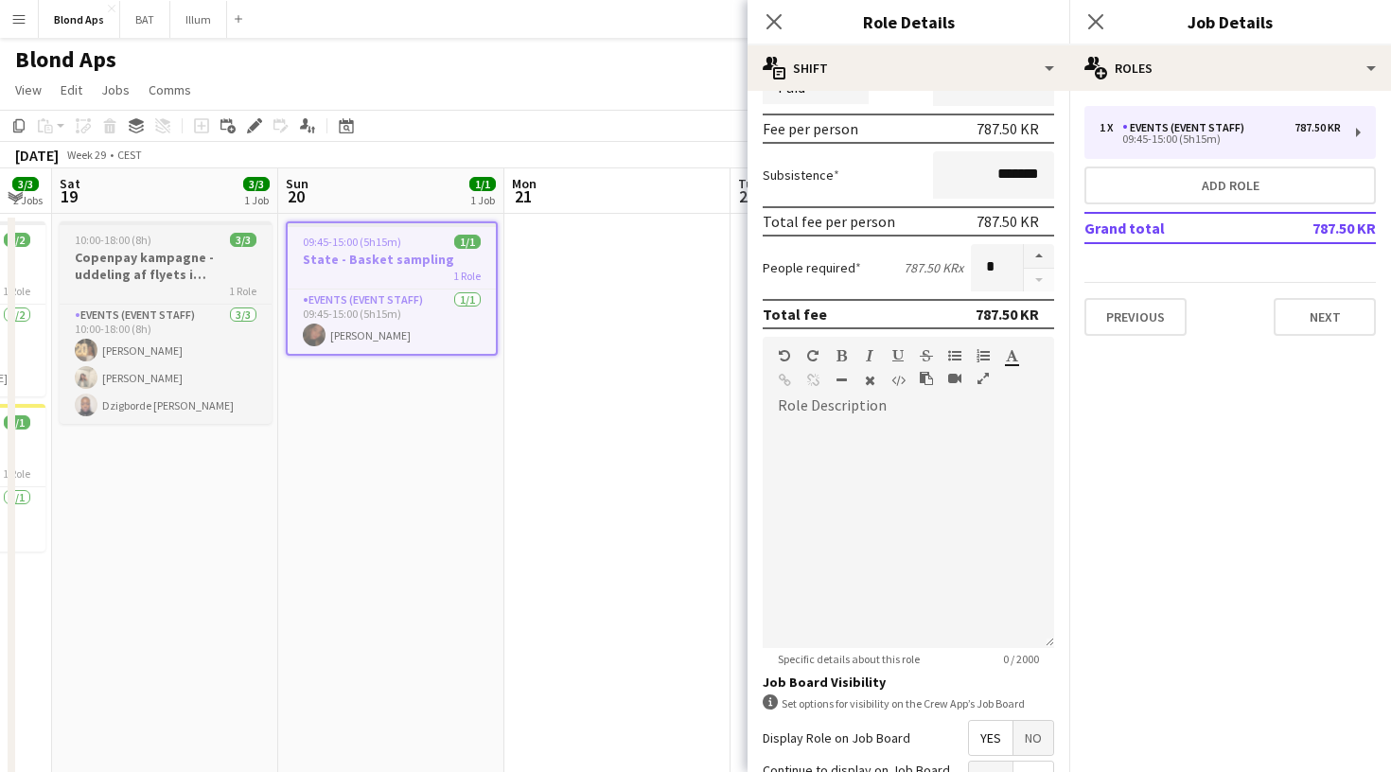
click at [193, 264] on h3 "Copenpay kampagne - uddeling af flyets i [GEOGRAPHIC_DATA]" at bounding box center [166, 266] width 212 height 34
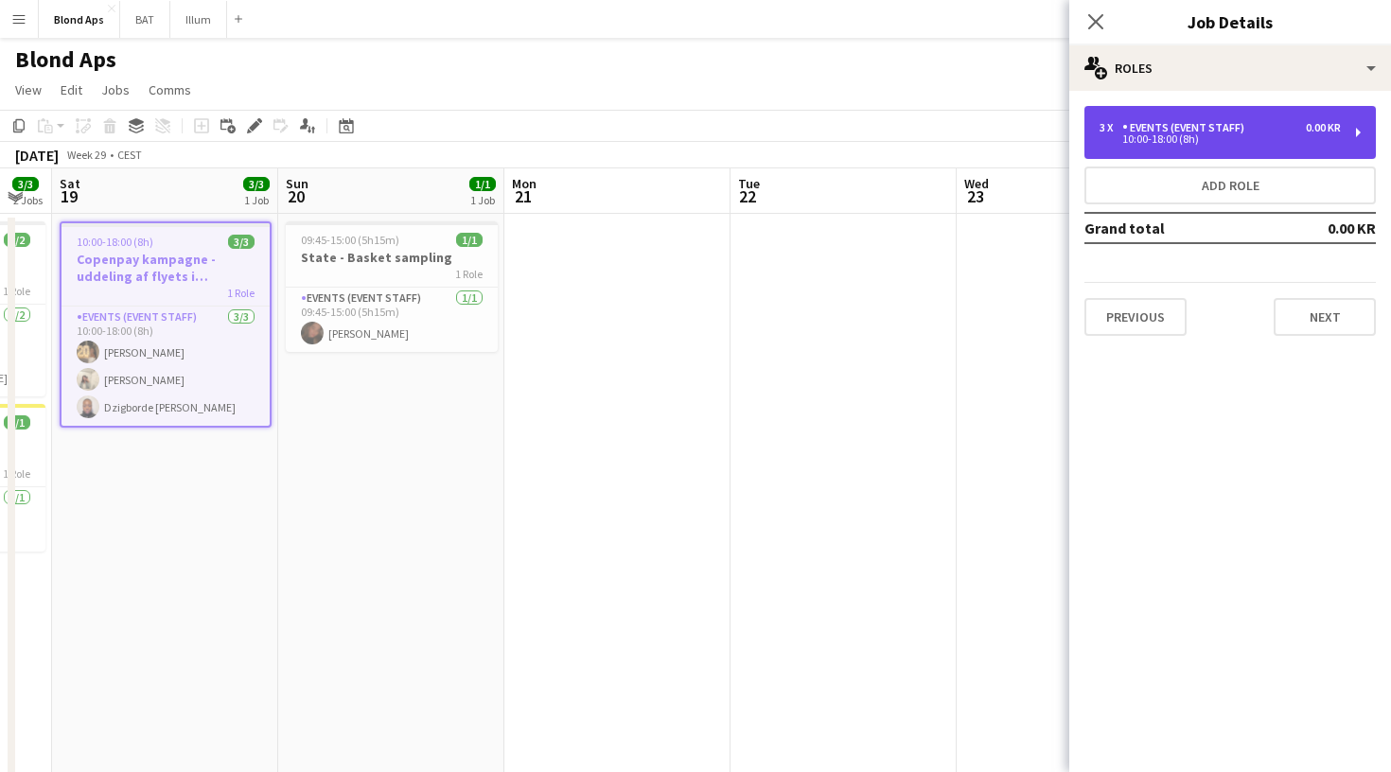
click at [1286, 127] on div "3 x Events (Event Staff) 0.00 KR" at bounding box center [1220, 127] width 241 height 13
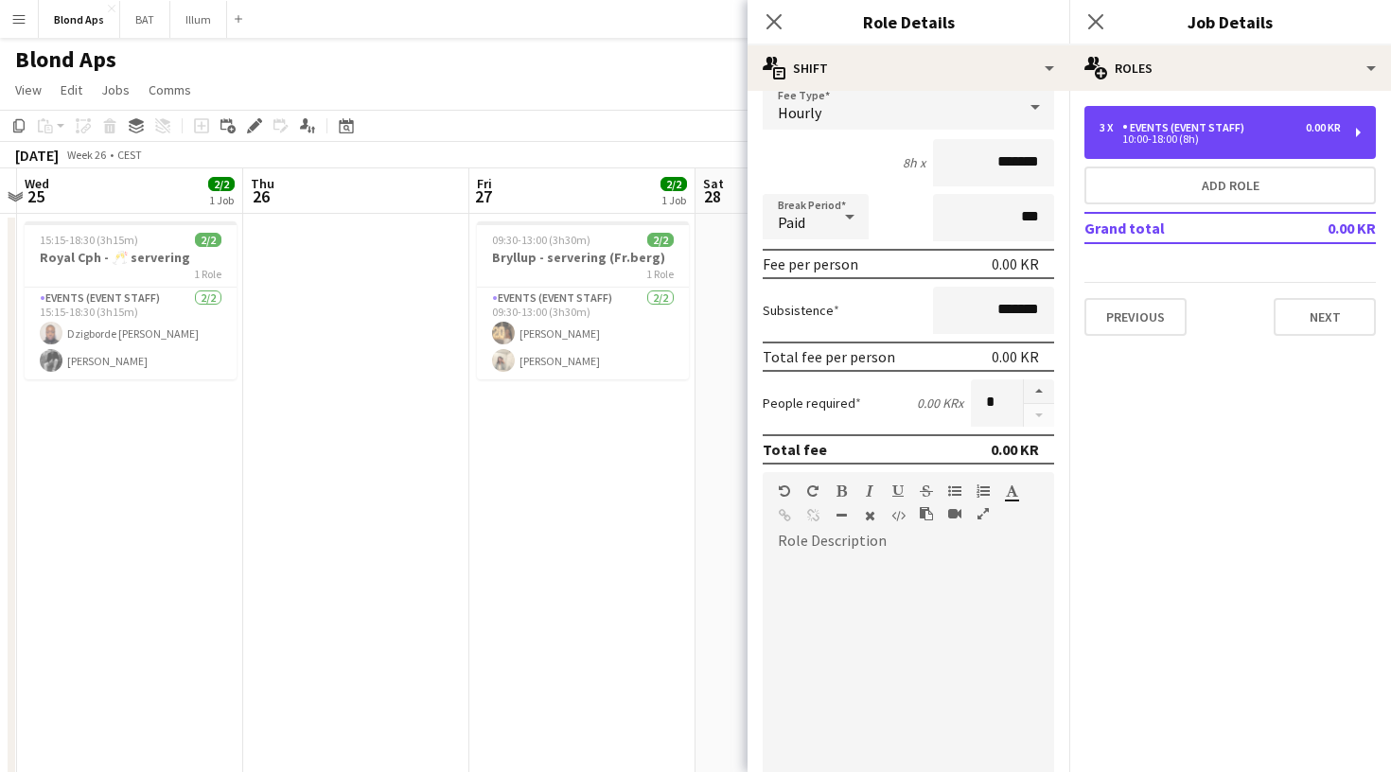
scroll to position [0, 433]
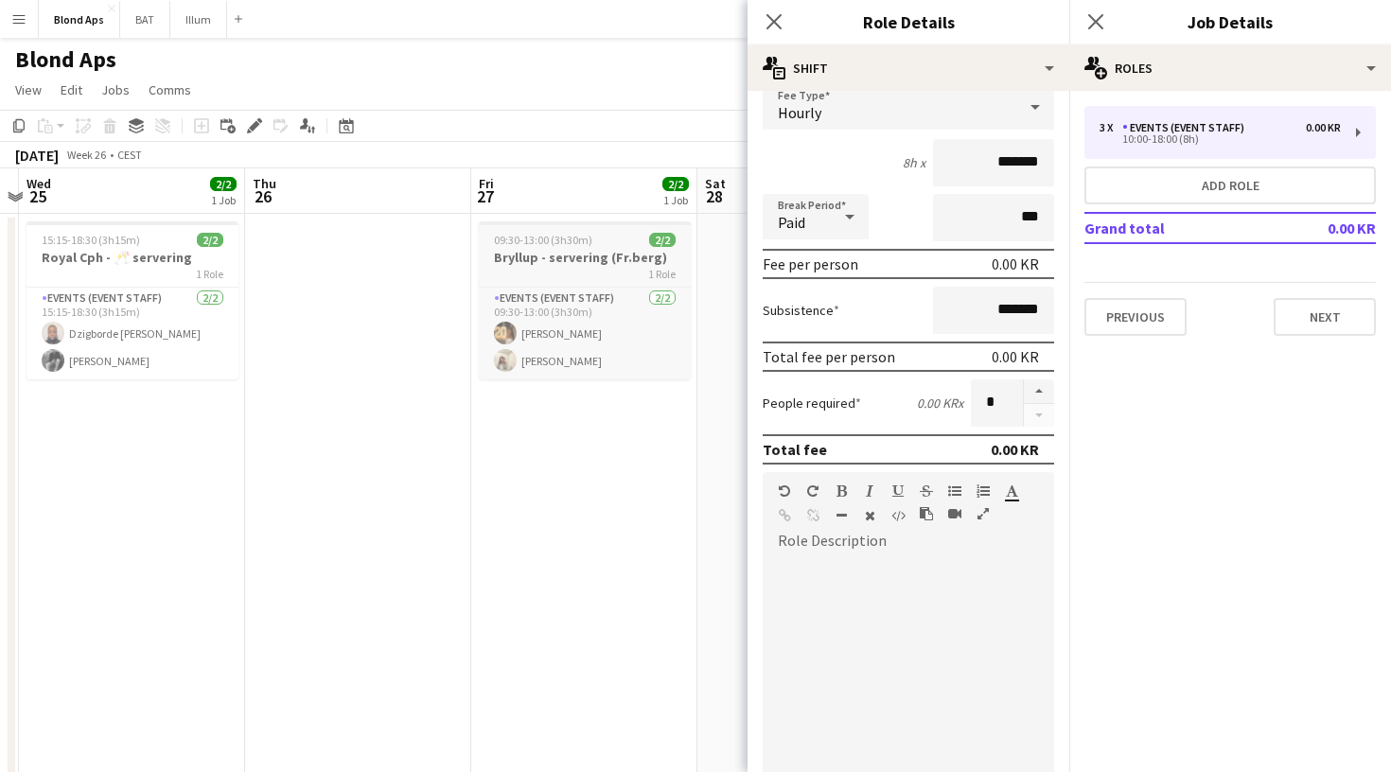
click at [529, 247] on app-job-card "09:30-13:00 (3h30m) 2/2 Bryllup - servering (Fr.berg) 1 Role Events (Event Staf…" at bounding box center [585, 300] width 212 height 158
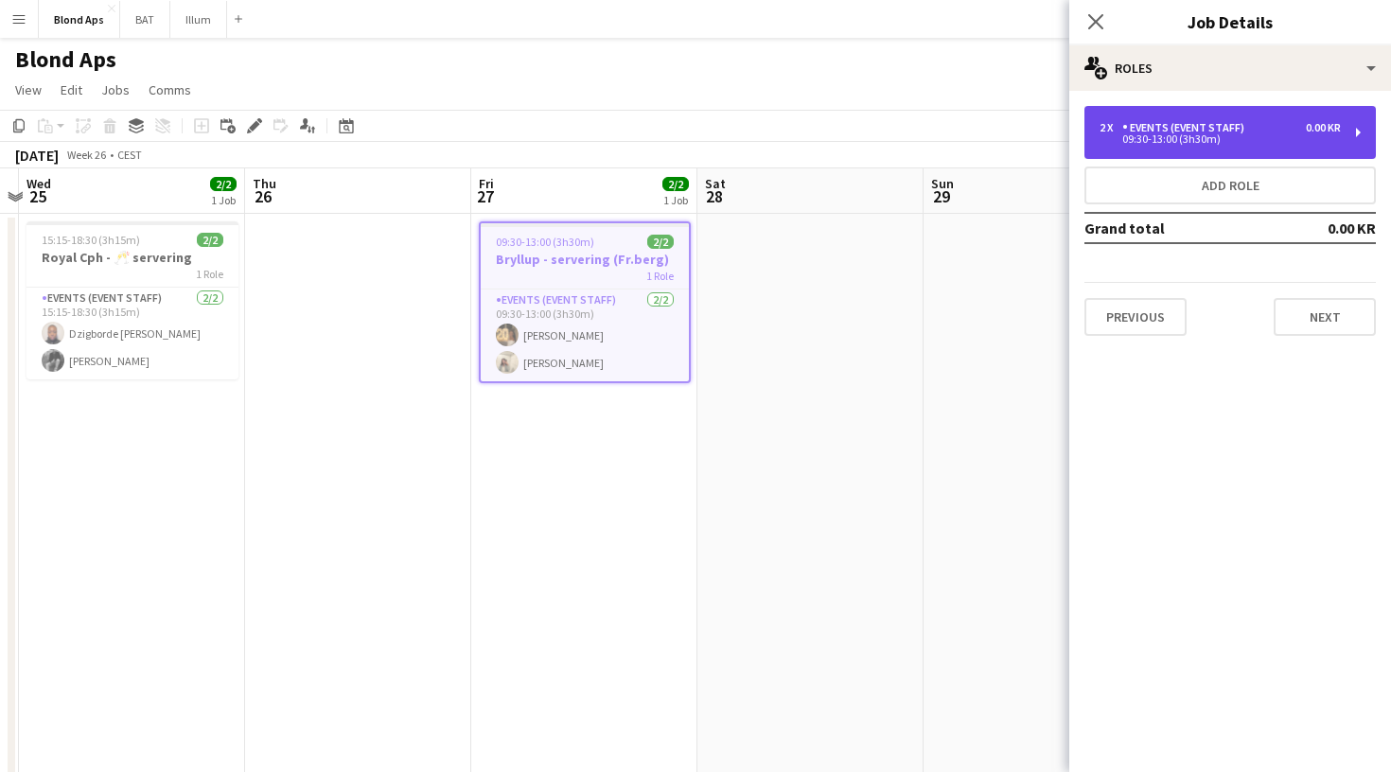
click at [1230, 148] on div "2 x Events (Event Staff) 0.00 KR 09:30-13:00 (3h30m)" at bounding box center [1229, 132] width 291 height 53
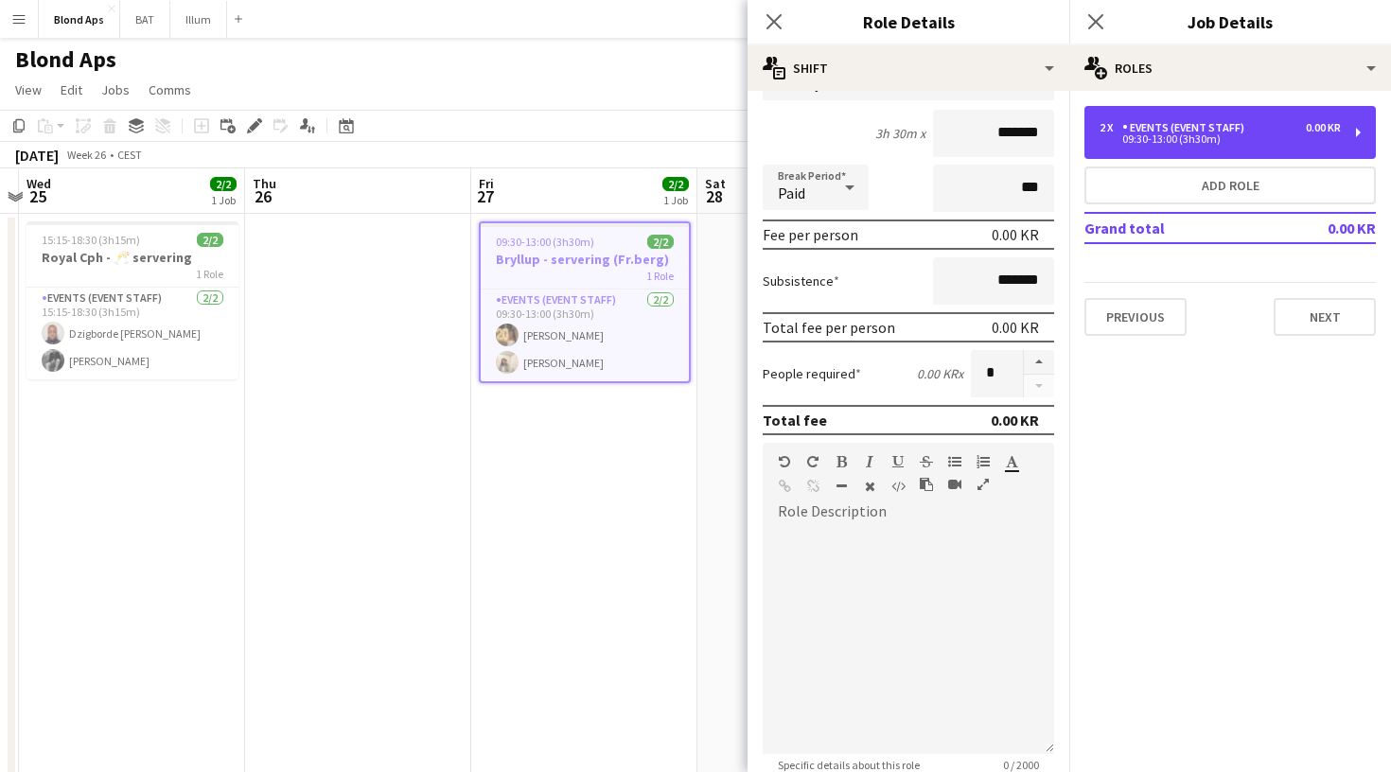
scroll to position [202, 0]
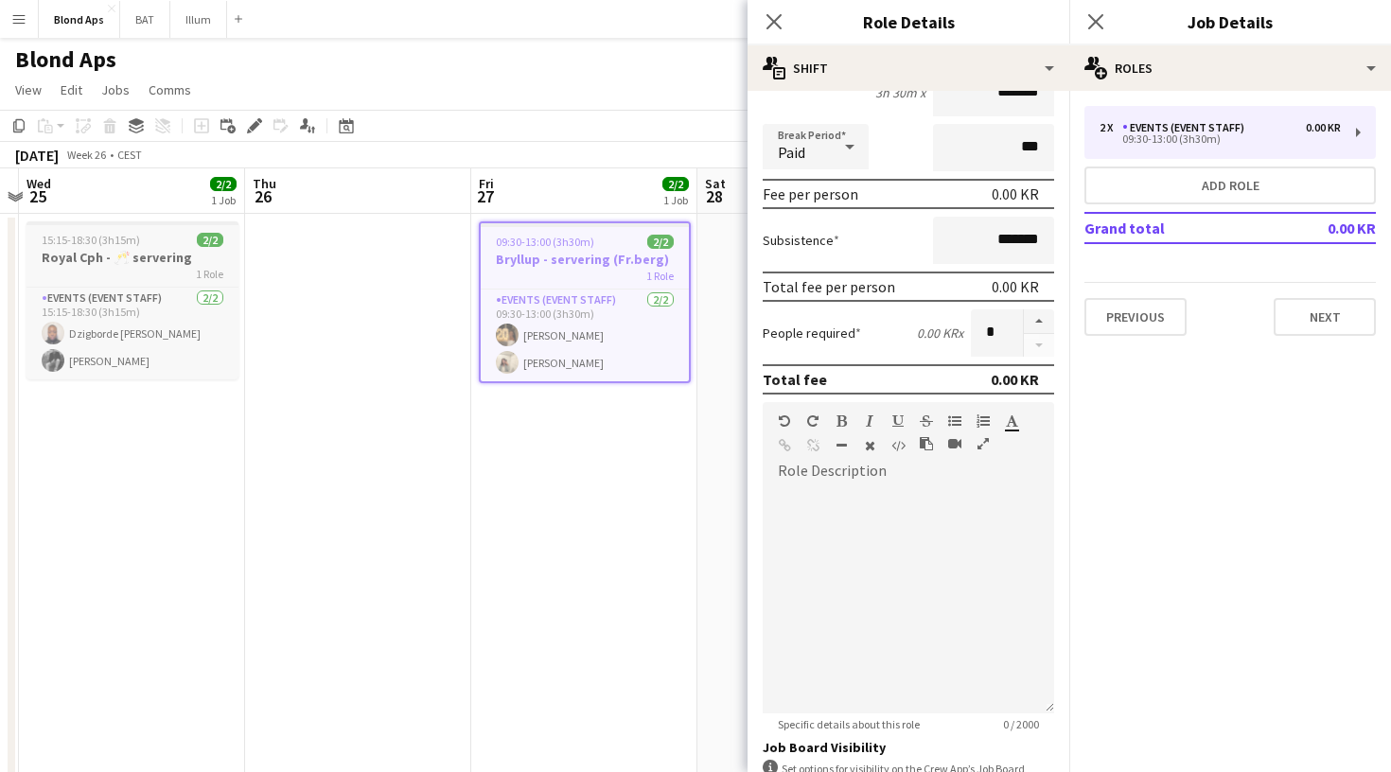
click at [177, 251] on h3 "Royal Cph - 🥂 servering" at bounding box center [132, 257] width 212 height 17
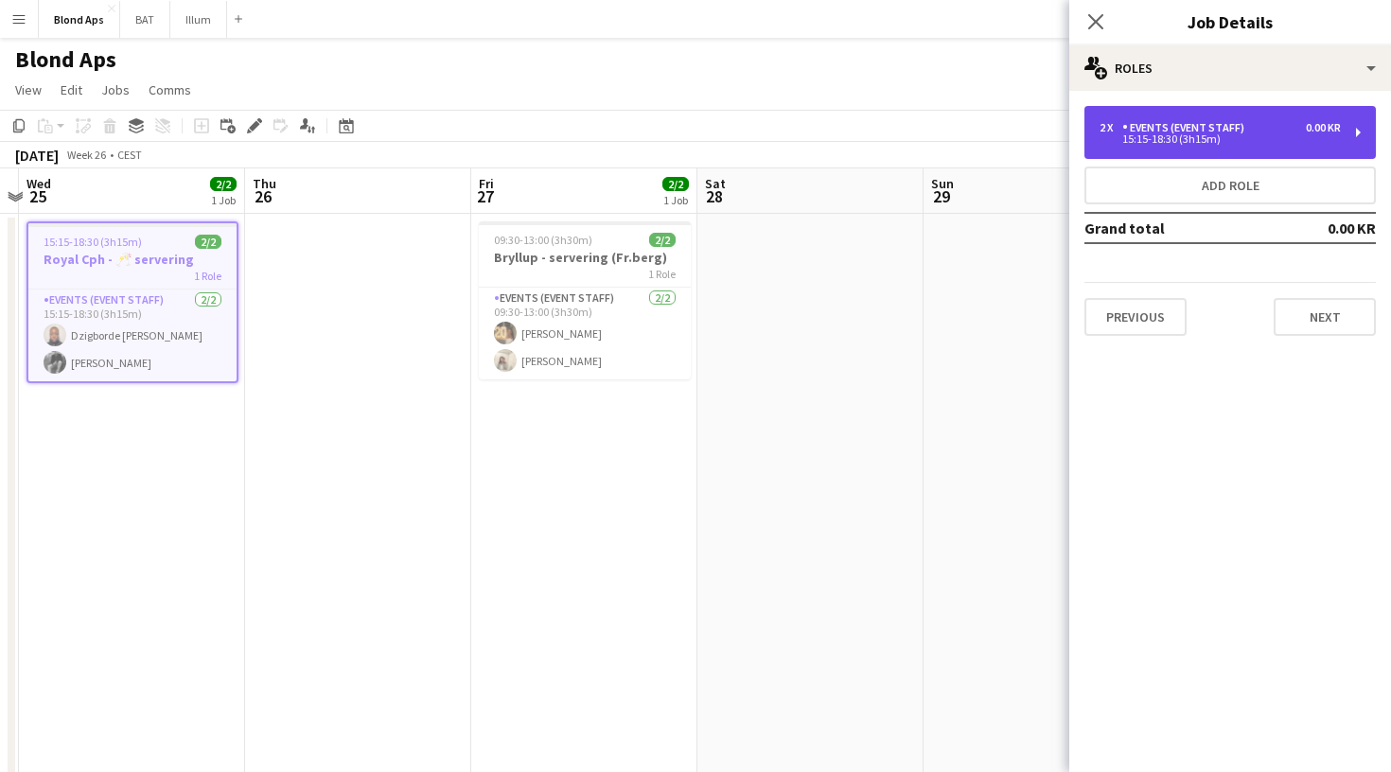
click at [1239, 143] on div "15:15-18:30 (3h15m)" at bounding box center [1220, 138] width 241 height 9
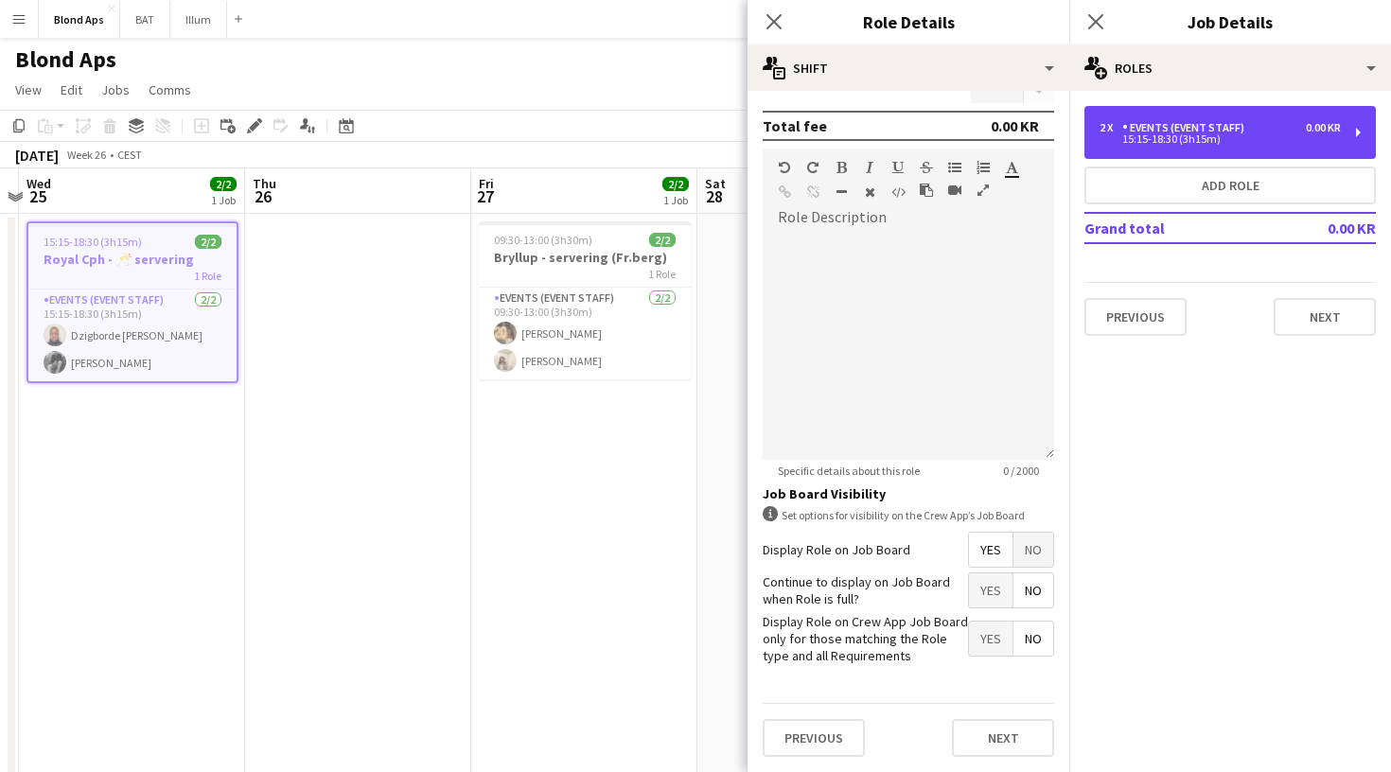
scroll to position [454, 0]
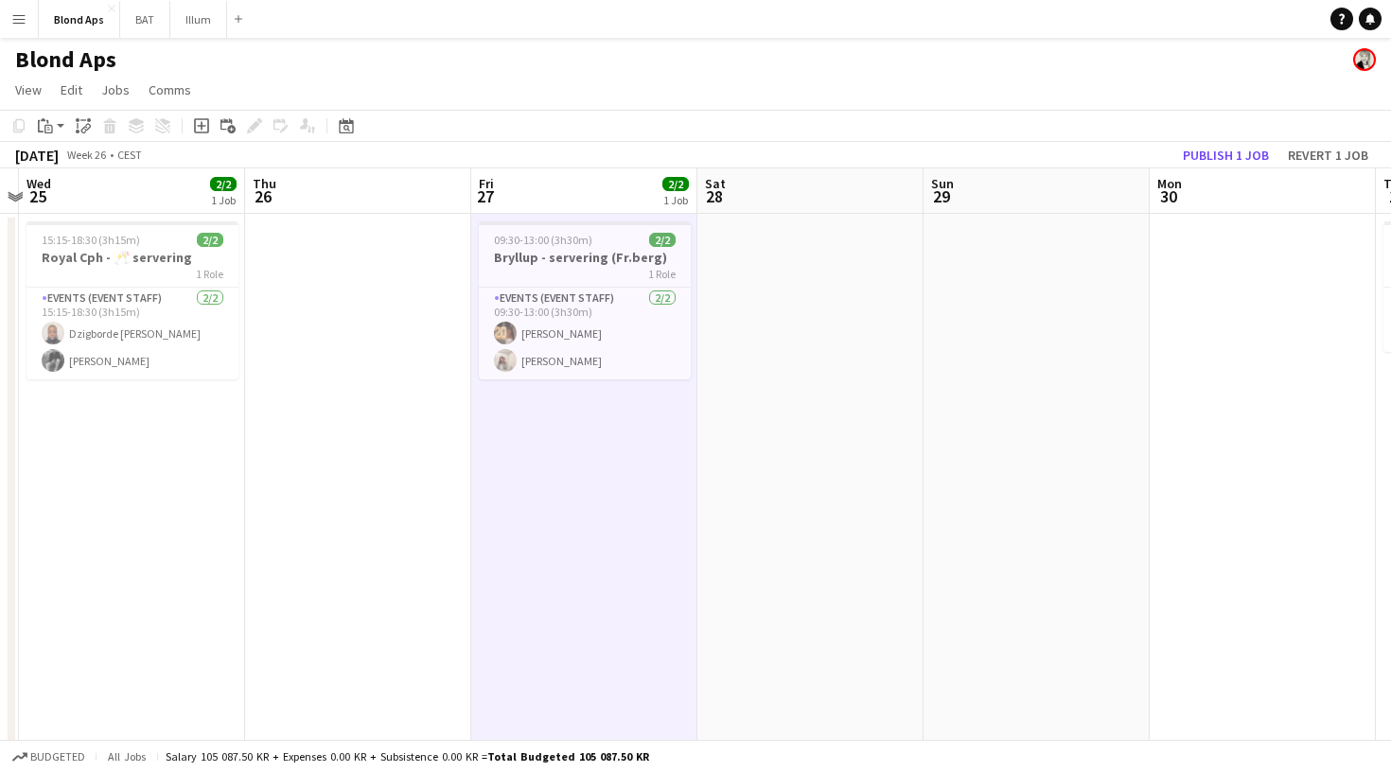
click at [994, 132] on app-toolbar "Copy Paste Paste Command V Paste with crew Command Shift V Paste linked Job [GE…" at bounding box center [695, 126] width 1391 height 32
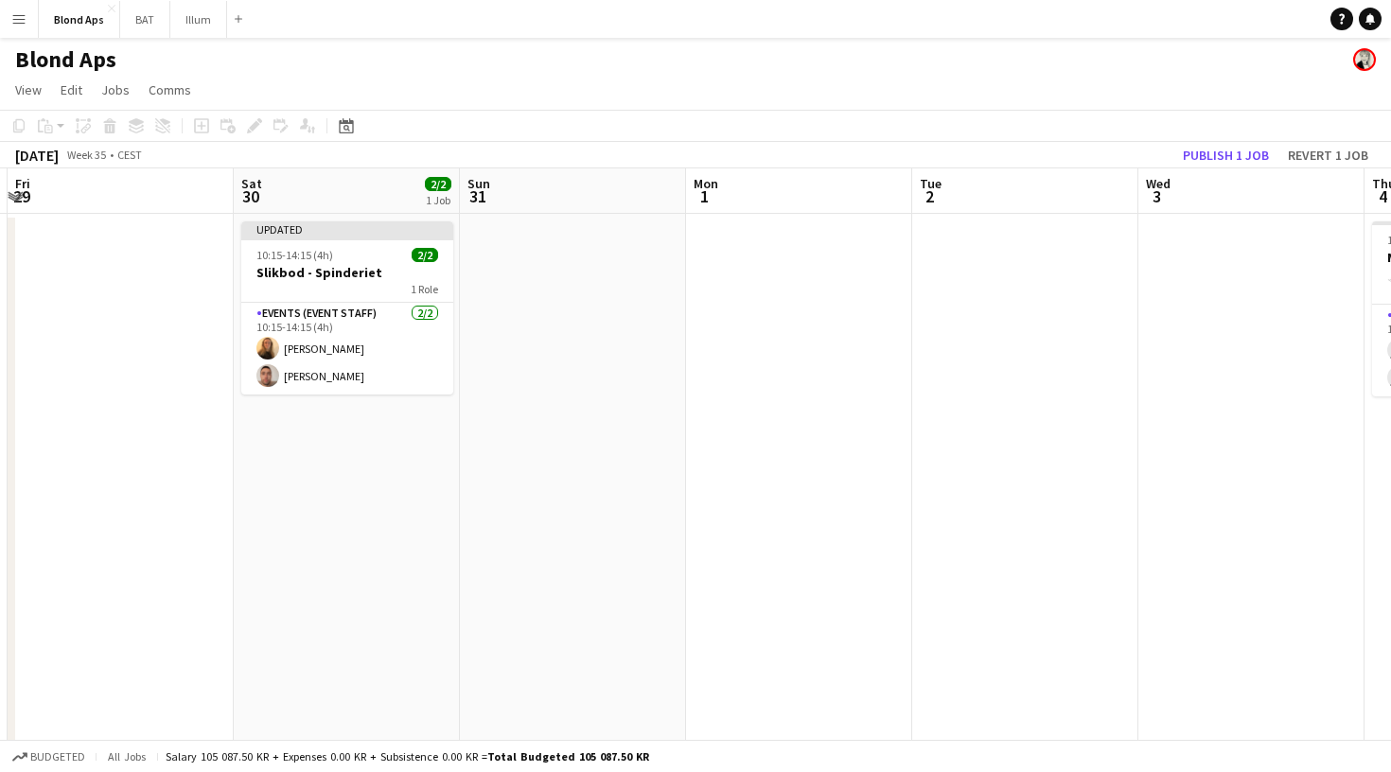
scroll to position [0, 432]
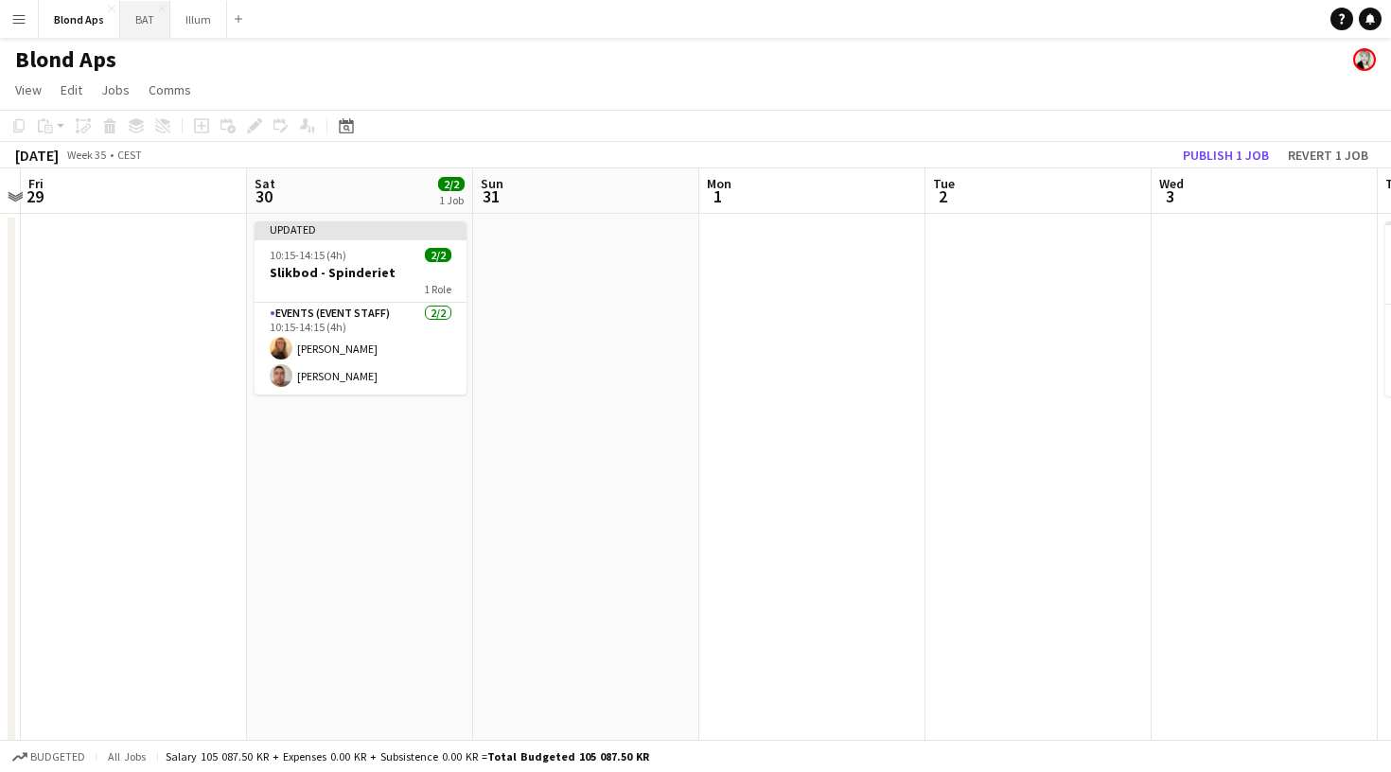
click at [149, 24] on button "BAT Close" at bounding box center [145, 19] width 50 height 37
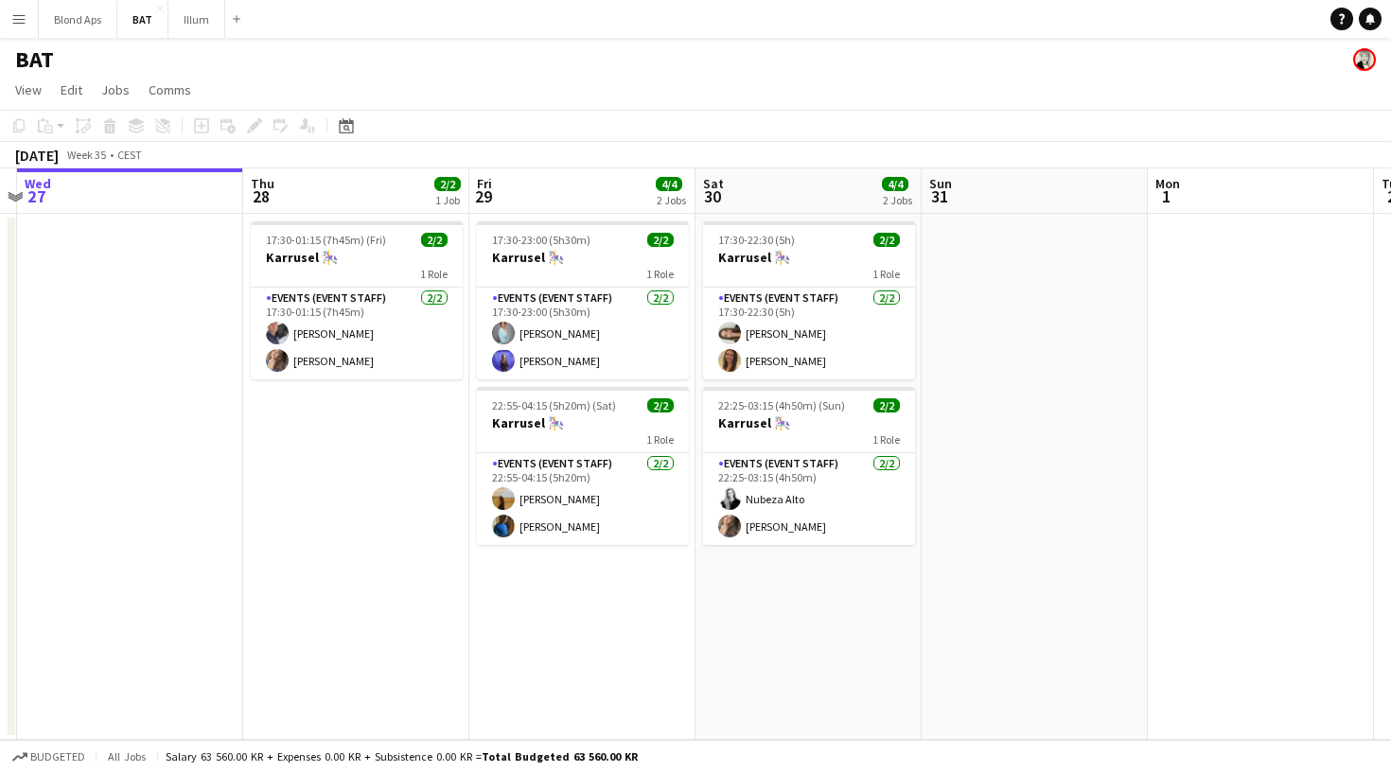
scroll to position [0, 662]
click at [23, 83] on span "View" at bounding box center [28, 89] width 26 height 17
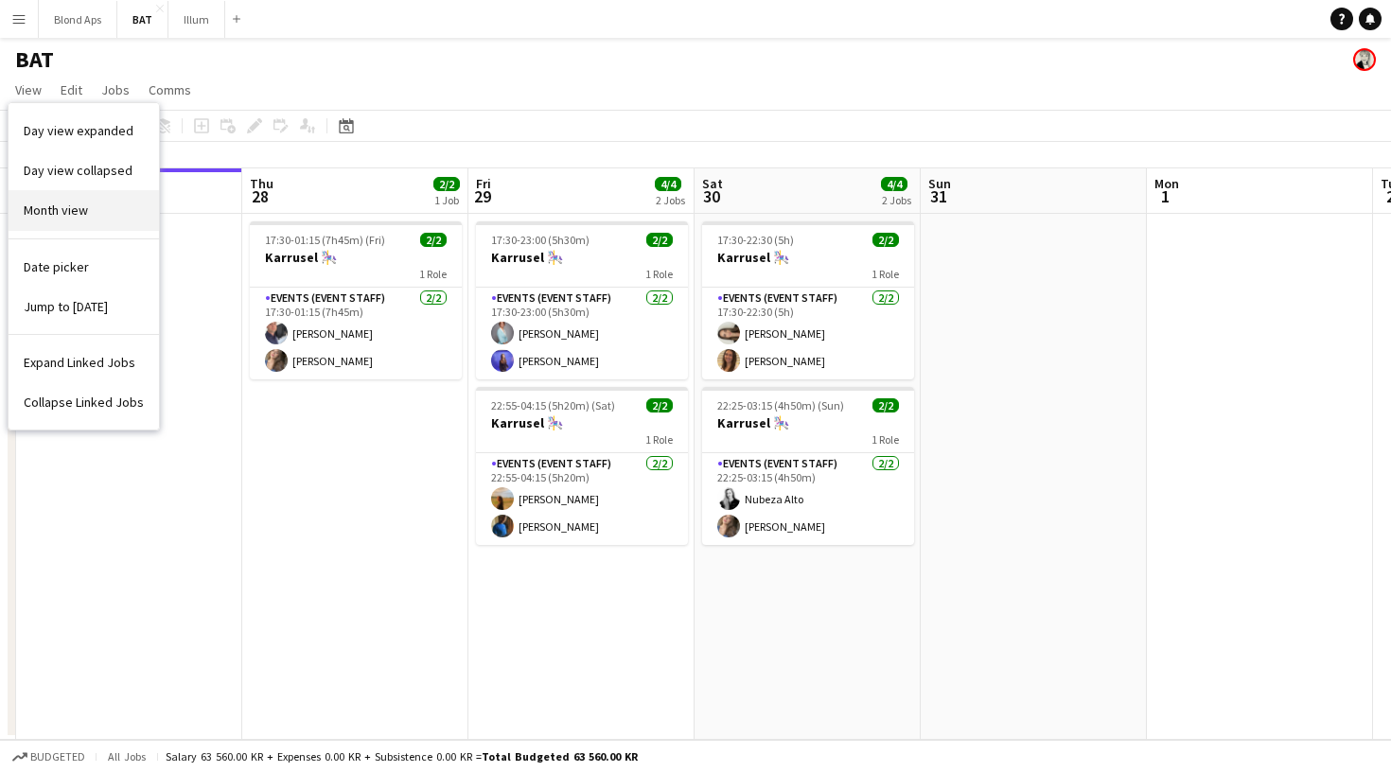
click at [69, 208] on span "Month view" at bounding box center [56, 210] width 64 height 17
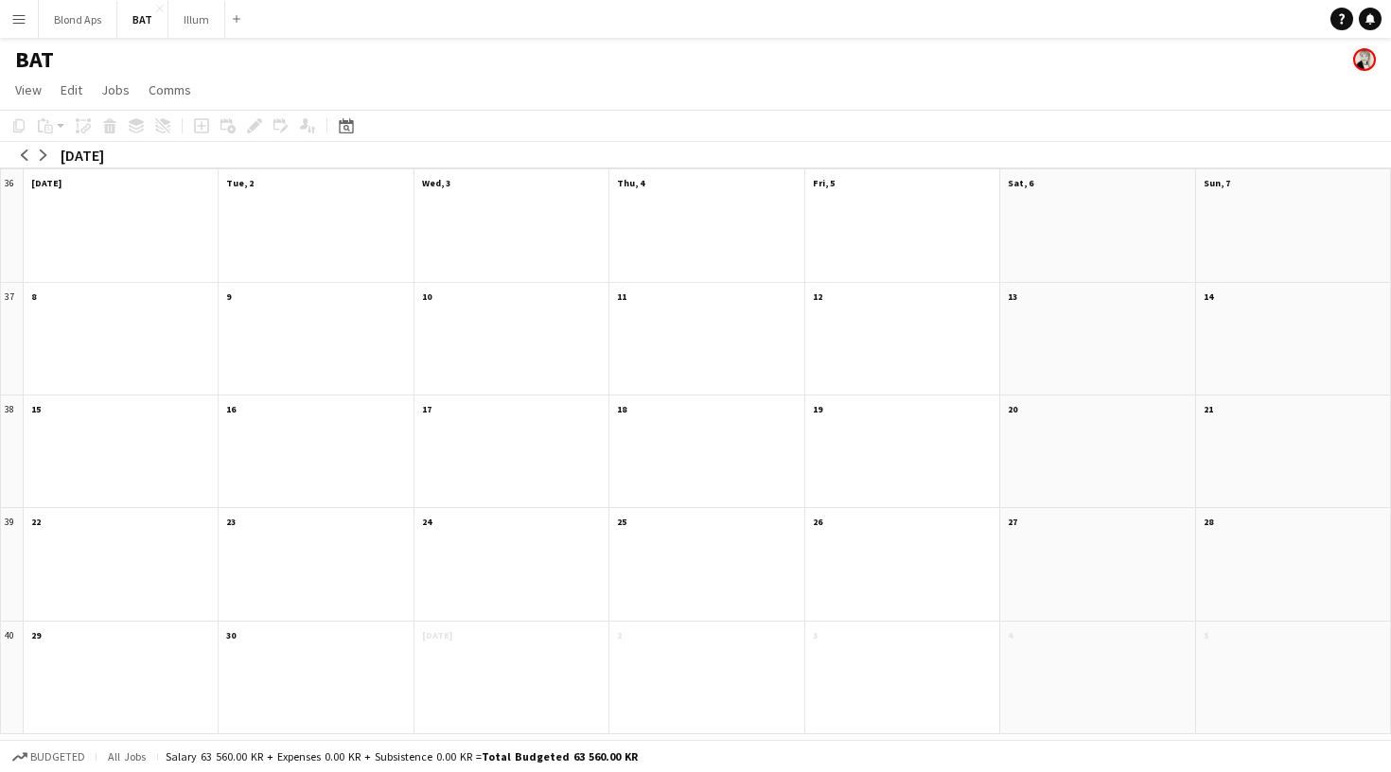
scroll to position [0, 0]
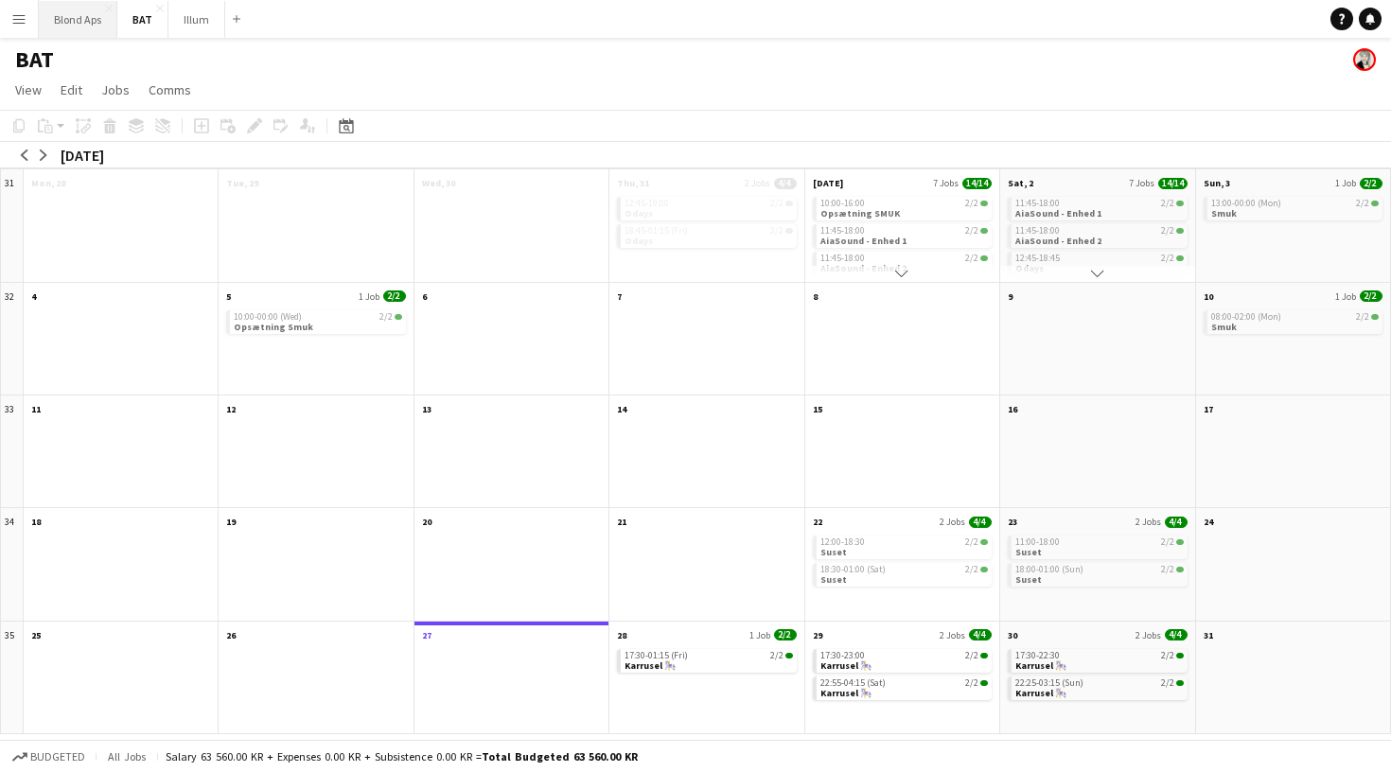
click at [66, 24] on button "Blond Aps Close" at bounding box center [78, 19] width 79 height 37
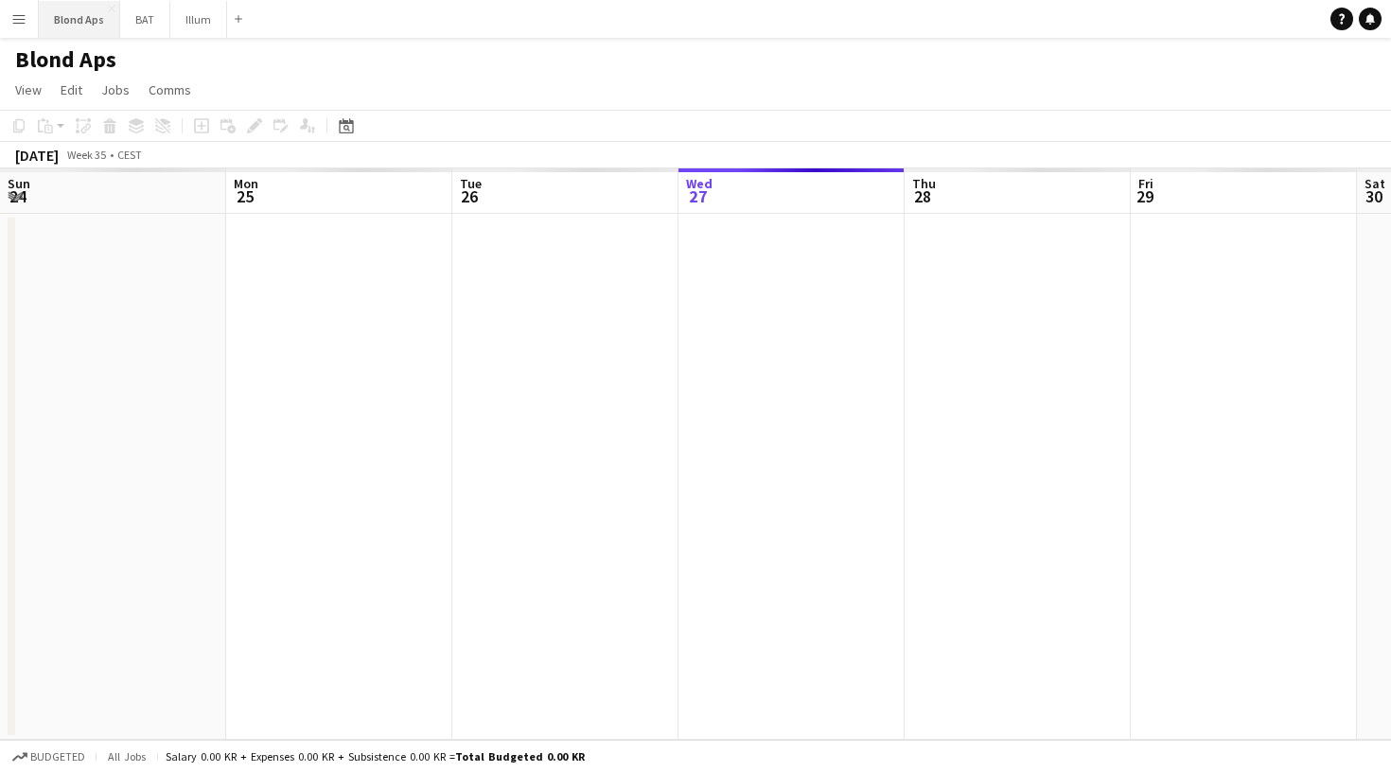
scroll to position [0, 452]
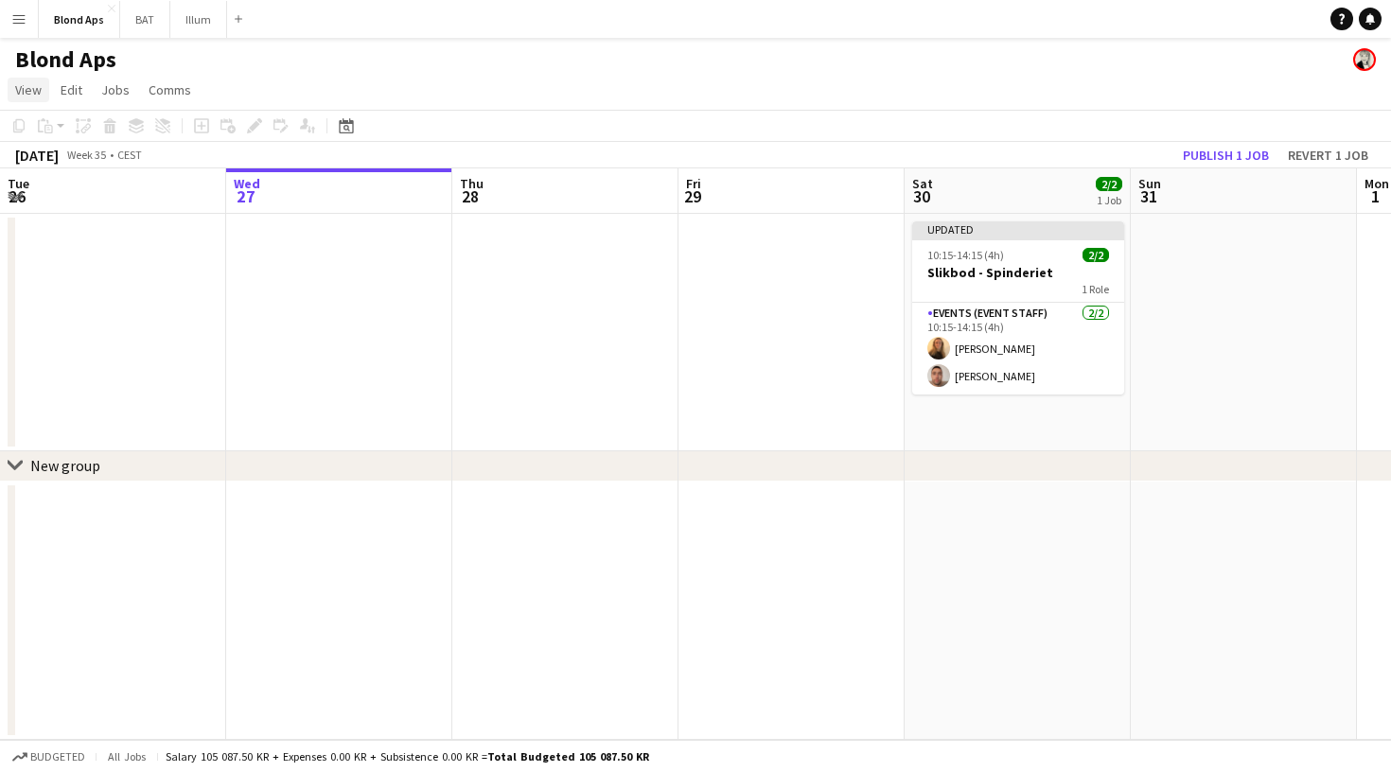
click at [36, 81] on span "View" at bounding box center [28, 89] width 26 height 17
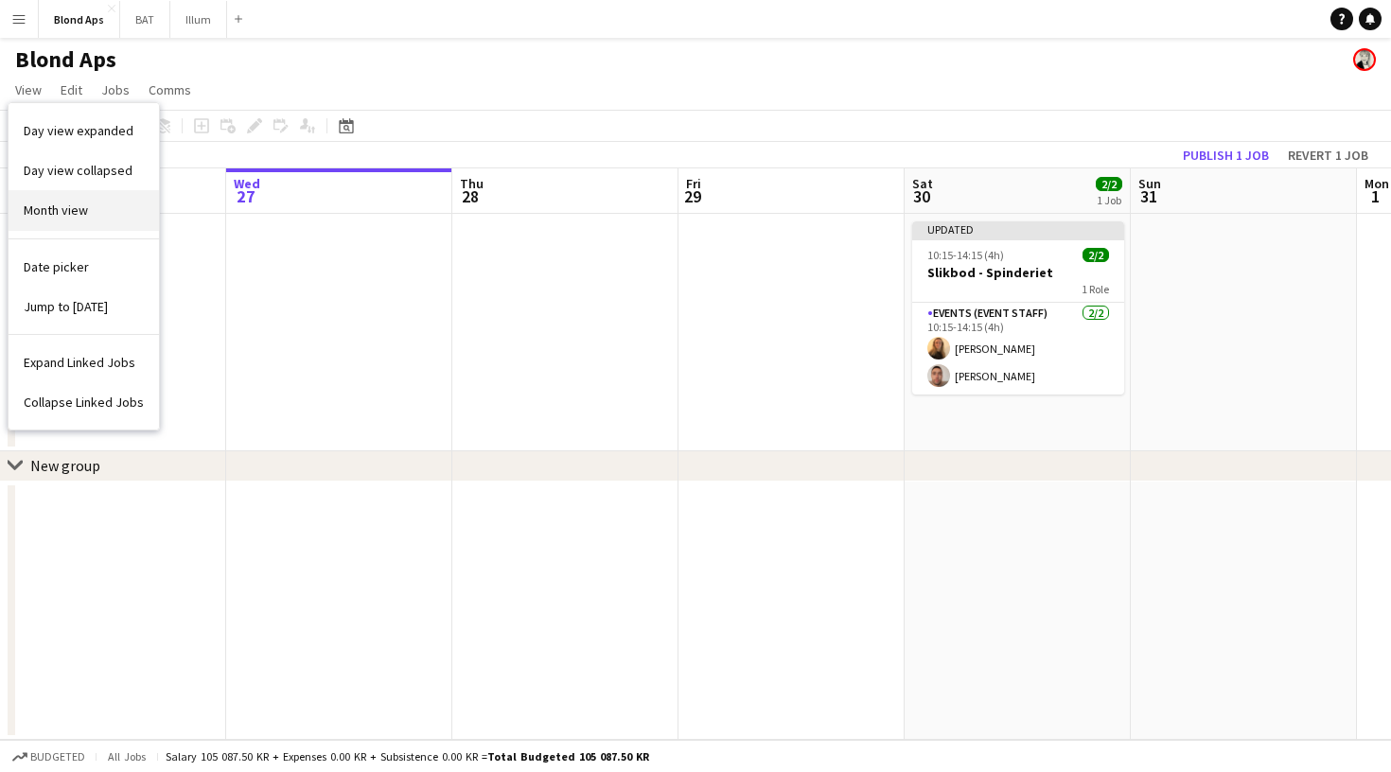
click at [92, 195] on link "Month view" at bounding box center [84, 210] width 150 height 40
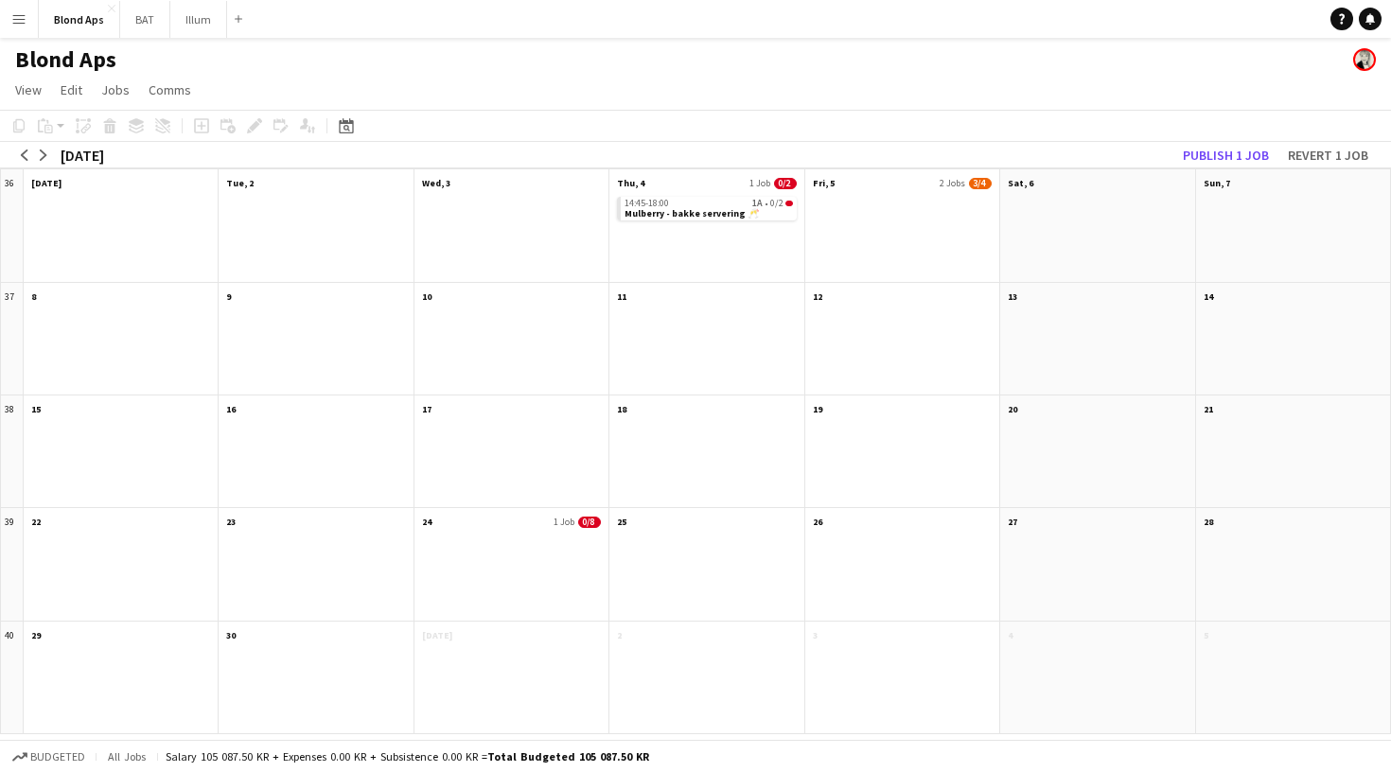
scroll to position [0, 0]
click at [18, 24] on app-icon "Menu" at bounding box center [18, 18] width 15 height 15
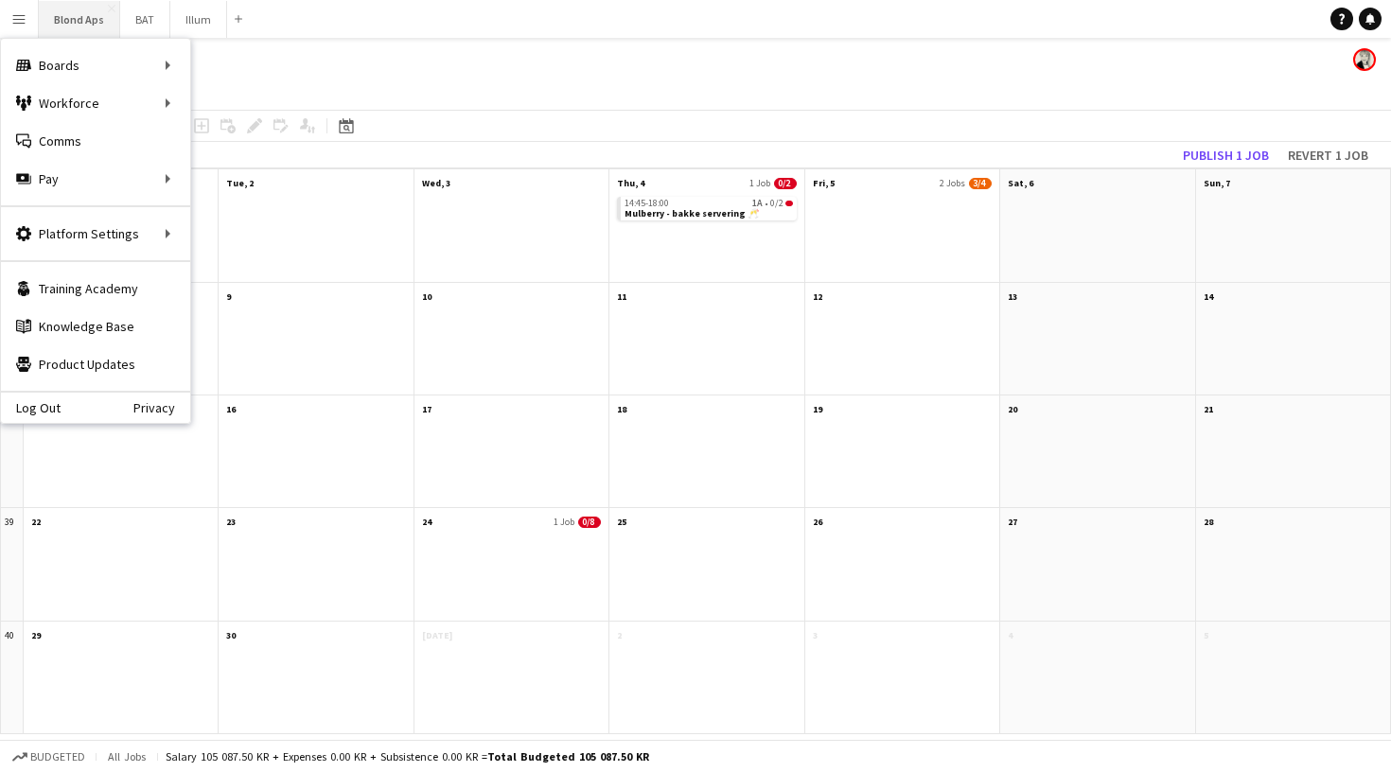
click at [82, 24] on button "Blond Aps Close" at bounding box center [79, 19] width 81 height 37
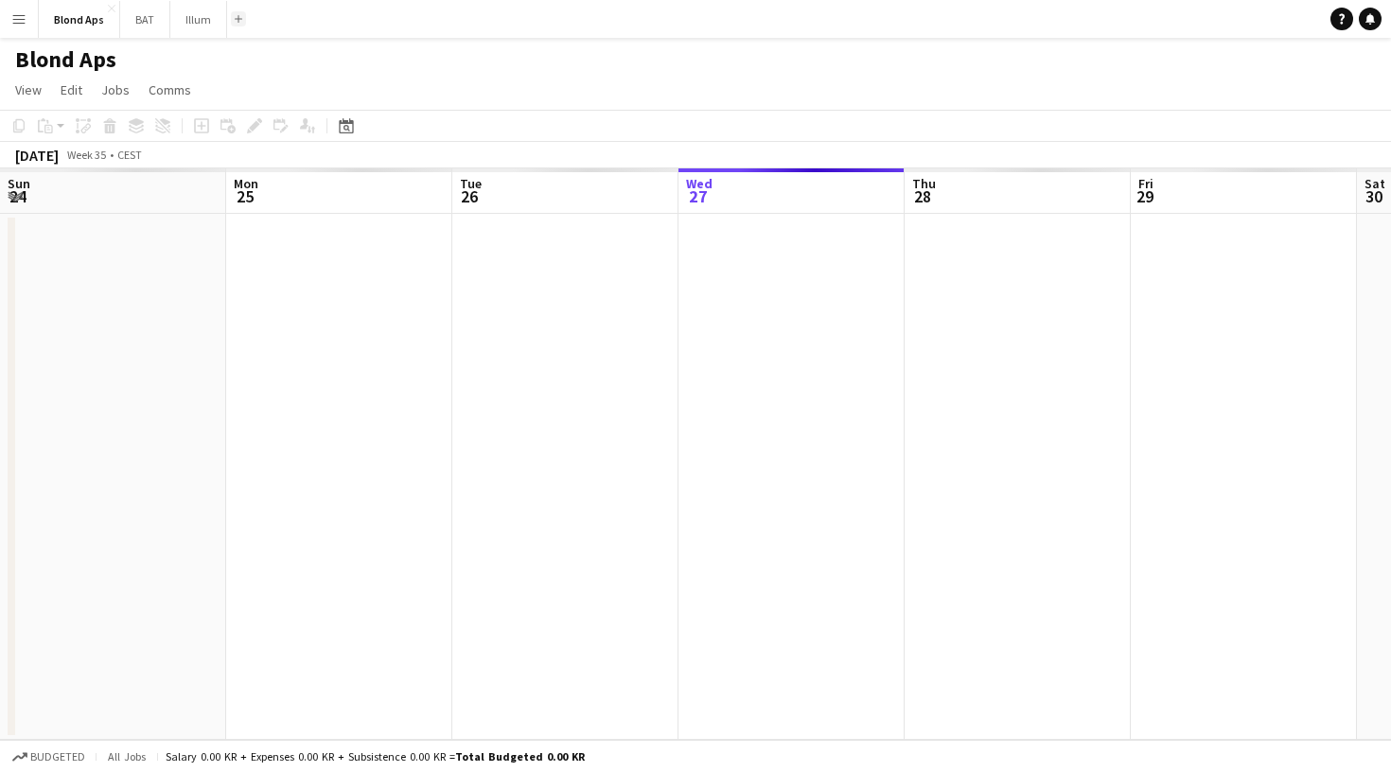
scroll to position [0, 452]
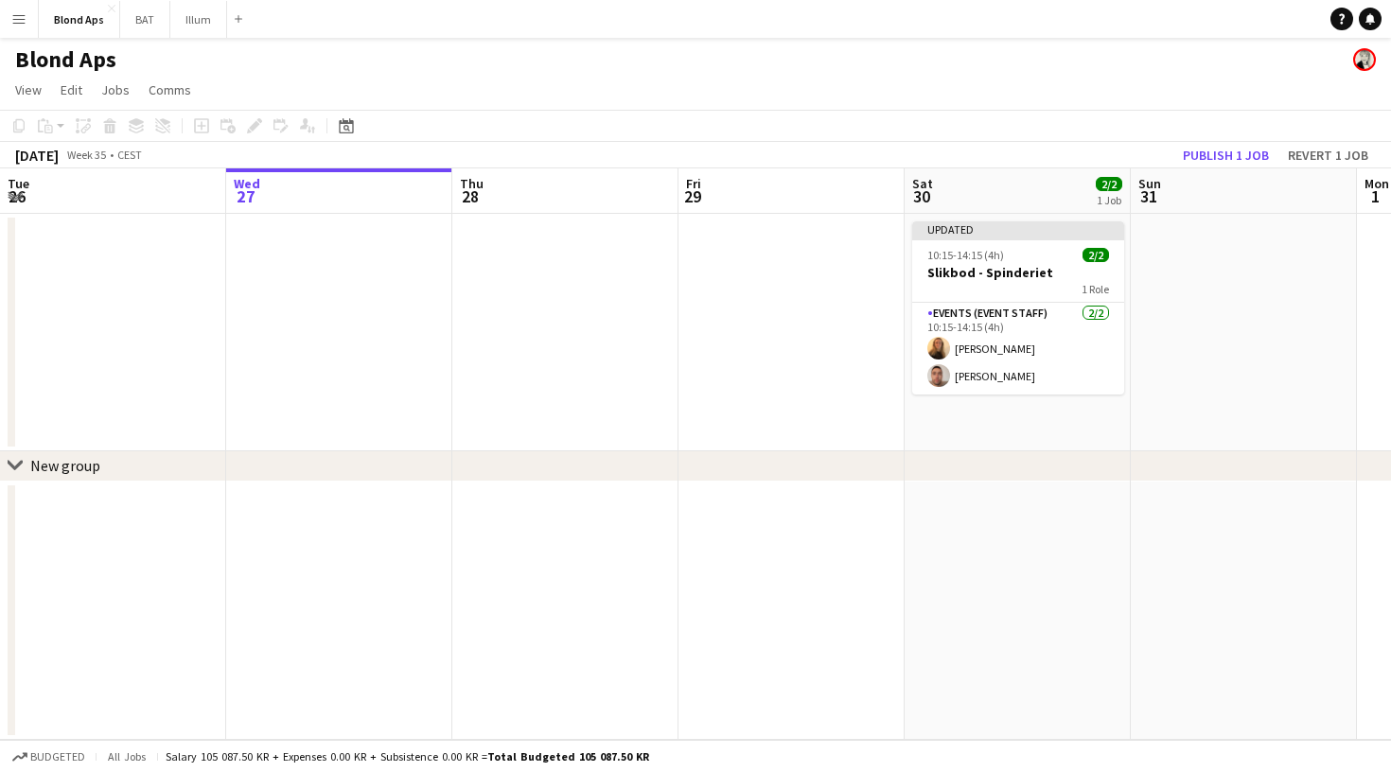
click at [248, 17] on app-navbar "Menu Boards Boards Boards All jobs Status Workforce Workforce My Workforce Recr…" at bounding box center [695, 19] width 1391 height 38
click at [239, 17] on button "Add" at bounding box center [238, 18] width 15 height 15
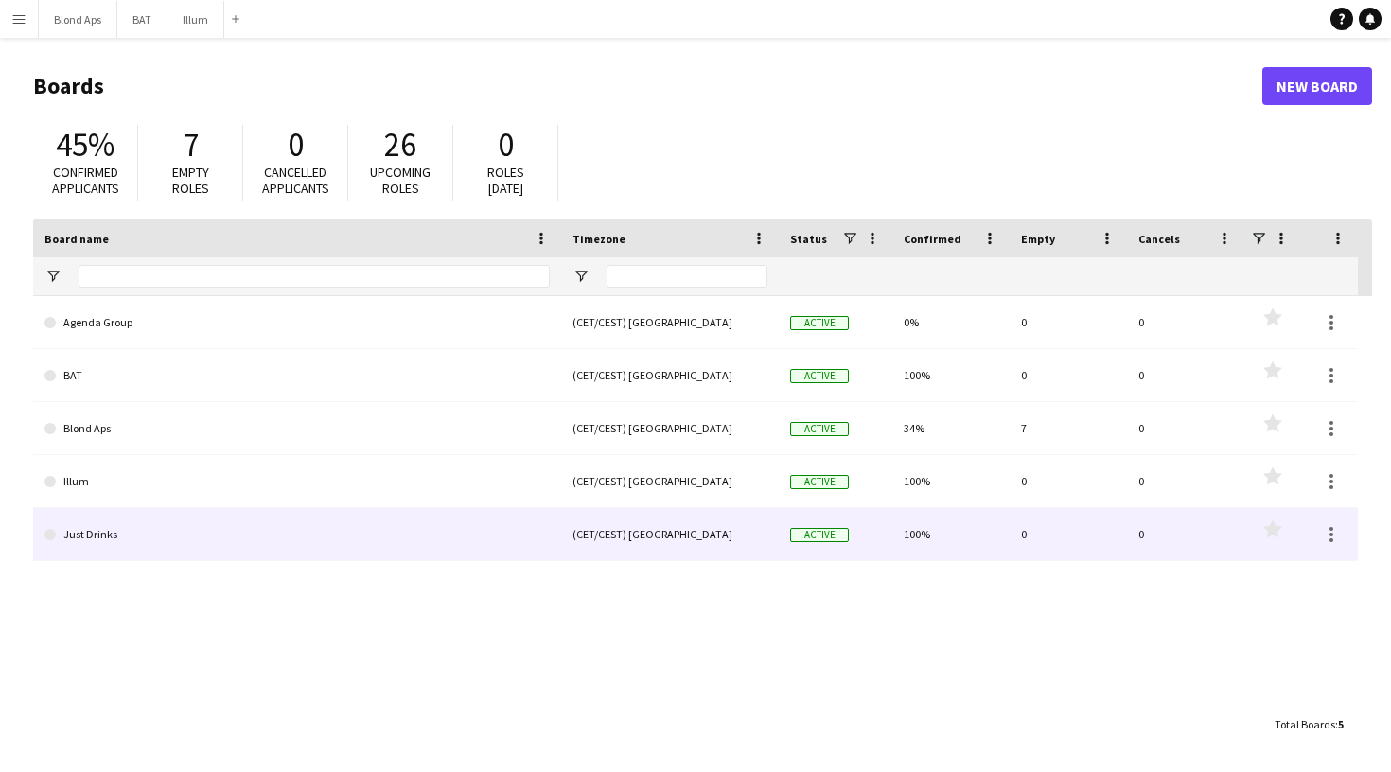
click at [119, 522] on link "Just Drinks" at bounding box center [296, 534] width 505 height 53
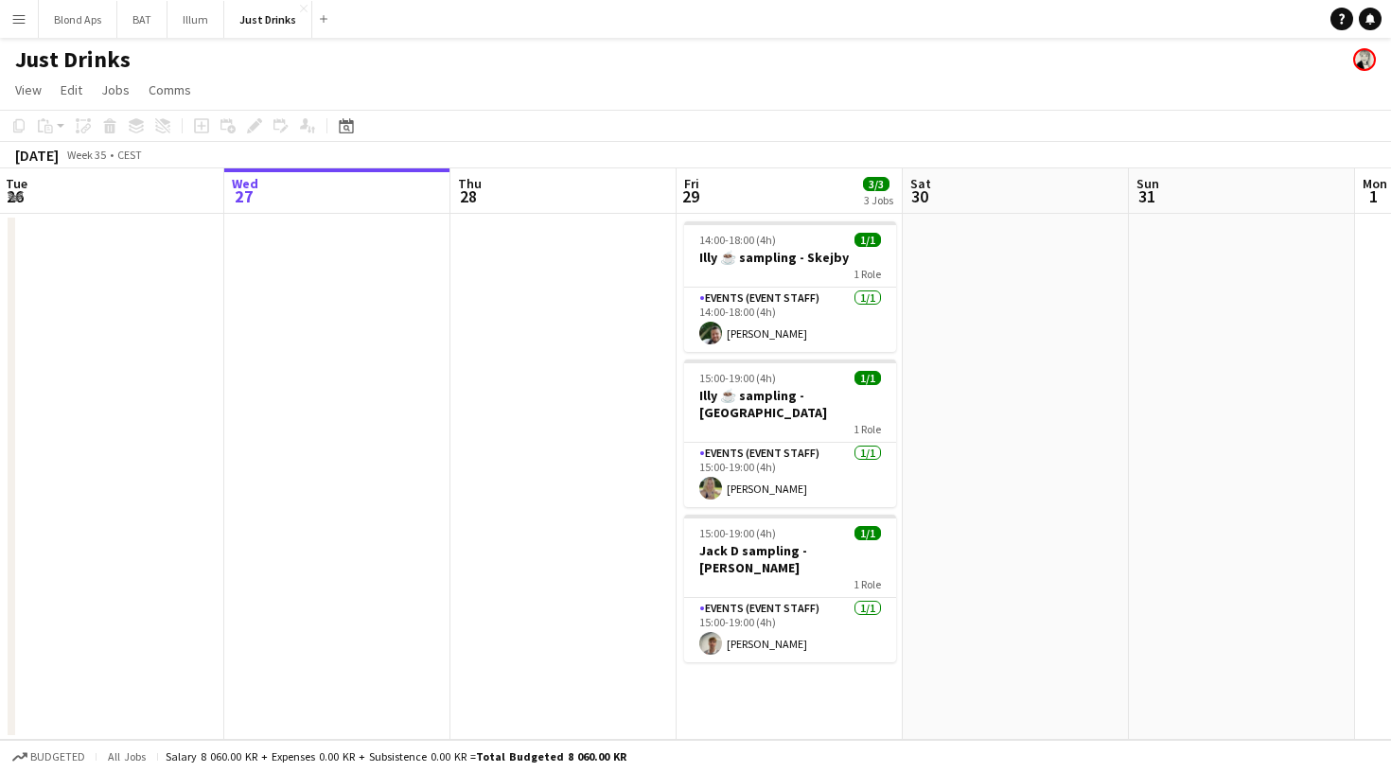
scroll to position [0, 450]
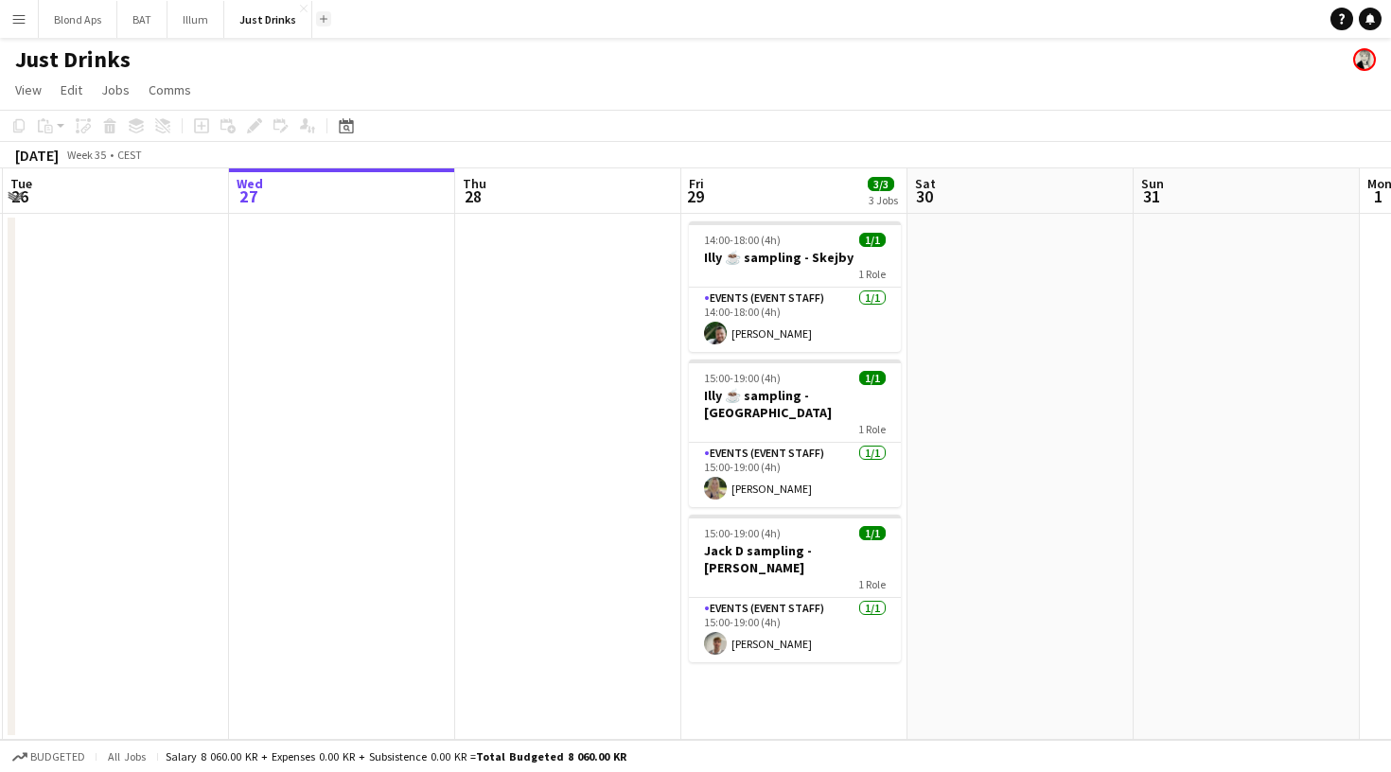
click at [320, 17] on app-icon "Add" at bounding box center [324, 19] width 8 height 8
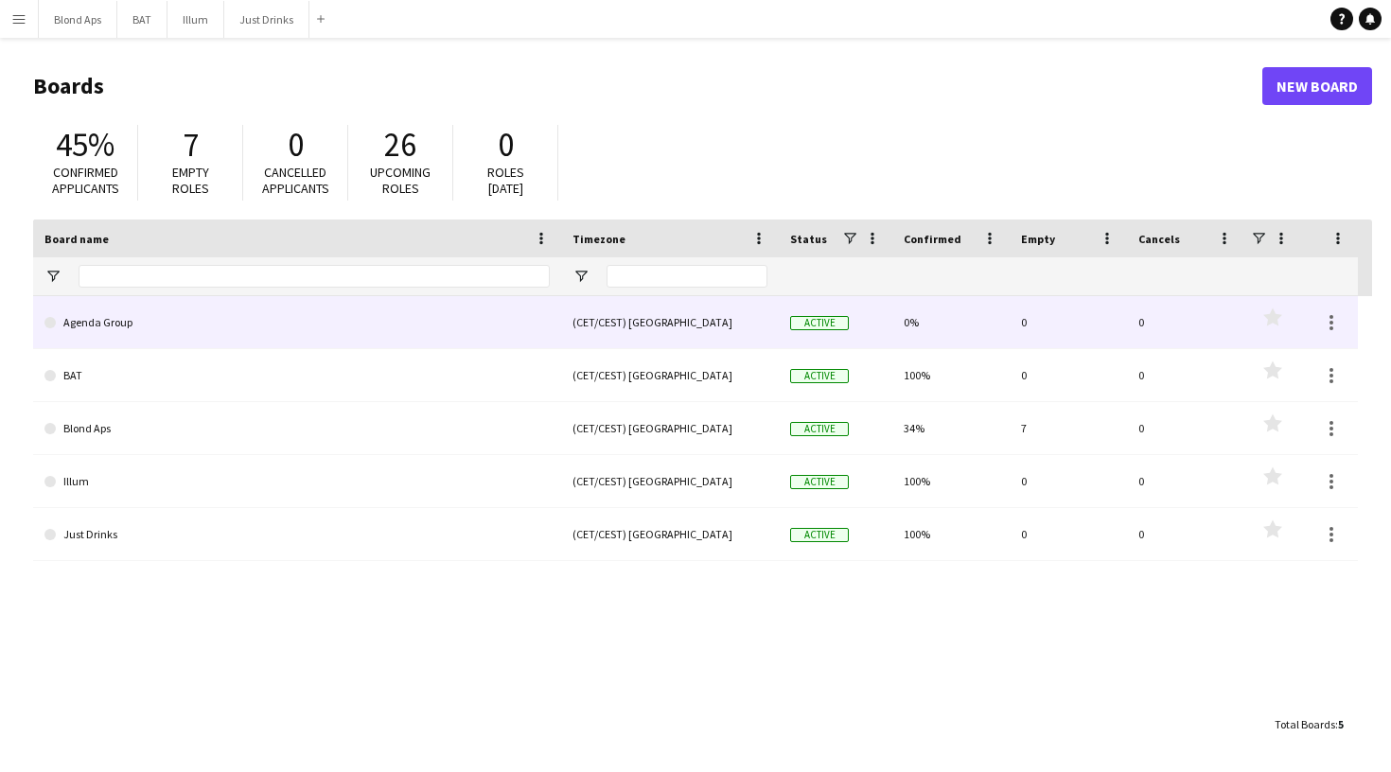
click at [223, 313] on link "Agenda Group" at bounding box center [296, 322] width 505 height 53
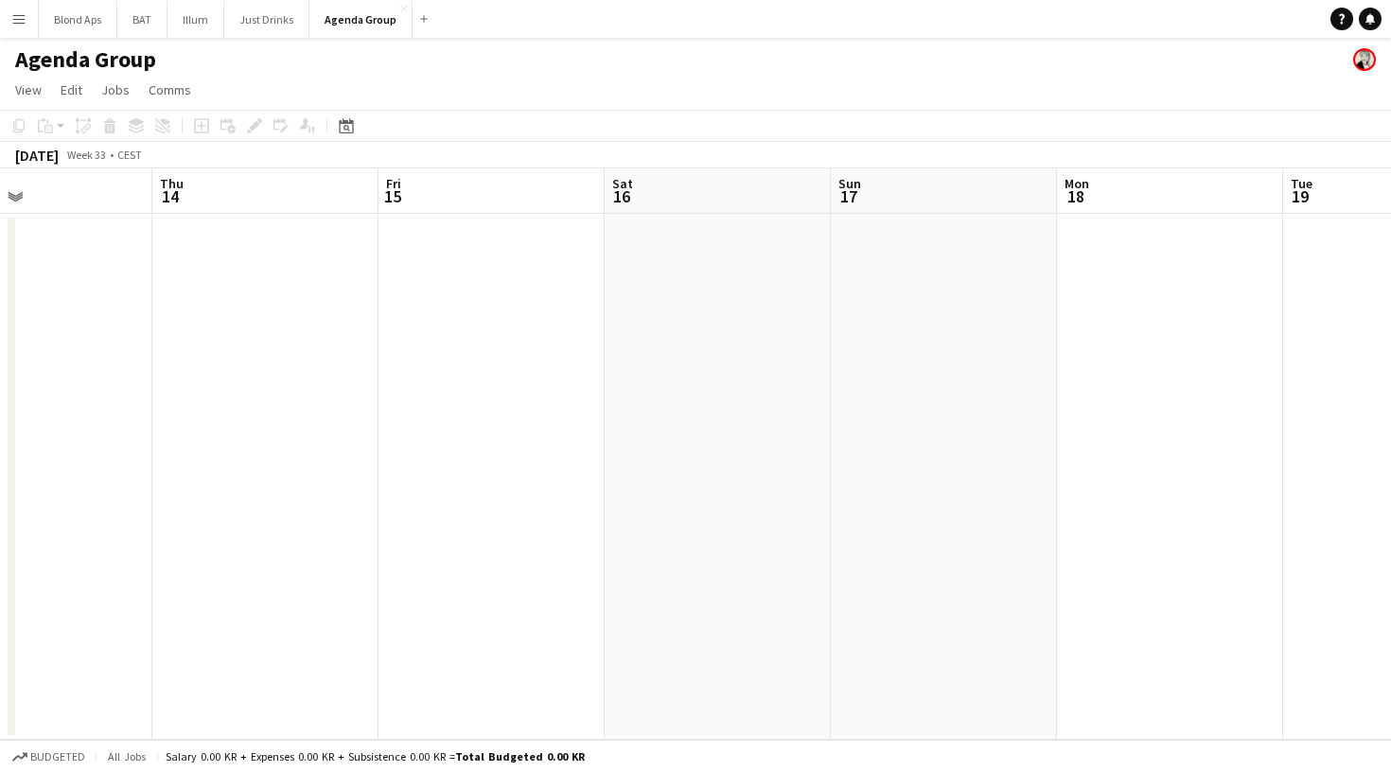
scroll to position [0, 573]
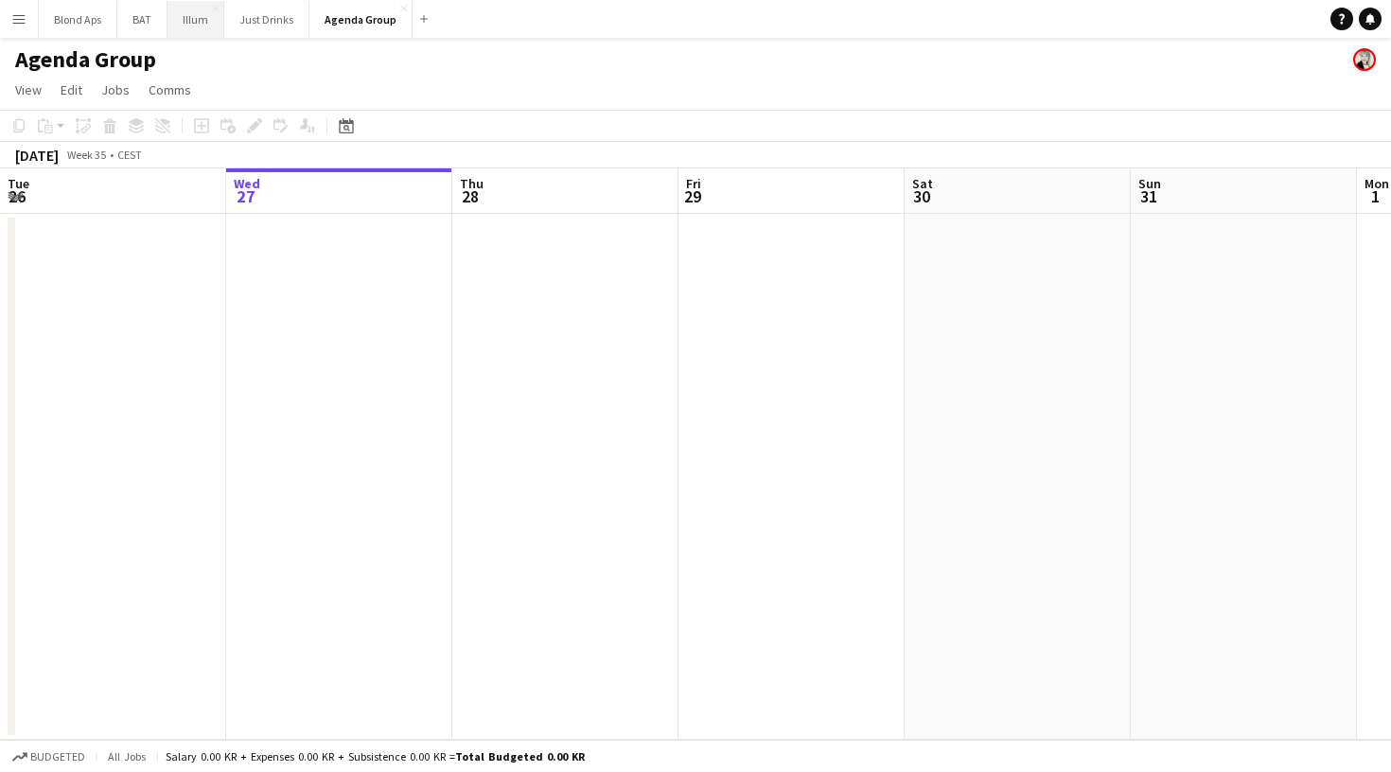
click at [177, 23] on button "Illum Close" at bounding box center [195, 19] width 57 height 37
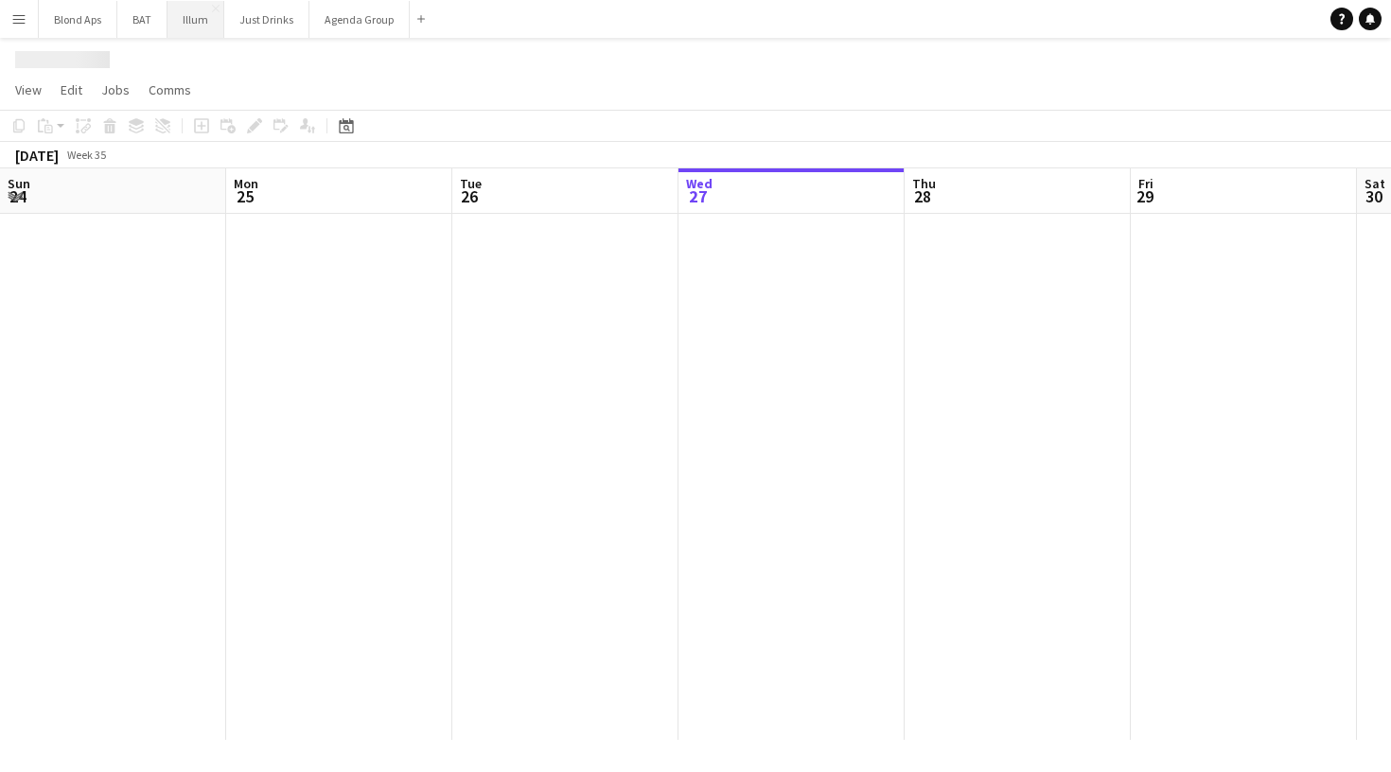
scroll to position [0, 452]
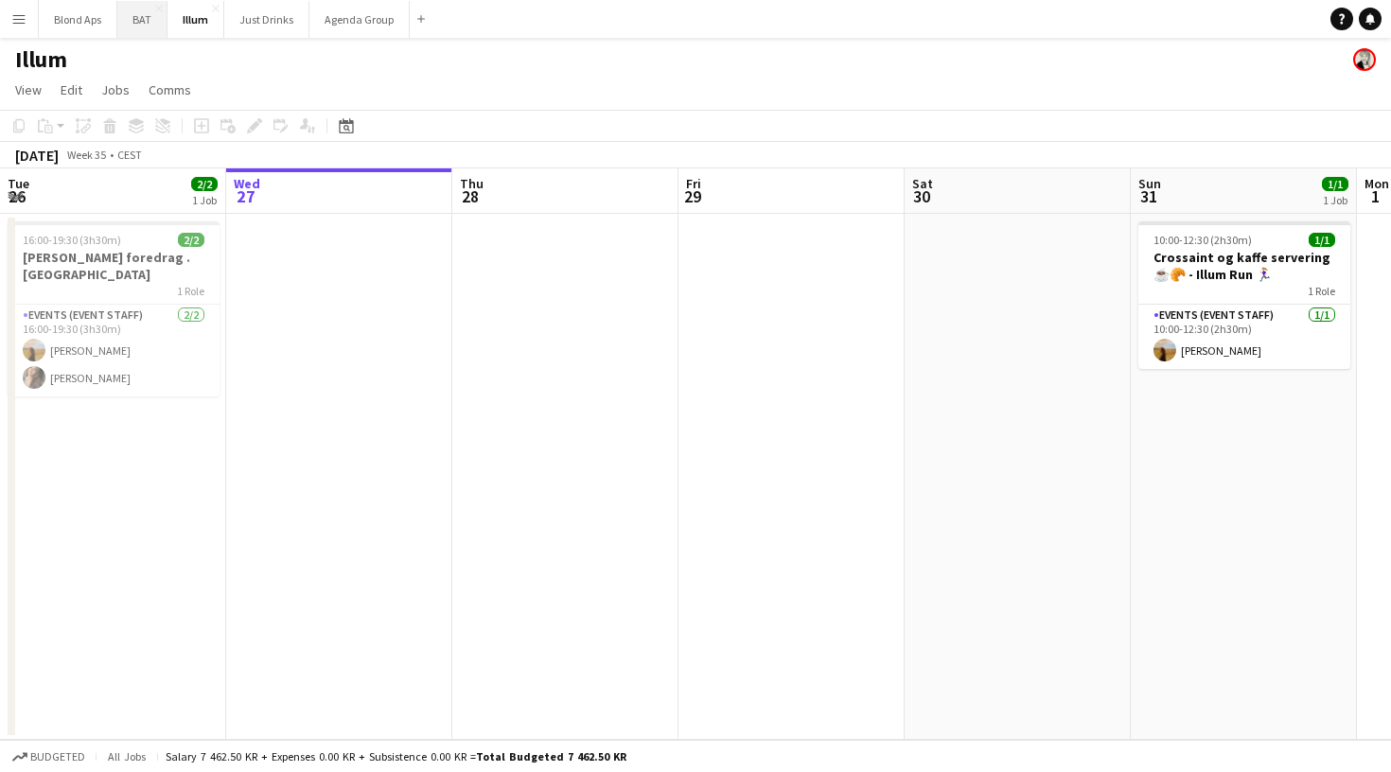
click at [139, 26] on button "BAT Close" at bounding box center [142, 19] width 50 height 37
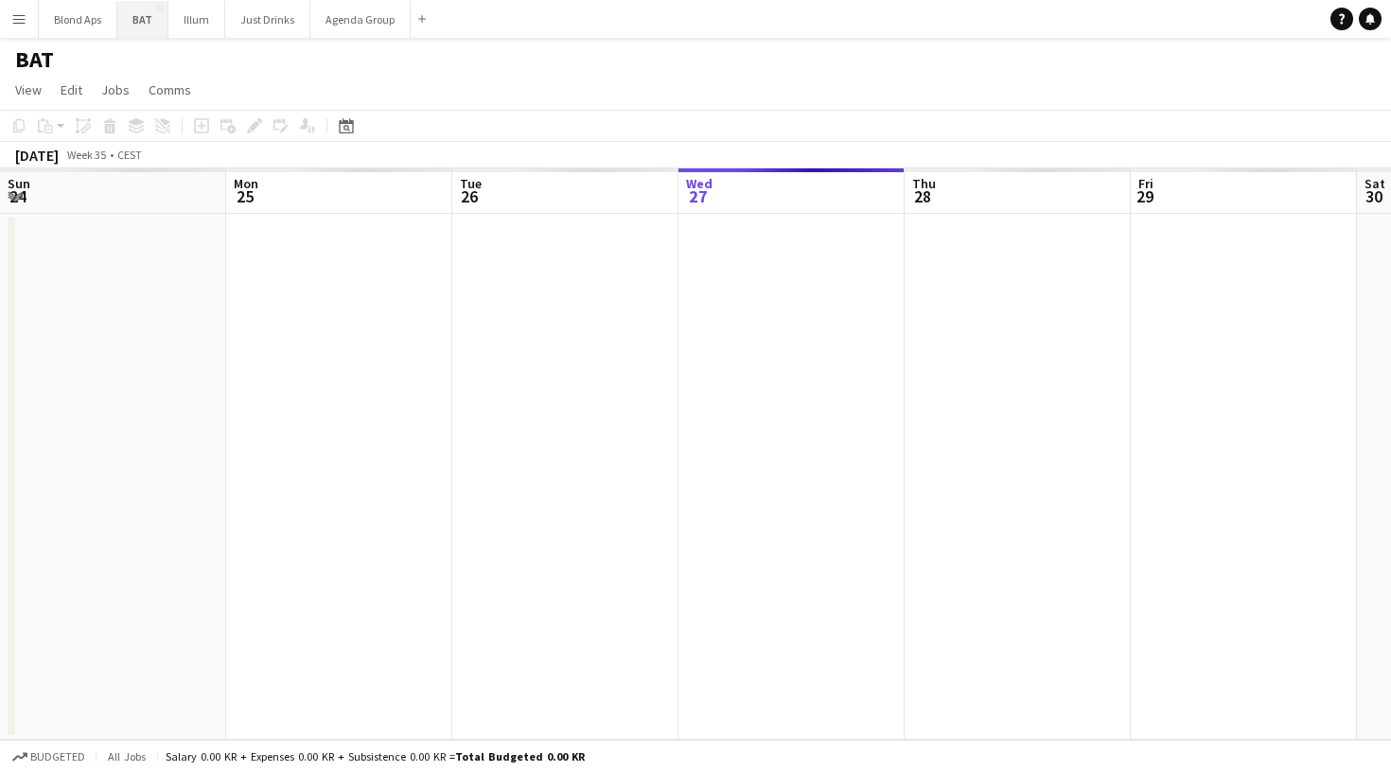
scroll to position [0, 452]
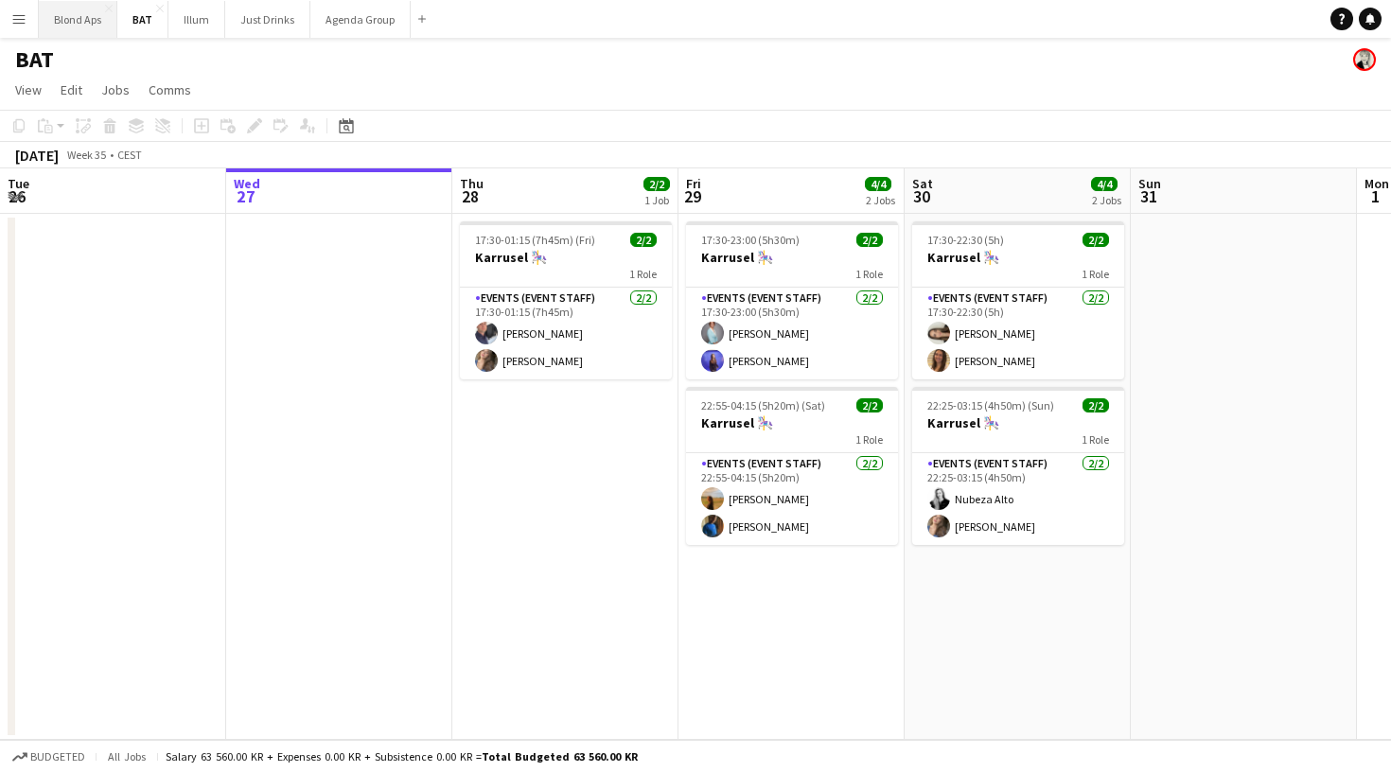
click at [83, 34] on button "Blond Aps Close" at bounding box center [78, 19] width 79 height 37
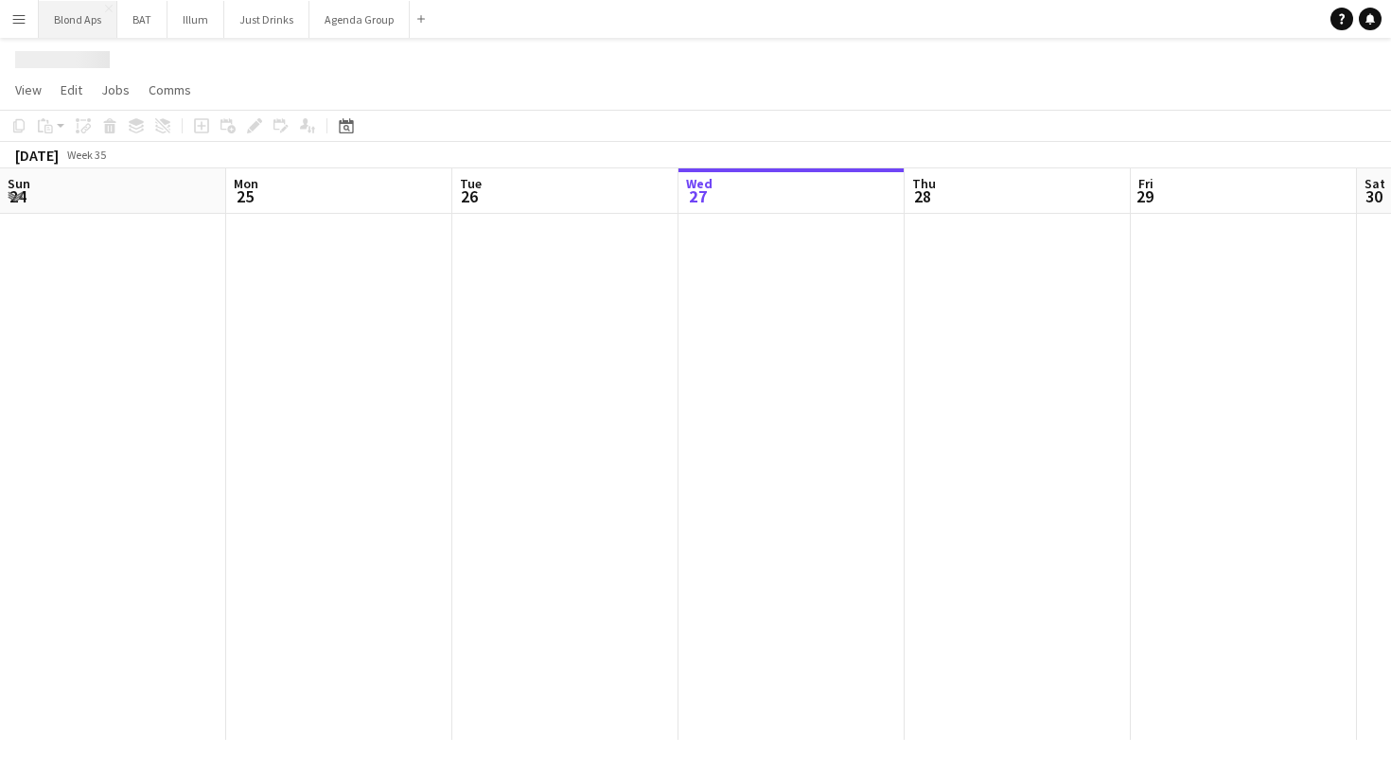
scroll to position [0, 452]
